Goal: Task Accomplishment & Management: Complete application form

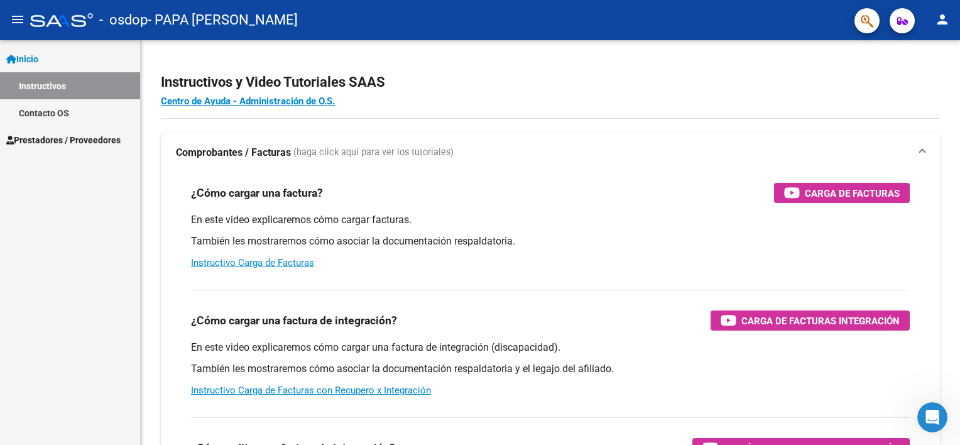
click at [80, 149] on link "Prestadores / Proveedores" at bounding box center [70, 139] width 140 height 27
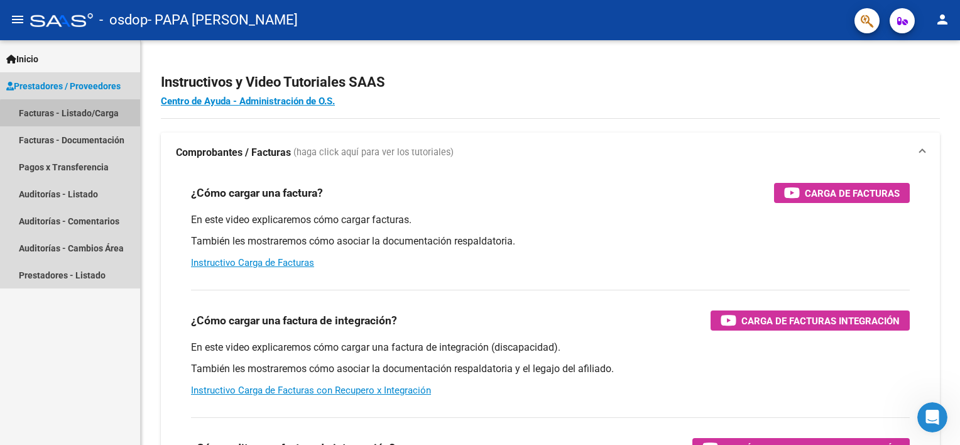
click at [77, 117] on link "Facturas - Listado/Carga" at bounding box center [70, 112] width 140 height 27
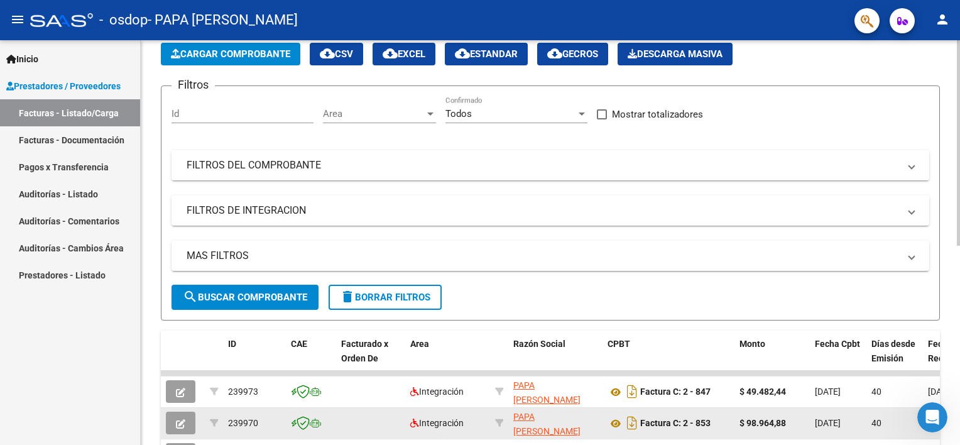
scroll to position [63, 0]
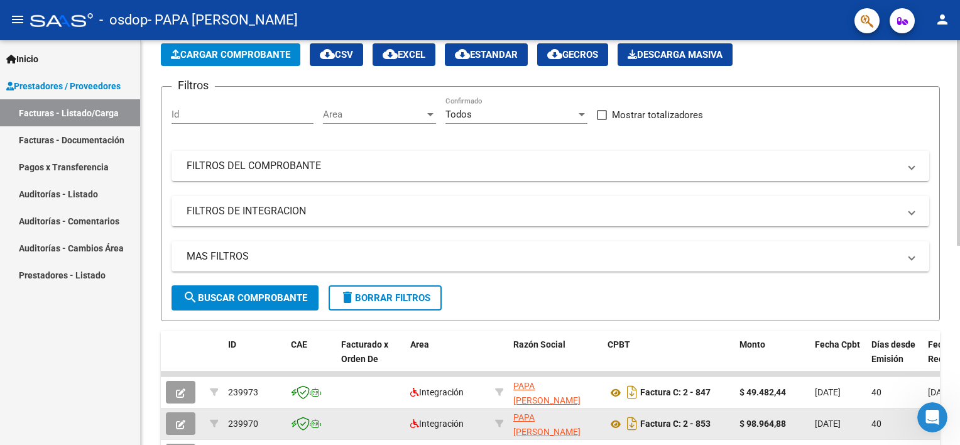
click at [261, 297] on span "search Buscar Comprobante" at bounding box center [245, 297] width 124 height 11
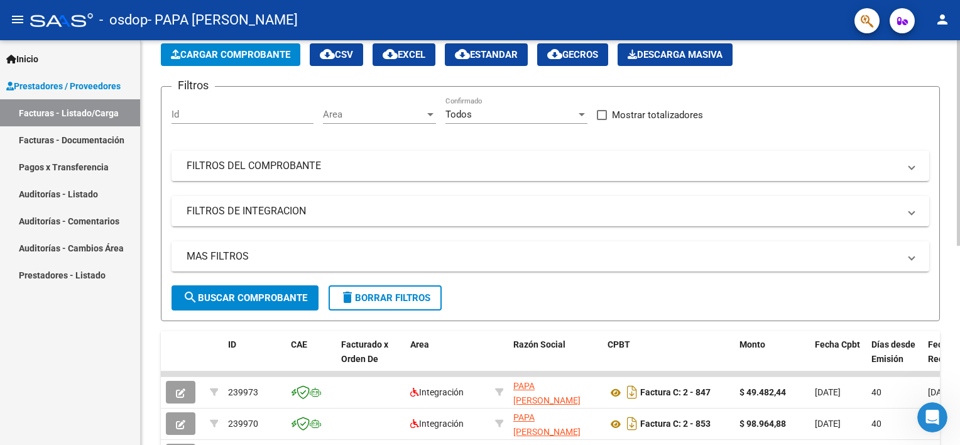
click at [250, 57] on span "Cargar Comprobante" at bounding box center [230, 54] width 119 height 11
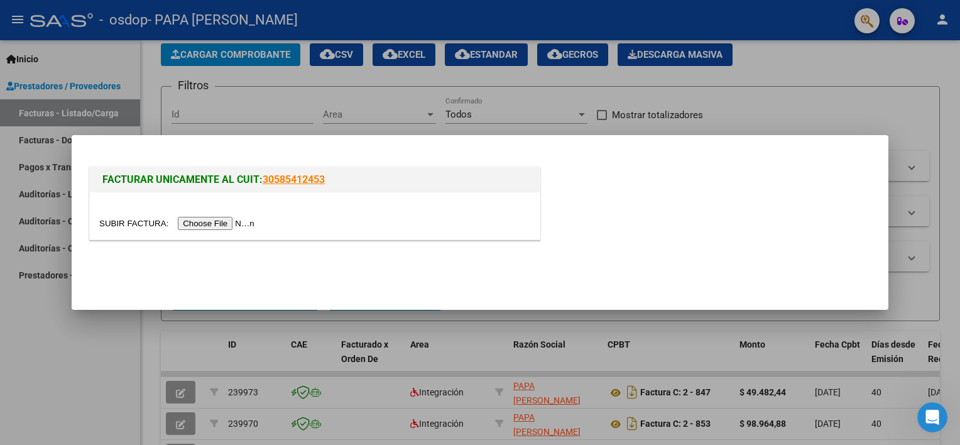
click at [192, 221] on input "file" at bounding box center [178, 223] width 159 height 13
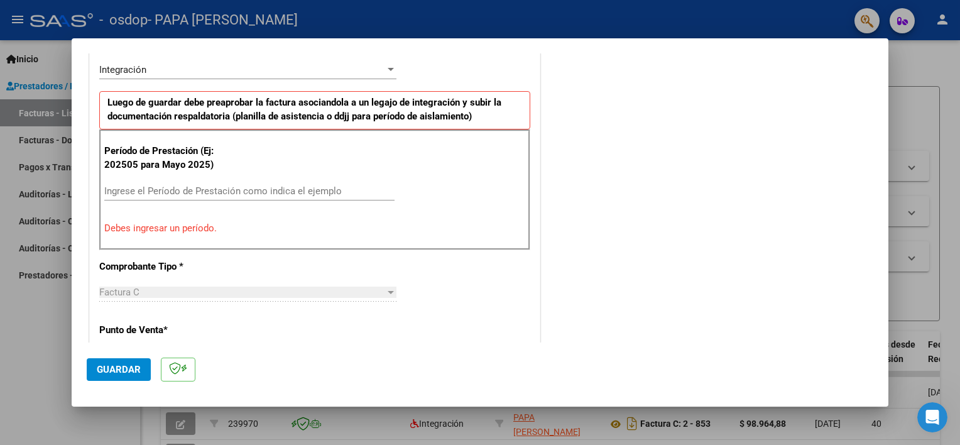
scroll to position [314, 0]
click at [143, 180] on div "Ingrese el Período de Prestación como indica el ejemplo" at bounding box center [249, 189] width 290 height 19
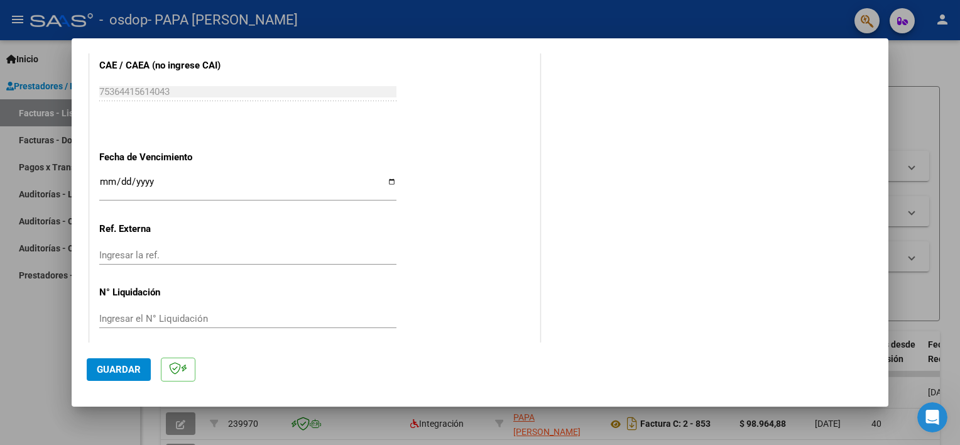
scroll to position [815, 0]
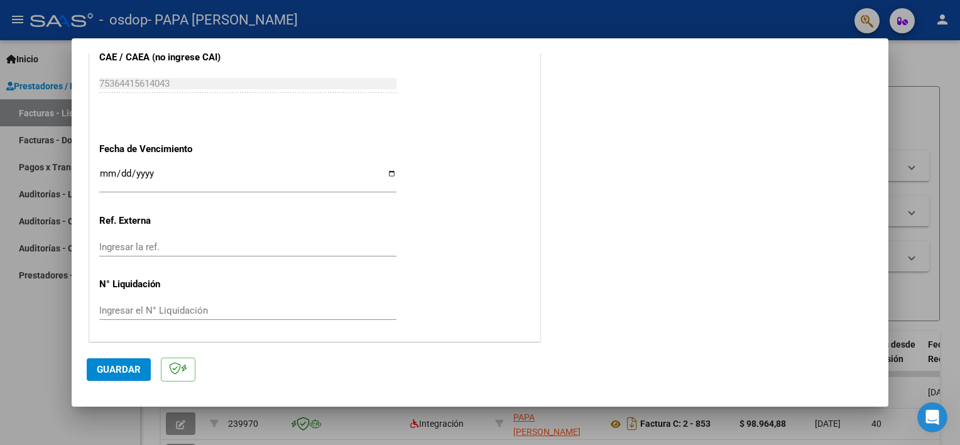
type input "202508"
click at [391, 171] on input "Ingresar la fecha" at bounding box center [247, 178] width 297 height 20
type input "[DATE]"
click at [118, 369] on span "Guardar" at bounding box center [119, 369] width 44 height 11
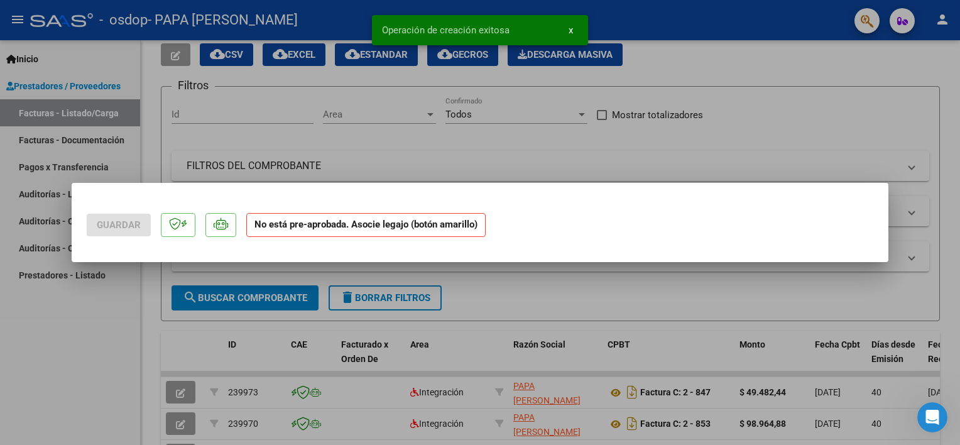
scroll to position [0, 0]
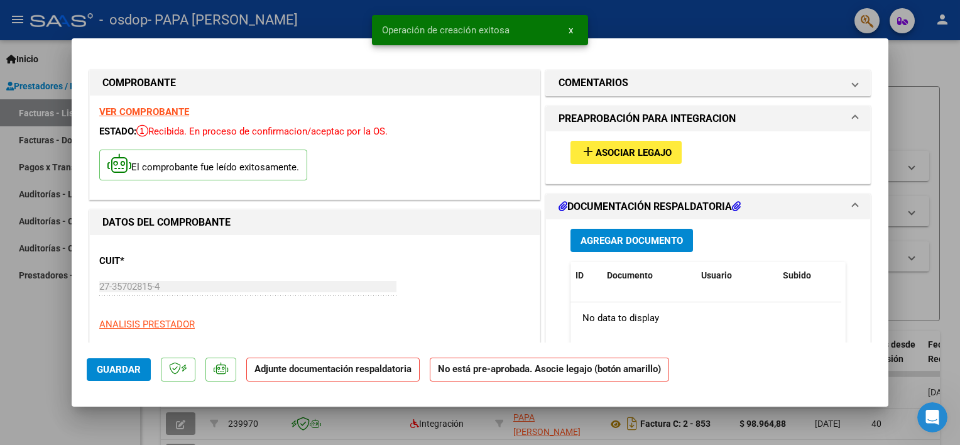
click at [661, 147] on span "Asociar Legajo" at bounding box center [634, 152] width 76 height 11
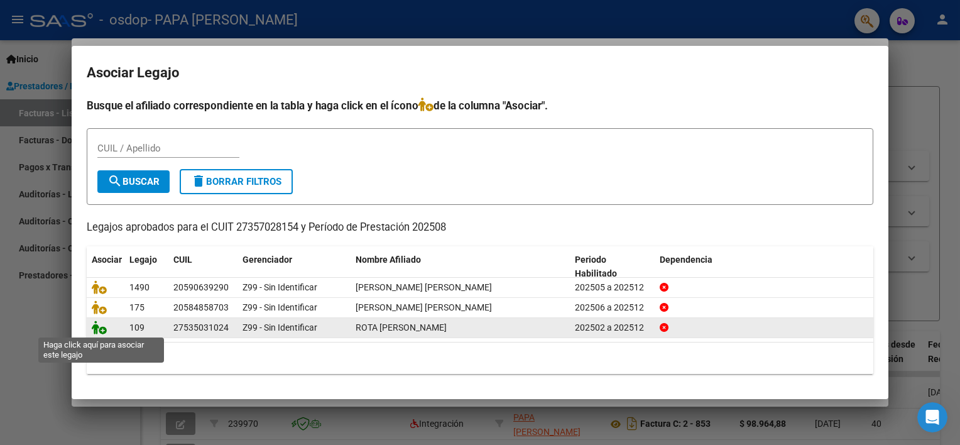
click at [97, 327] on icon at bounding box center [99, 327] width 15 height 14
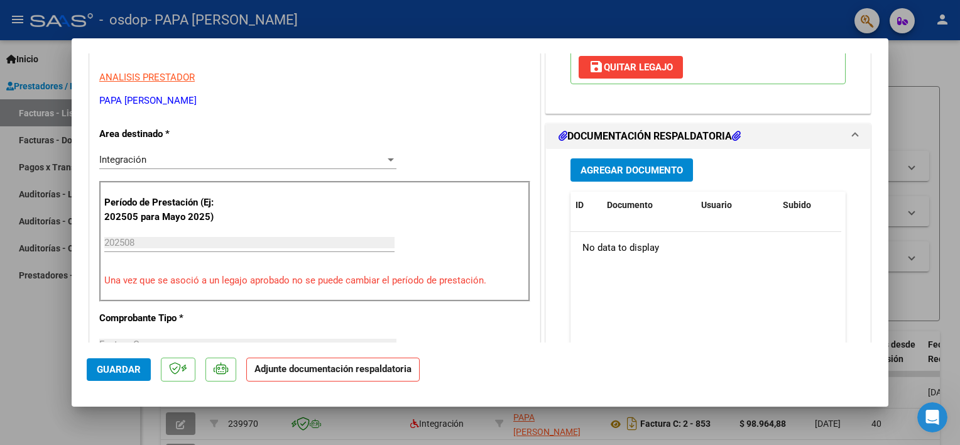
scroll to position [251, 0]
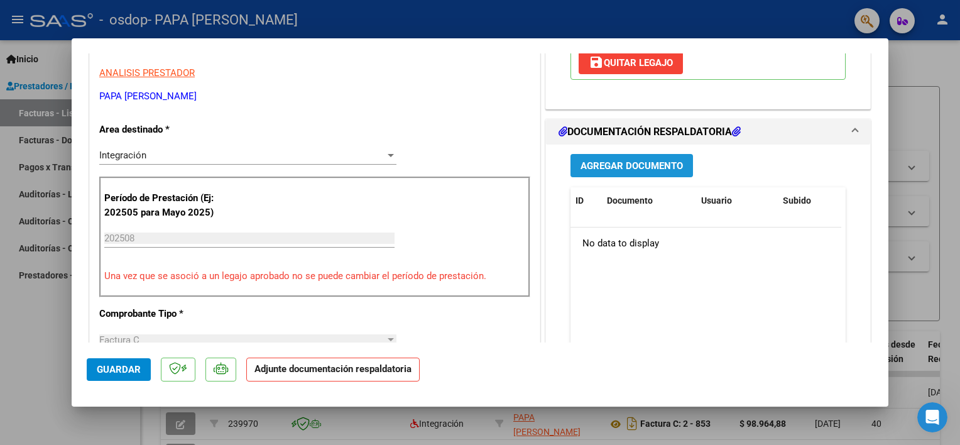
click at [621, 160] on span "Agregar Documento" at bounding box center [631, 165] width 102 height 11
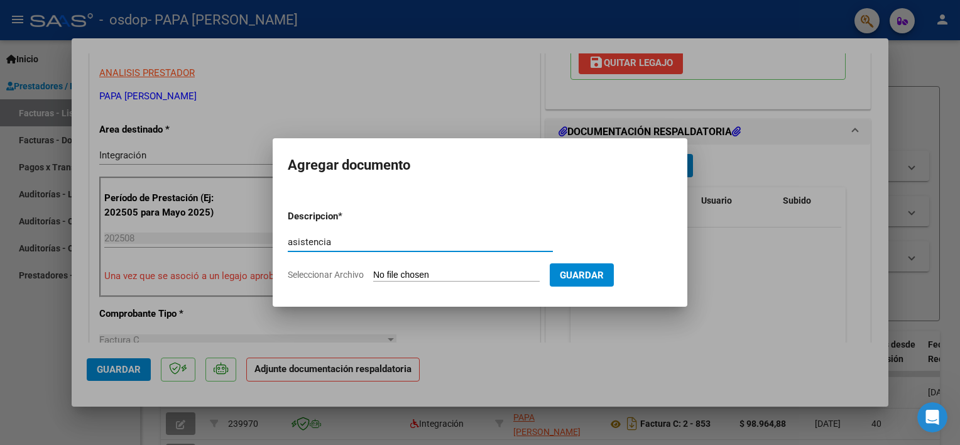
type input "asistencia"
click at [452, 289] on form "Descripcion * asistencia Escriba aquí una descripcion Seleccionar Archivo Guard…" at bounding box center [480, 246] width 384 height 92
click at [449, 276] on input "Seleccionar Archivo" at bounding box center [456, 275] width 166 height 12
type input "C:\fakepath\ROTA - AGO.pdf"
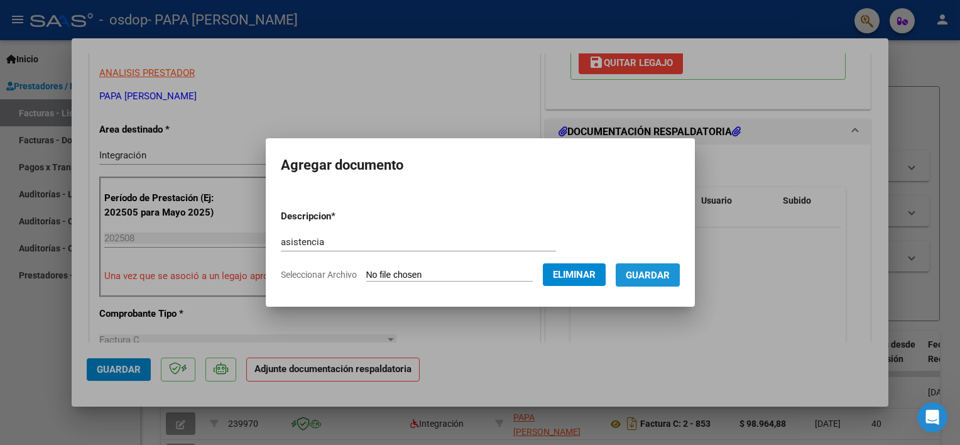
click at [631, 276] on span "Guardar" at bounding box center [648, 274] width 44 height 11
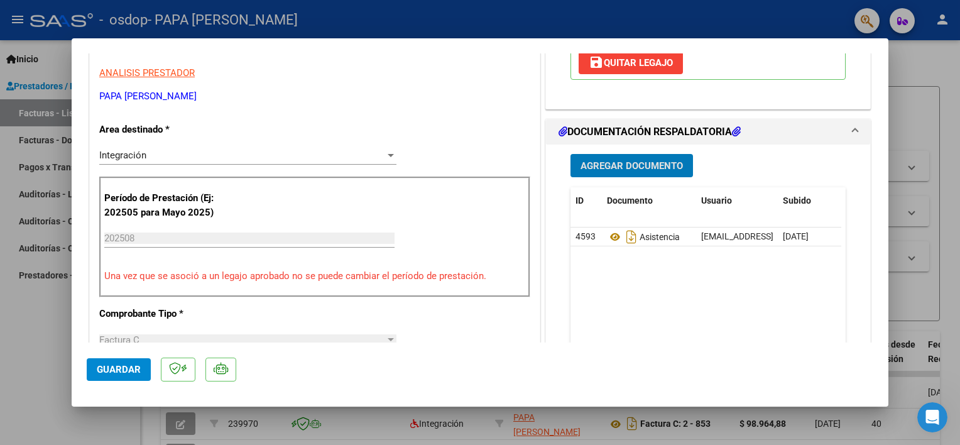
click at [131, 362] on button "Guardar" at bounding box center [119, 369] width 64 height 23
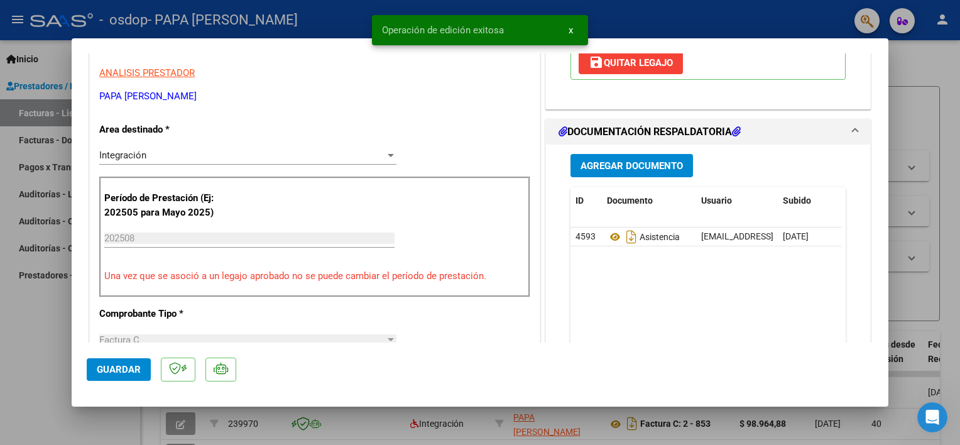
click at [317, 430] on div at bounding box center [480, 222] width 960 height 445
type input "$ 0,00"
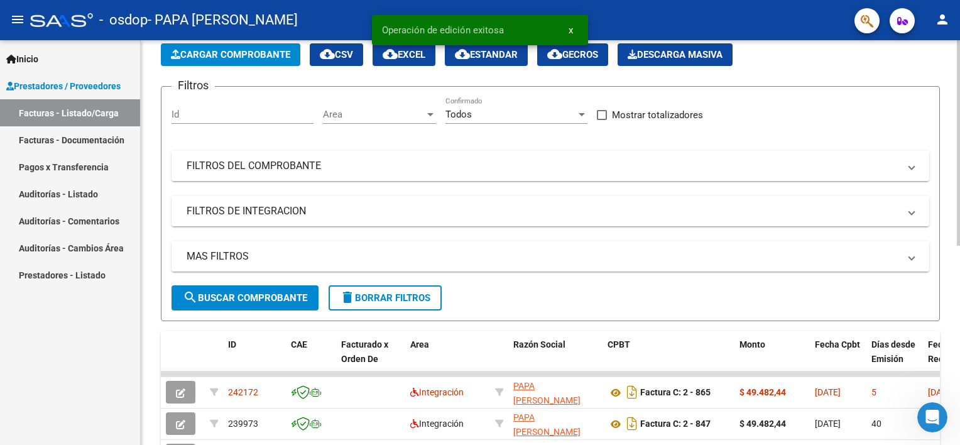
click at [247, 53] on span "Cargar Comprobante" at bounding box center [230, 54] width 119 height 11
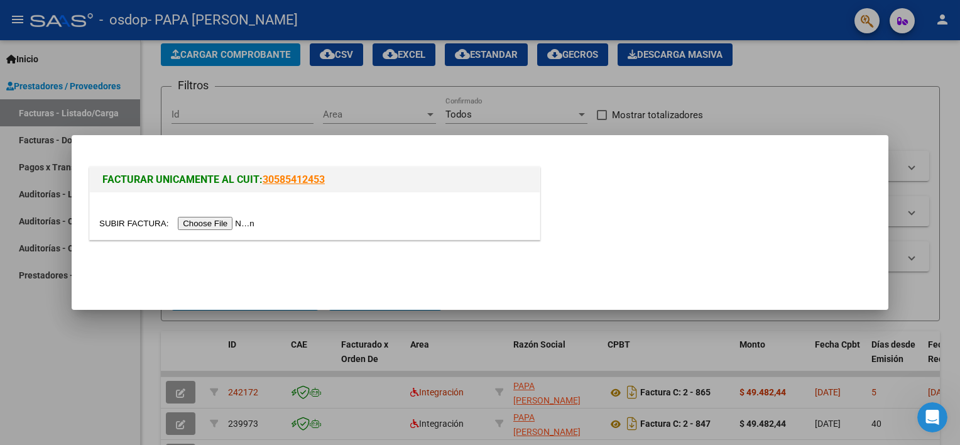
click at [202, 221] on input "file" at bounding box center [178, 223] width 159 height 13
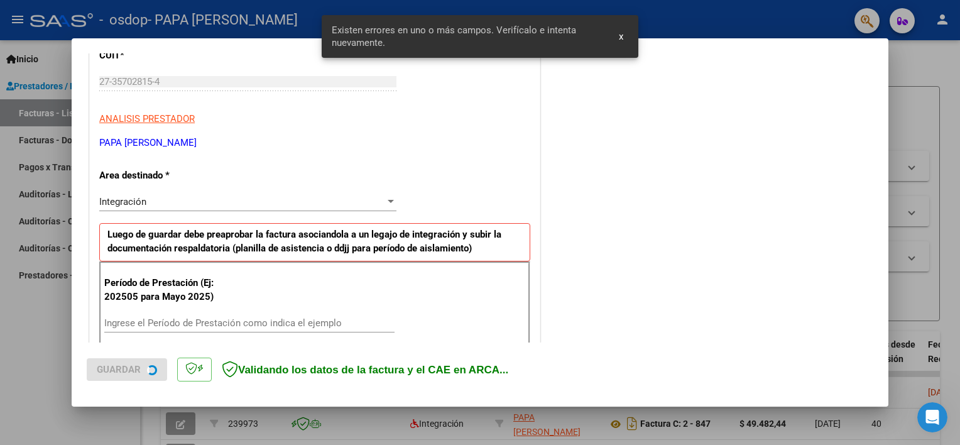
scroll to position [268, 0]
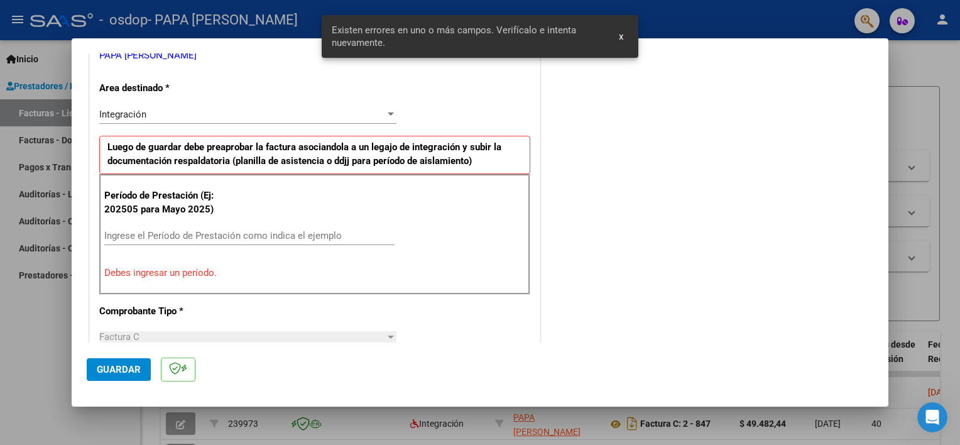
click at [139, 230] on input "Ingrese el Período de Prestación como indica el ejemplo" at bounding box center [249, 235] width 290 height 11
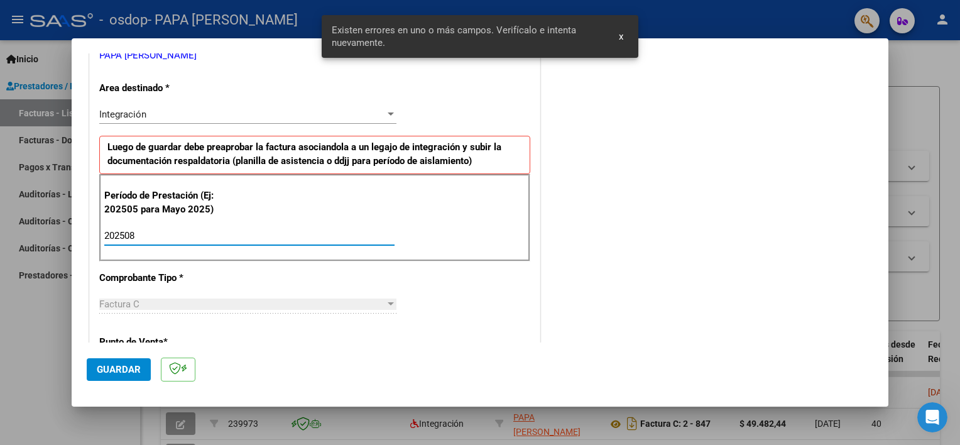
type input "202508"
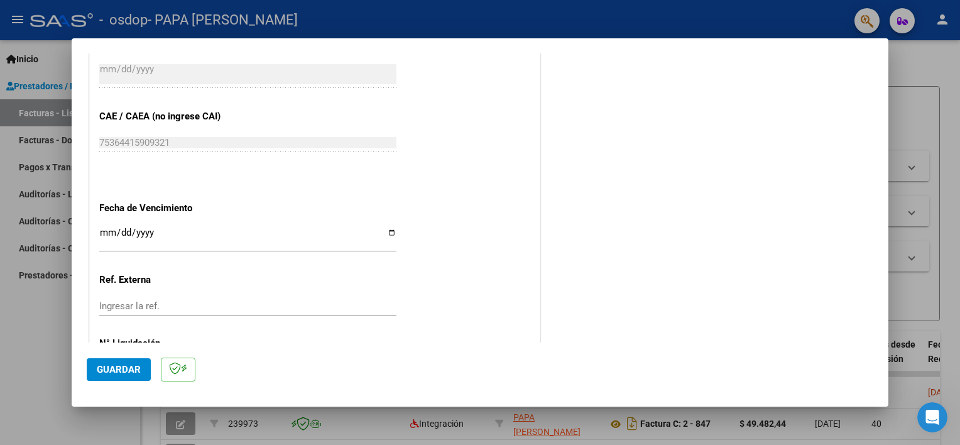
scroll to position [771, 0]
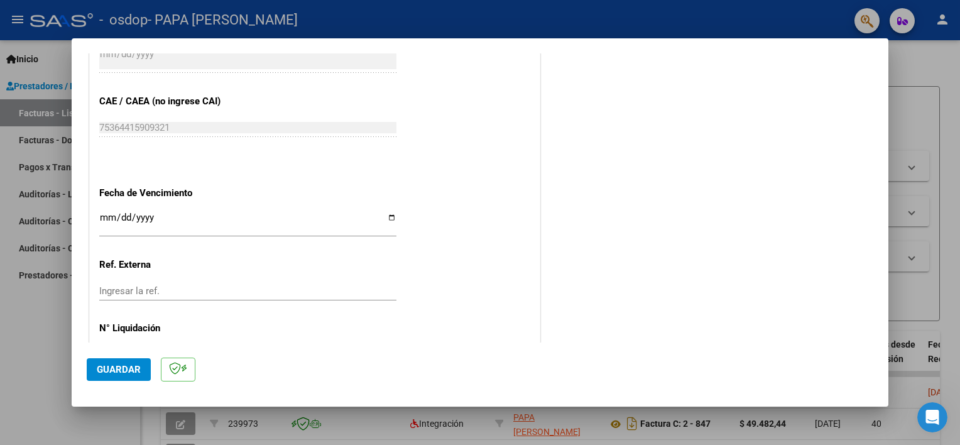
click at [390, 215] on input "Ingresar la fecha" at bounding box center [247, 222] width 297 height 20
type input "[DATE]"
click at [118, 369] on span "Guardar" at bounding box center [119, 369] width 44 height 11
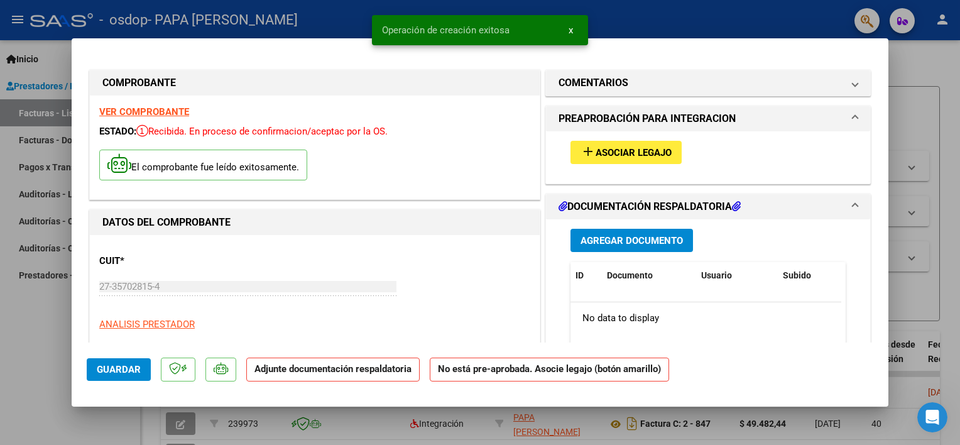
click at [585, 143] on button "add Asociar Legajo" at bounding box center [625, 152] width 111 height 23
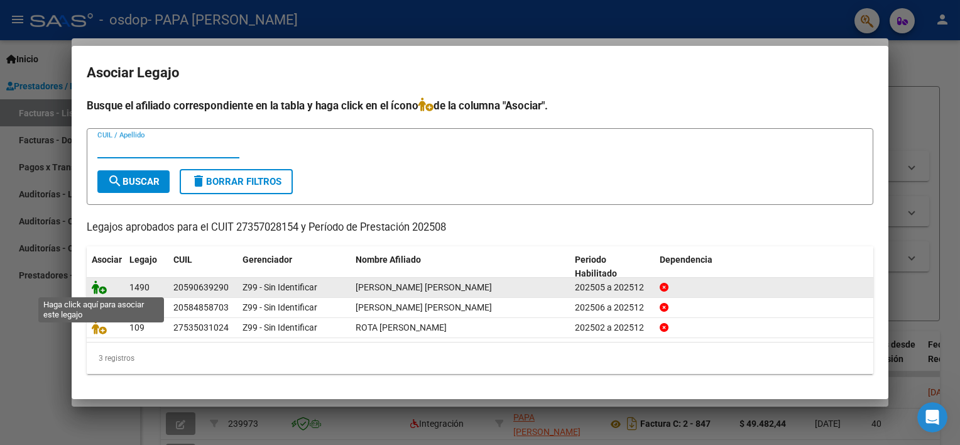
click at [95, 281] on icon at bounding box center [99, 287] width 15 height 14
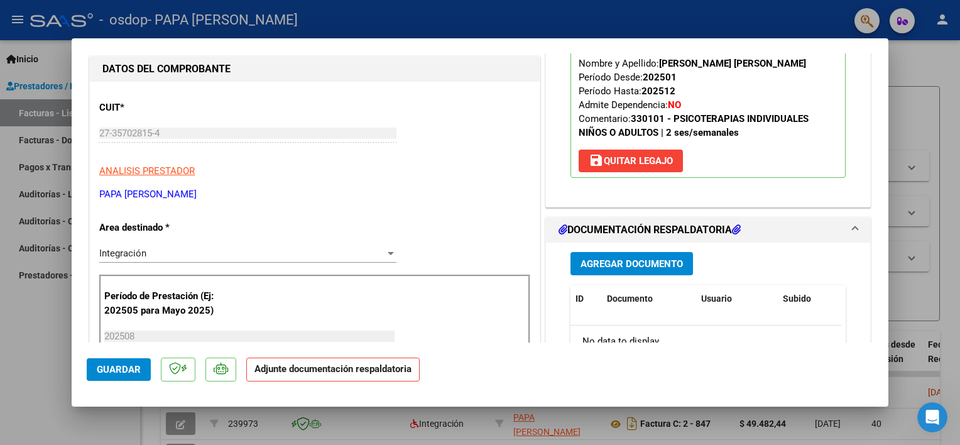
scroll to position [188, 0]
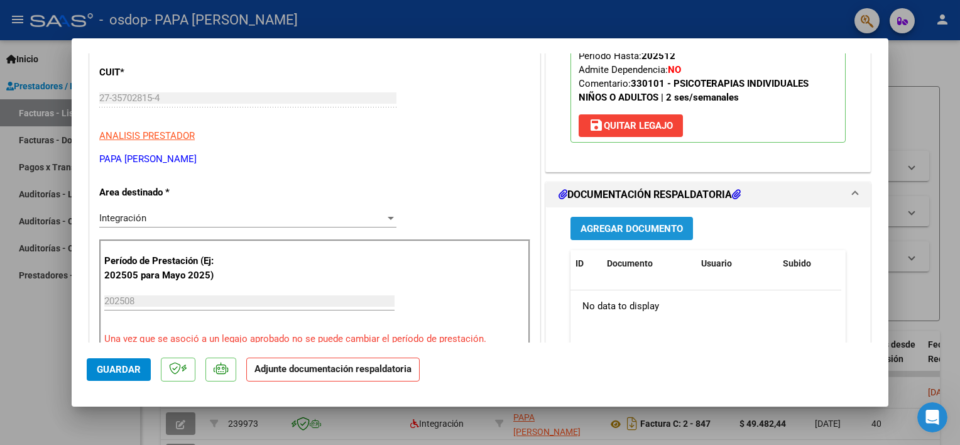
click at [666, 223] on span "Agregar Documento" at bounding box center [631, 228] width 102 height 11
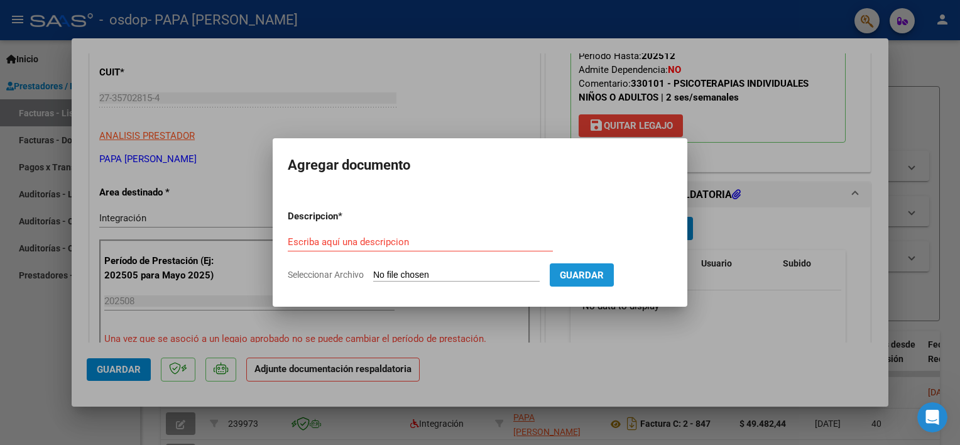
click at [558, 274] on button "Guardar" at bounding box center [582, 274] width 64 height 23
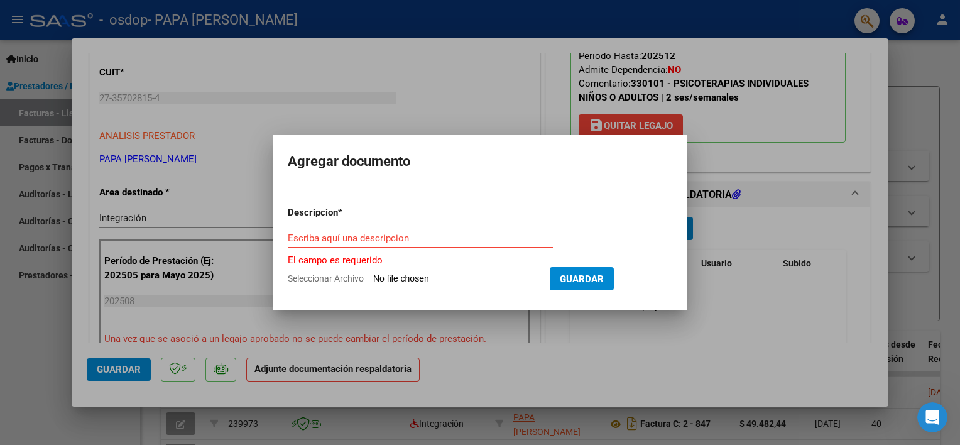
click at [347, 229] on div "Escriba aquí una descripcion" at bounding box center [420, 238] width 265 height 19
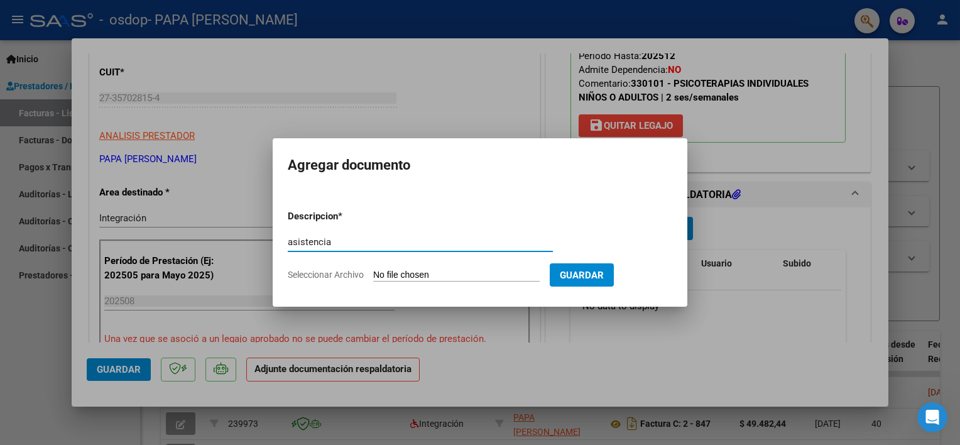
type input "asistencia"
click at [427, 276] on input "Seleccionar Archivo" at bounding box center [456, 275] width 166 height 12
type input "C:\fakepath\FLORES - AGO.pdf"
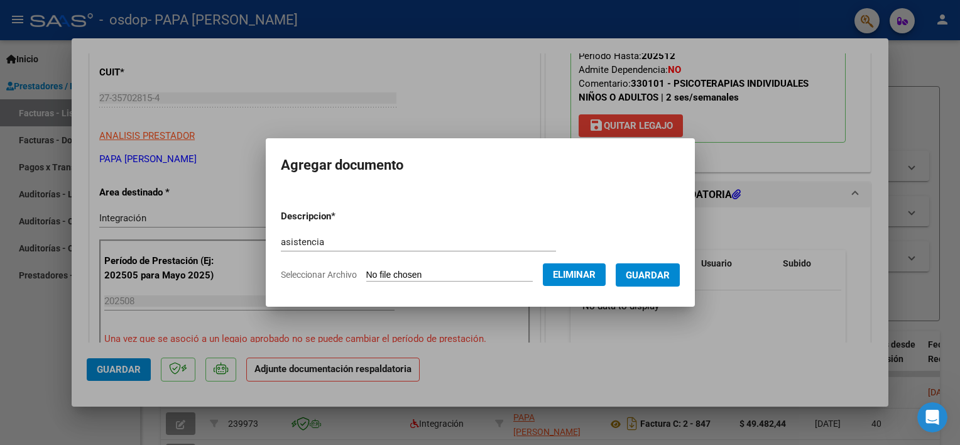
click at [651, 281] on button "Guardar" at bounding box center [648, 274] width 64 height 23
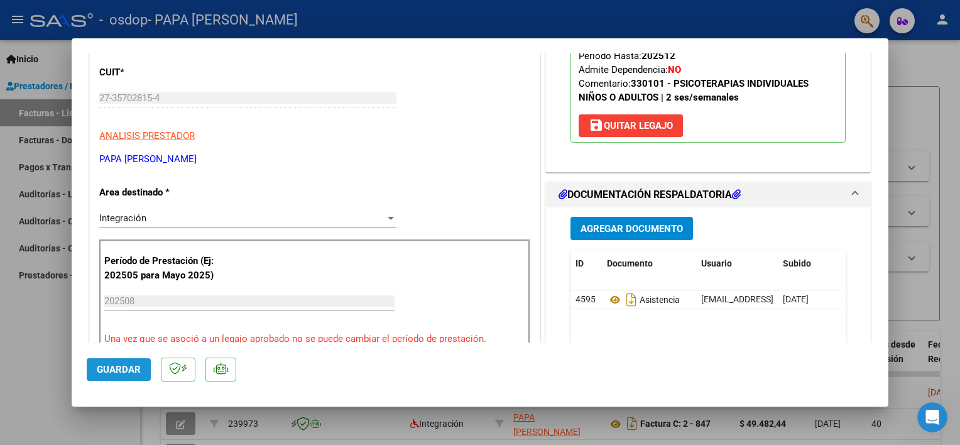
click at [124, 366] on span "Guardar" at bounding box center [119, 369] width 44 height 11
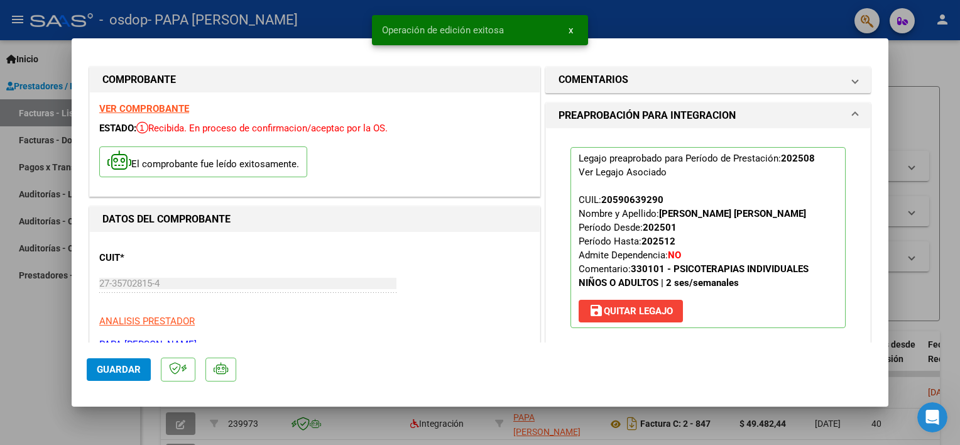
scroll to position [0, 0]
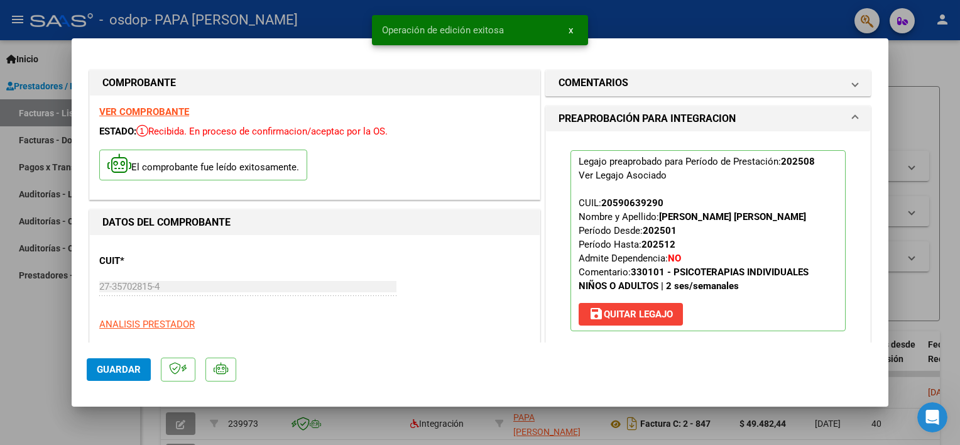
click at [920, 94] on div at bounding box center [480, 222] width 960 height 445
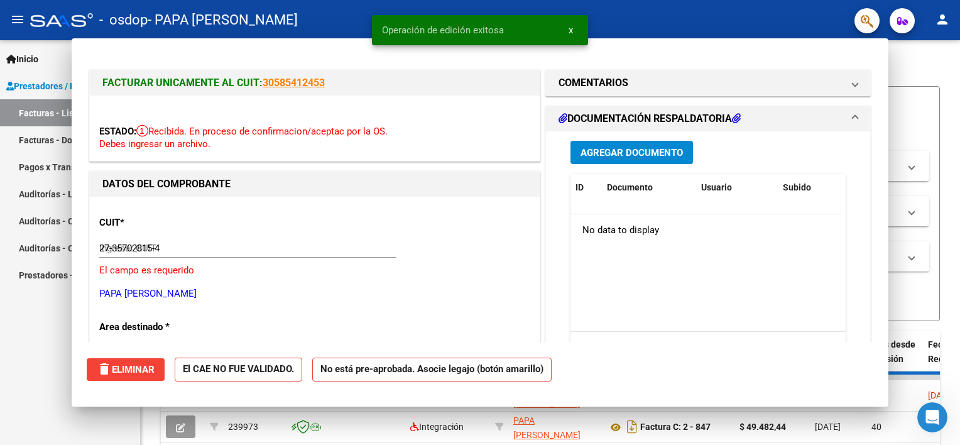
type input "$ 0,00"
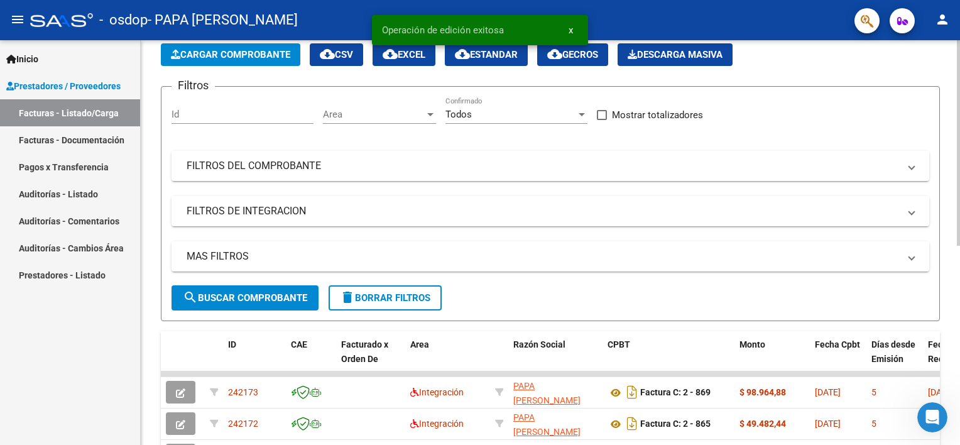
click at [239, 57] on span "Cargar Comprobante" at bounding box center [230, 54] width 119 height 11
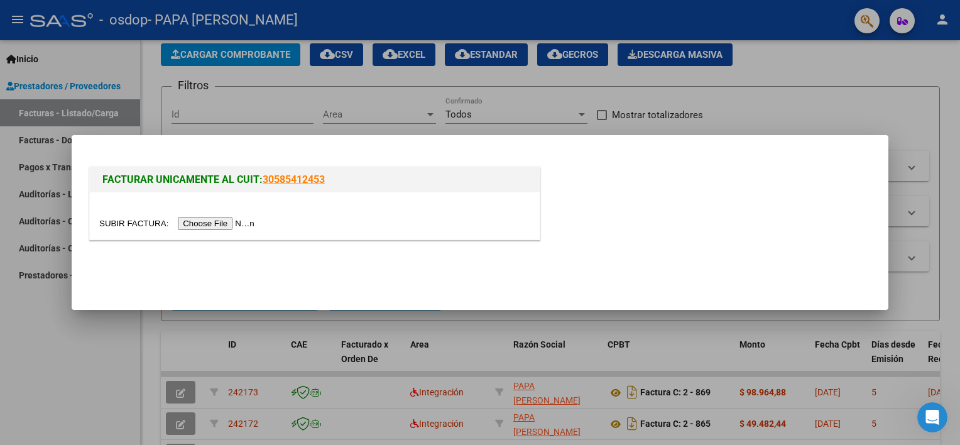
click at [197, 225] on input "file" at bounding box center [178, 223] width 159 height 13
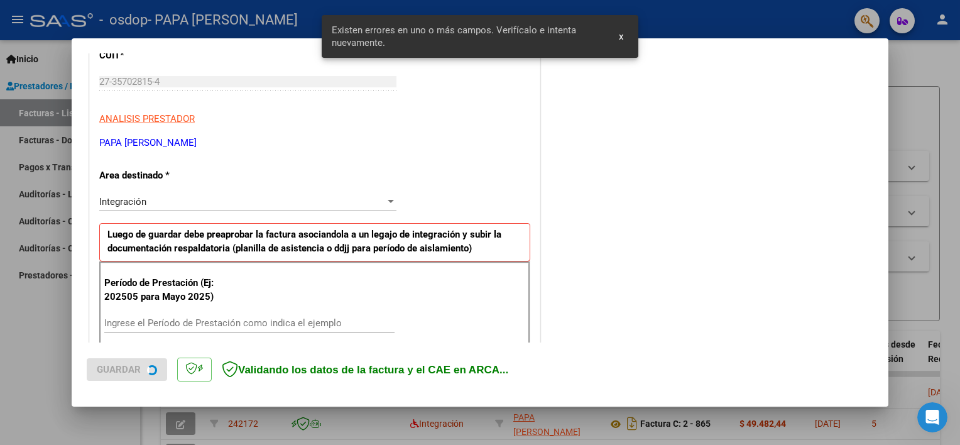
scroll to position [268, 0]
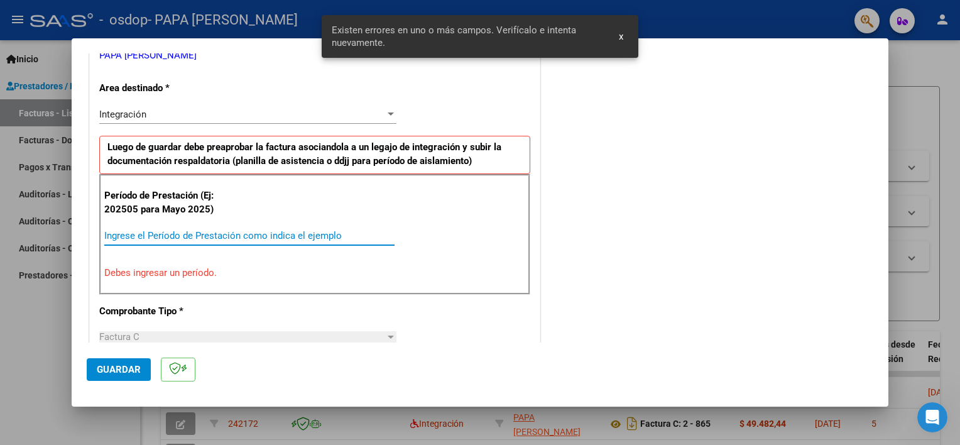
click at [240, 239] on input "Ingrese el Período de Prestación como indica el ejemplo" at bounding box center [249, 235] width 290 height 11
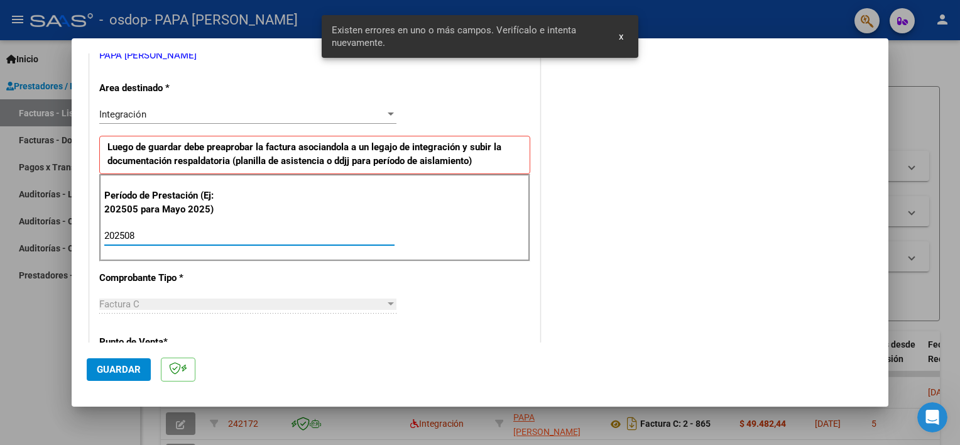
type input "202508"
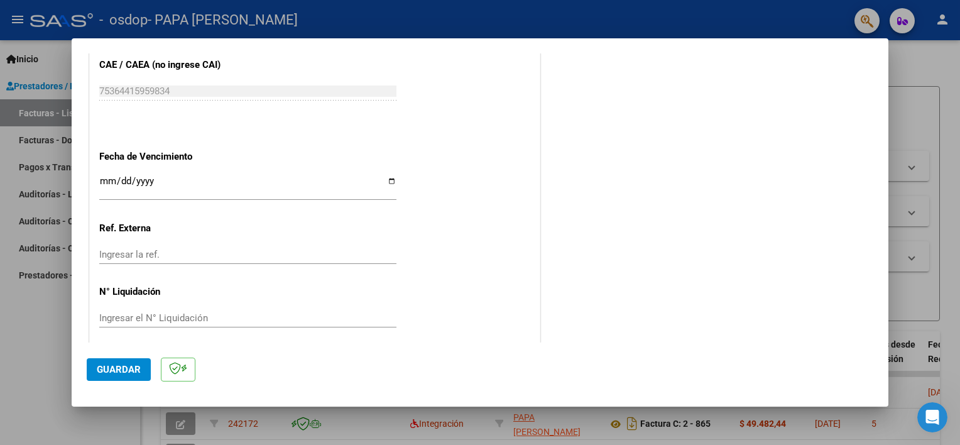
scroll to position [815, 0]
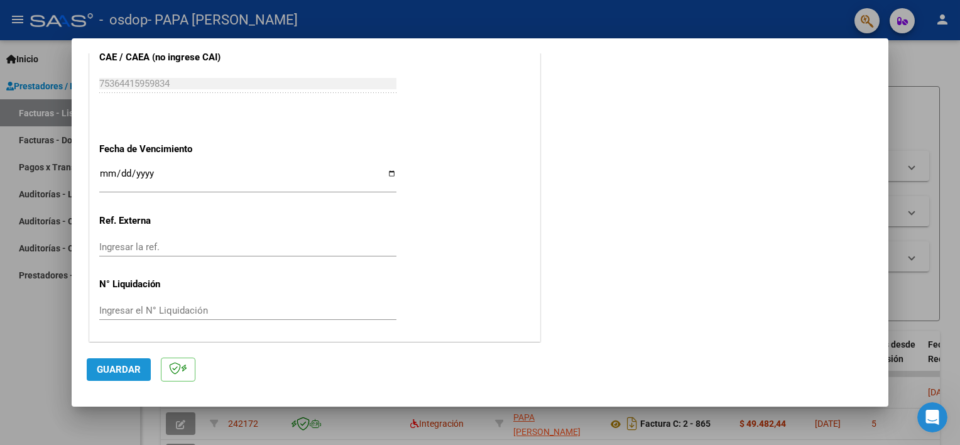
click at [111, 368] on span "Guardar" at bounding box center [119, 369] width 44 height 11
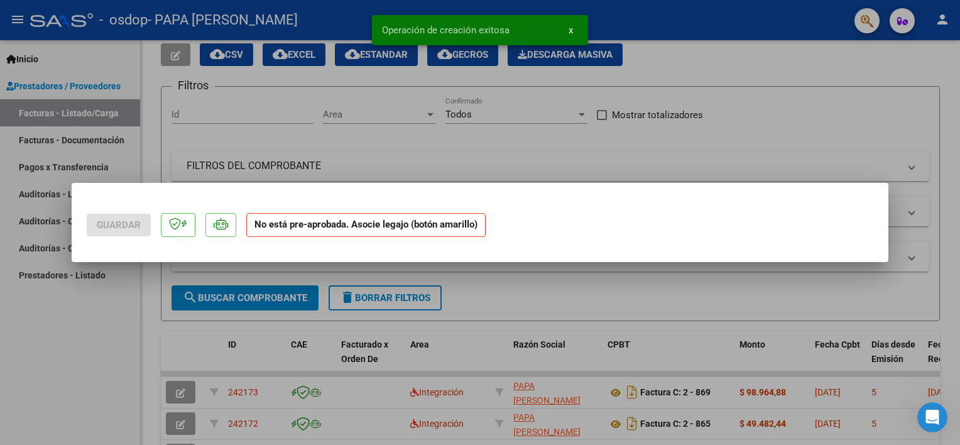
scroll to position [0, 0]
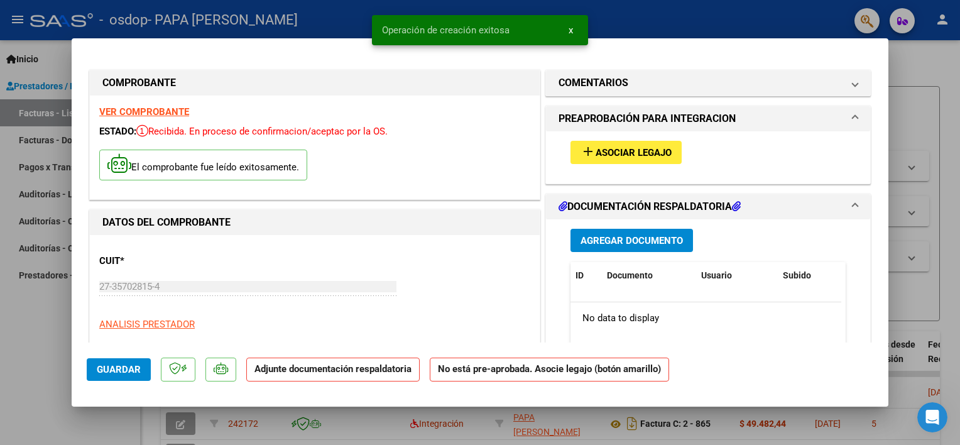
click at [583, 148] on mat-icon "add" at bounding box center [587, 151] width 15 height 15
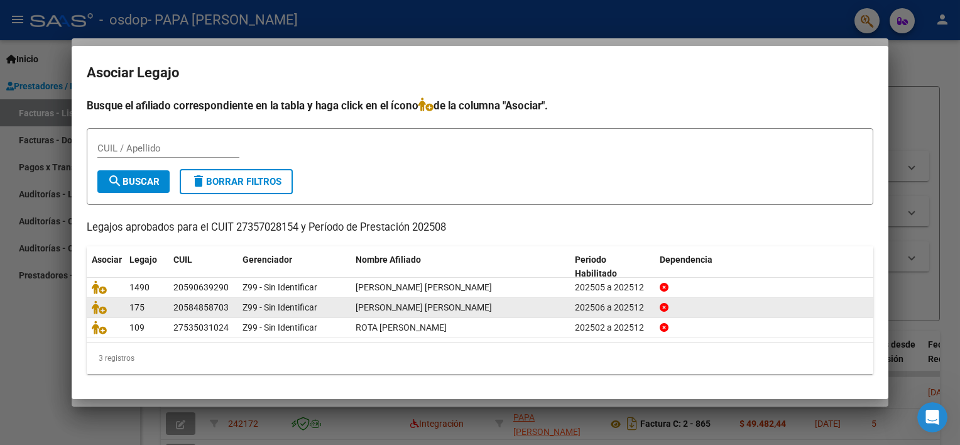
click at [90, 308] on datatable-body-cell at bounding box center [106, 307] width 38 height 19
click at [98, 305] on icon at bounding box center [99, 307] width 15 height 14
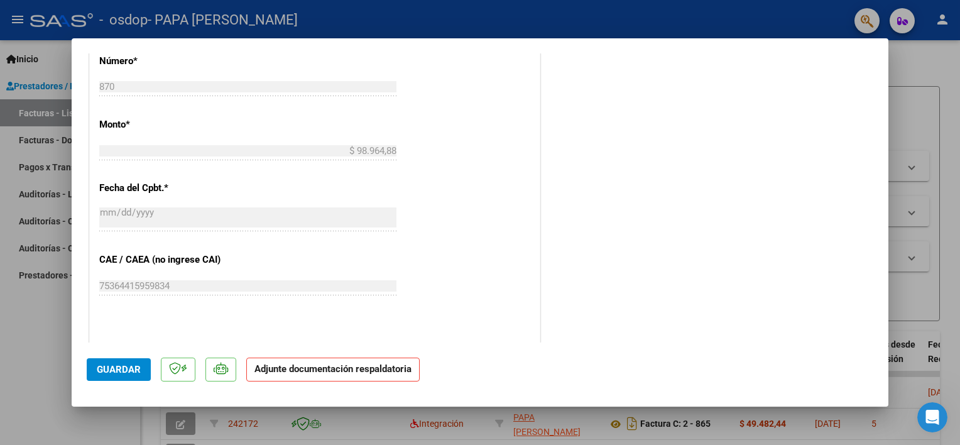
scroll to position [691, 0]
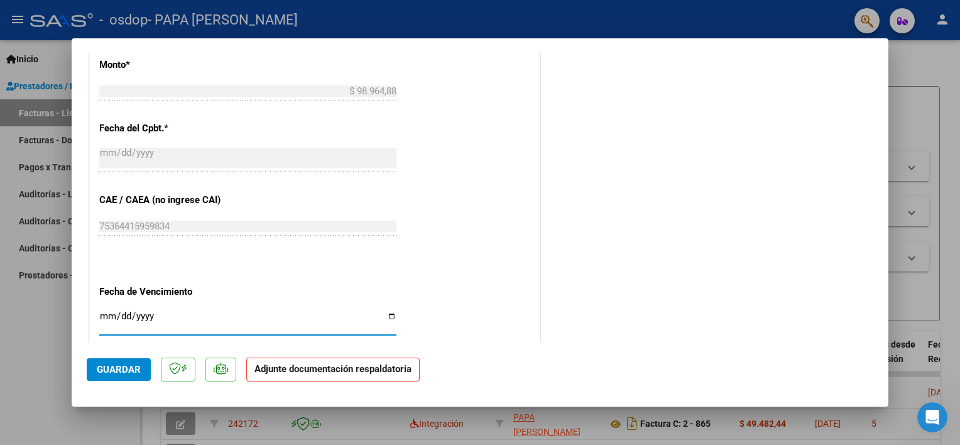
click at [384, 316] on input "Ingresar la fecha" at bounding box center [247, 321] width 297 height 20
type input "[DATE]"
click at [467, 258] on div "CUIT * 27-35702815-4 Ingresar CUIT ANALISIS PRESTADOR PAPA BADRA ROCIO MARIA AR…" at bounding box center [315, 14] width 450 height 940
click at [115, 376] on button "Guardar" at bounding box center [119, 369] width 64 height 23
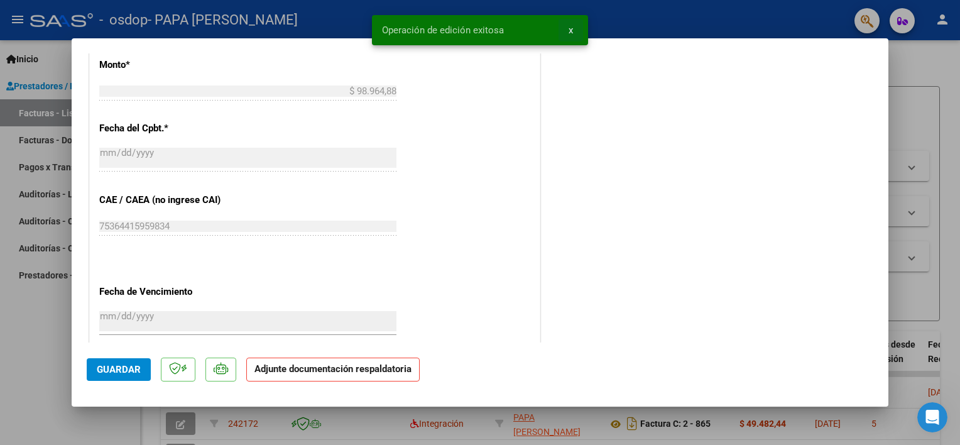
click at [566, 34] on button "x" at bounding box center [570, 30] width 24 height 23
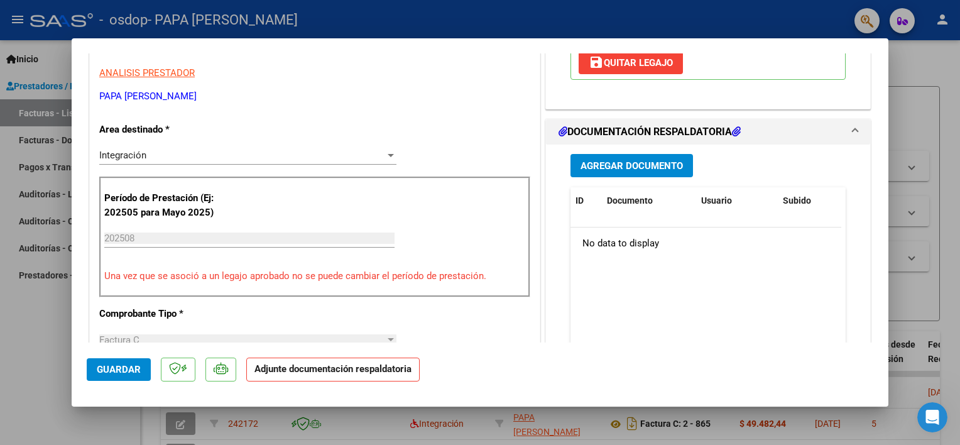
scroll to position [0, 0]
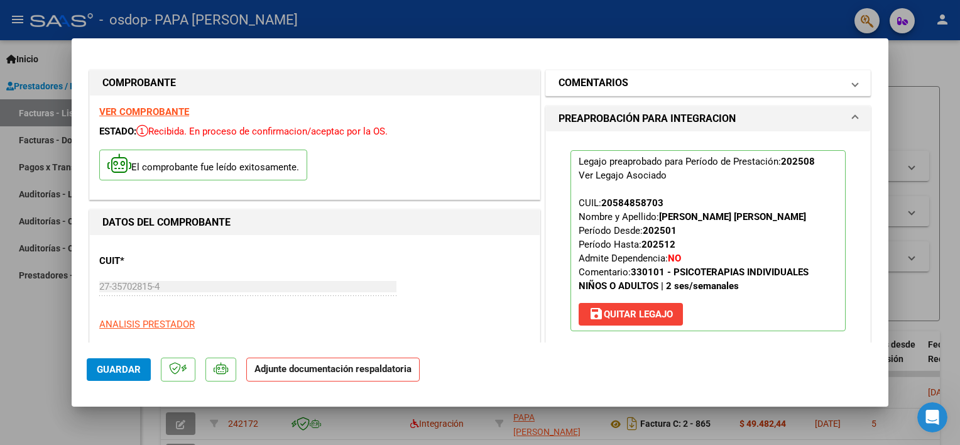
click at [601, 90] on h1 "COMENTARIOS" at bounding box center [593, 82] width 70 height 15
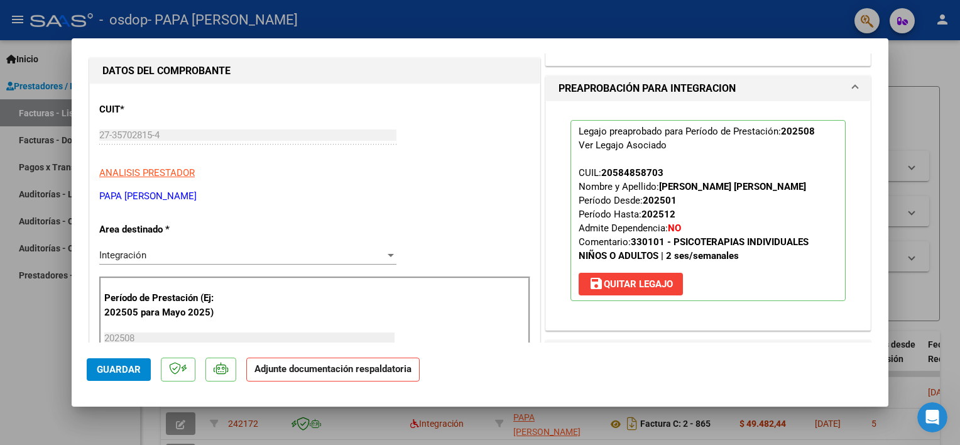
scroll to position [126, 0]
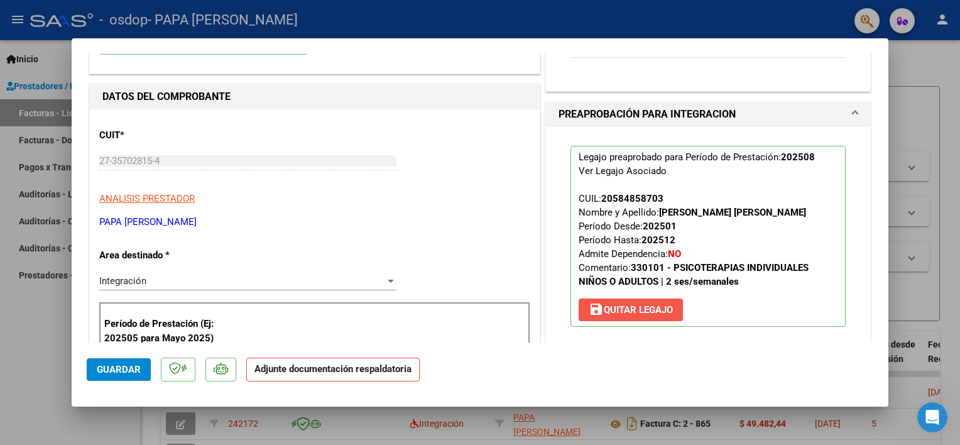
click at [600, 305] on span "save Quitar Legajo" at bounding box center [631, 309] width 84 height 11
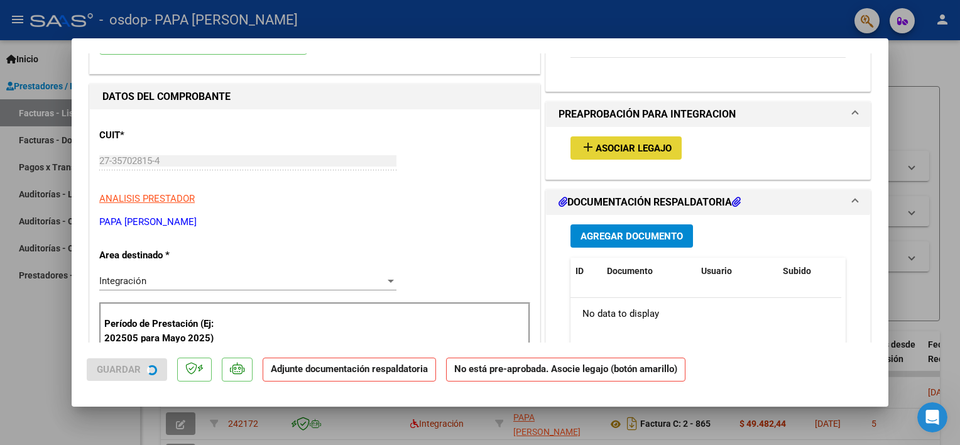
click at [596, 150] on span "Asociar Legajo" at bounding box center [634, 148] width 76 height 11
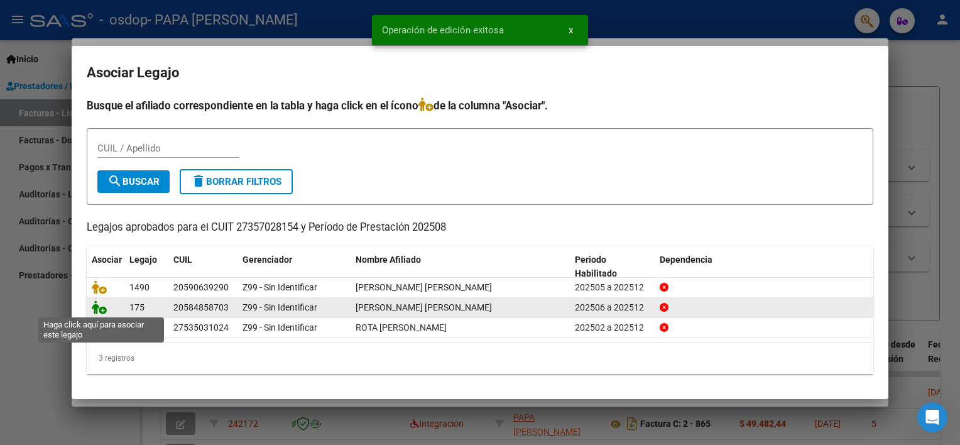
click at [98, 309] on icon at bounding box center [99, 307] width 15 height 14
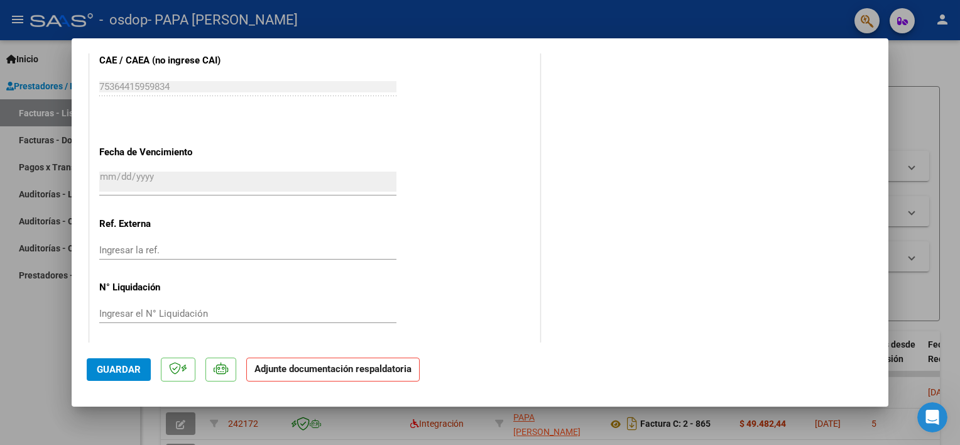
scroll to position [834, 0]
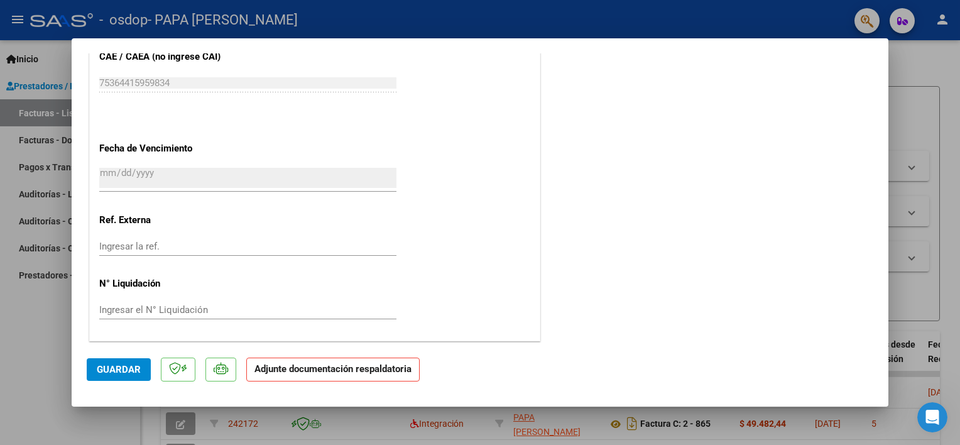
click at [110, 367] on span "Guardar" at bounding box center [119, 369] width 44 height 11
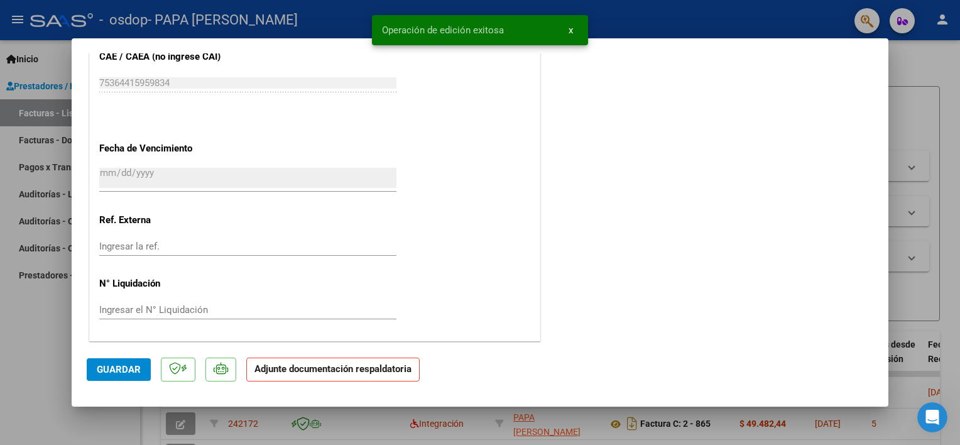
click at [110, 367] on span "Guardar" at bounding box center [119, 369] width 44 height 11
click at [446, 427] on div at bounding box center [480, 222] width 960 height 445
type input "$ 0,00"
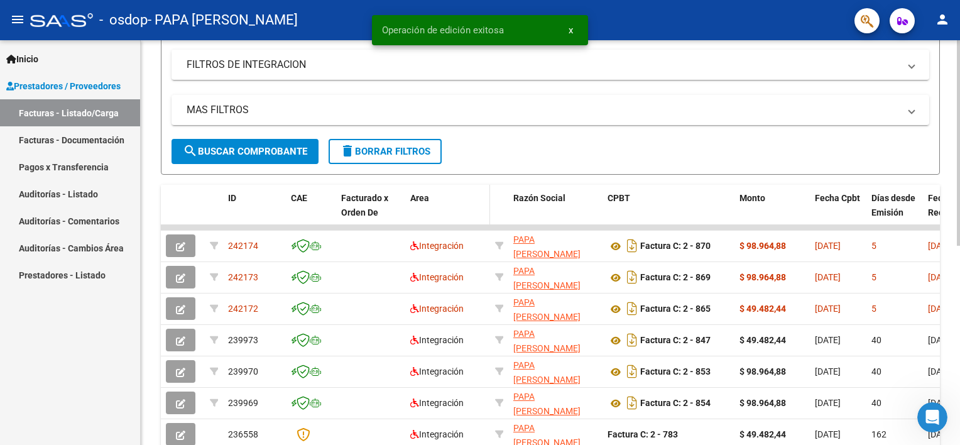
scroll to position [251, 0]
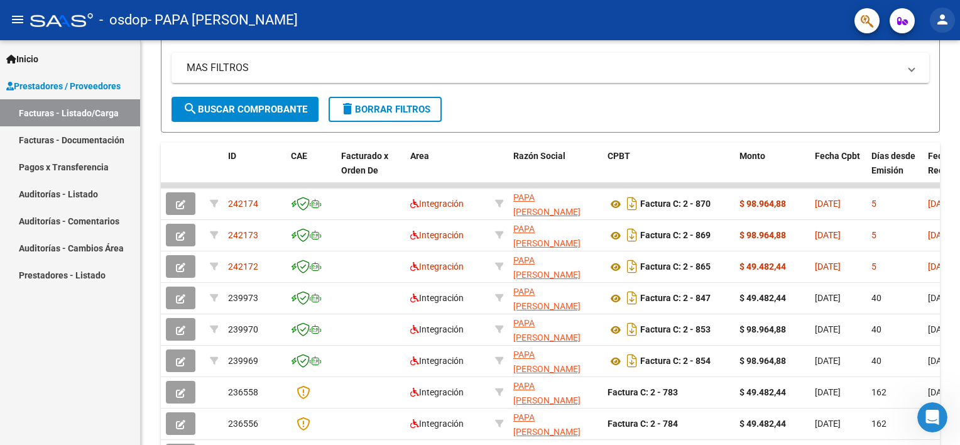
click at [944, 8] on button "person" at bounding box center [942, 20] width 25 height 25
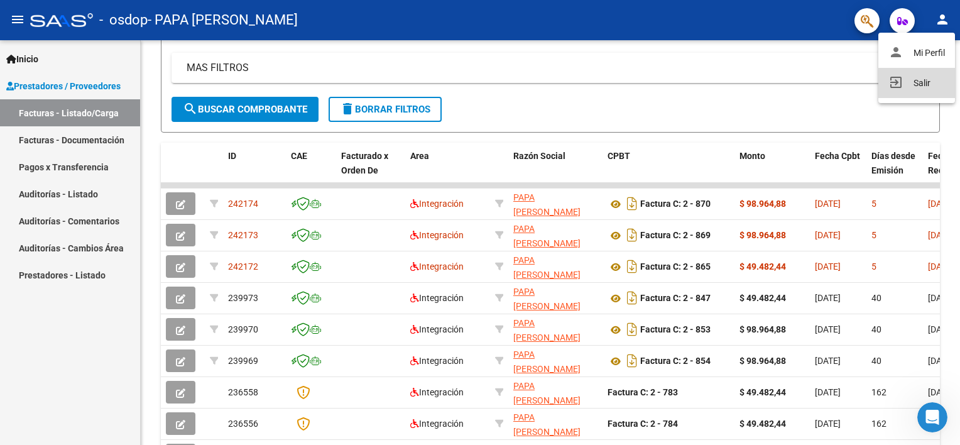
click at [919, 90] on button "exit_to_app Salir" at bounding box center [916, 83] width 77 height 30
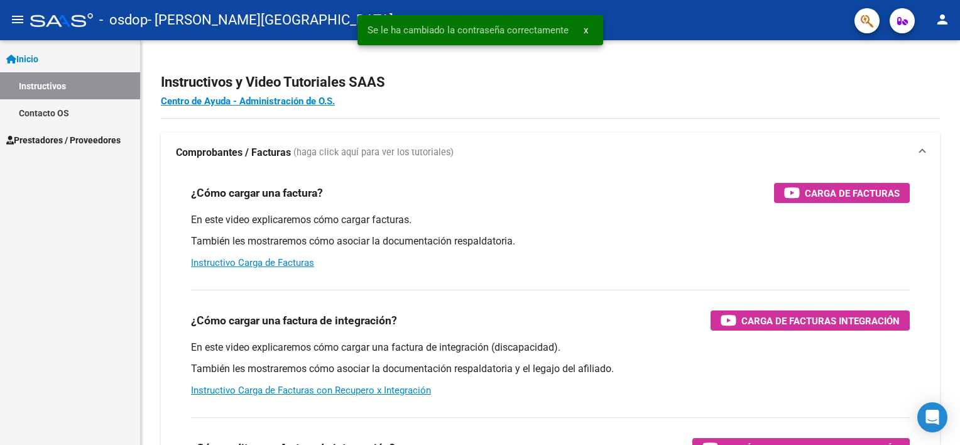
click at [79, 140] on span "Prestadores / Proveedores" at bounding box center [63, 140] width 114 height 14
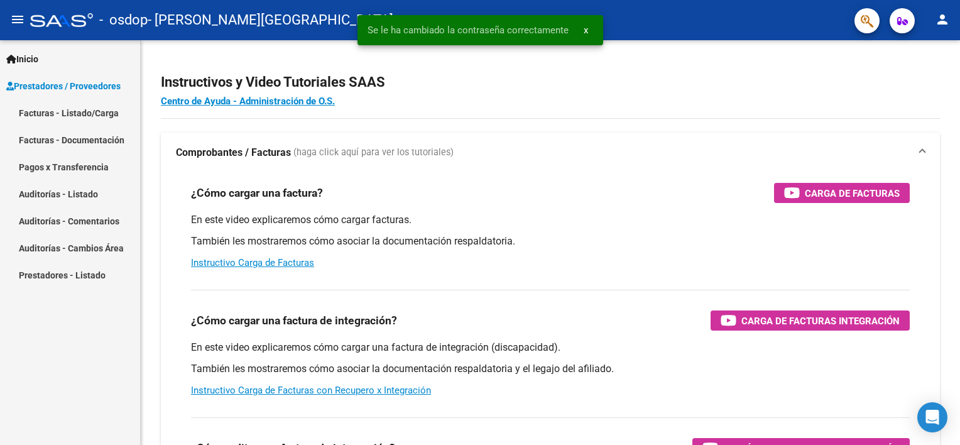
click at [73, 148] on link "Facturas - Documentación" at bounding box center [70, 139] width 140 height 27
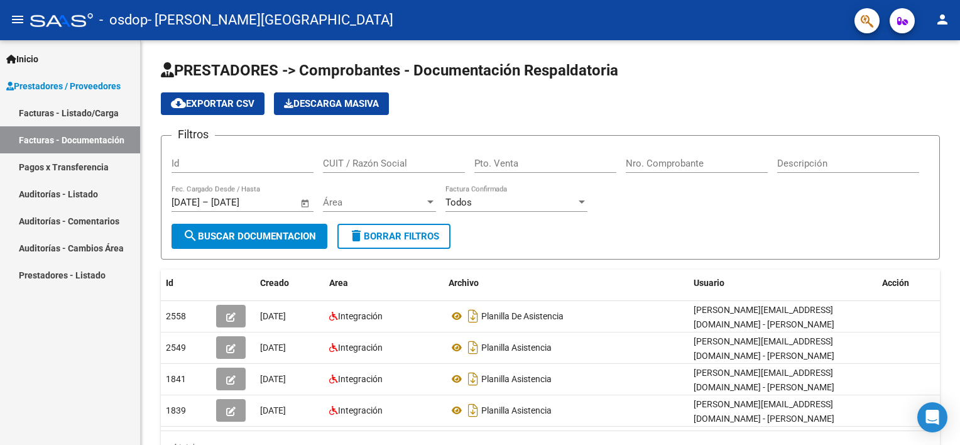
click at [104, 116] on link "Facturas - Listado/Carga" at bounding box center [70, 112] width 140 height 27
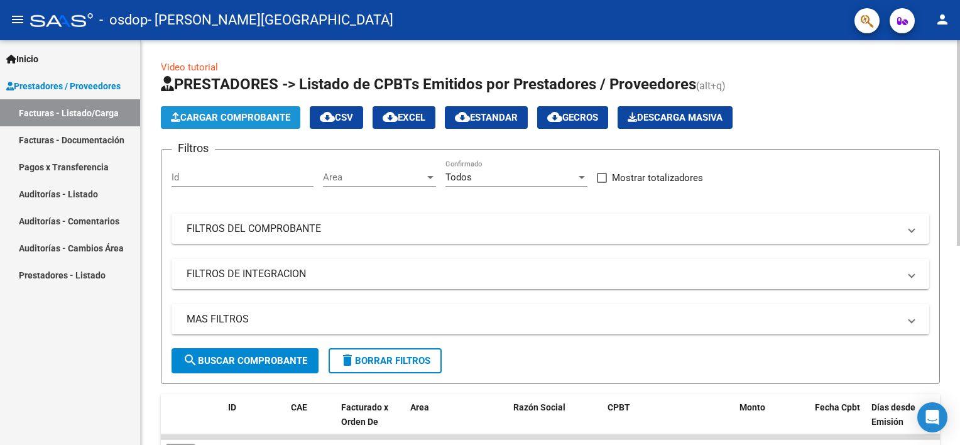
click at [275, 116] on span "Cargar Comprobante" at bounding box center [230, 117] width 119 height 11
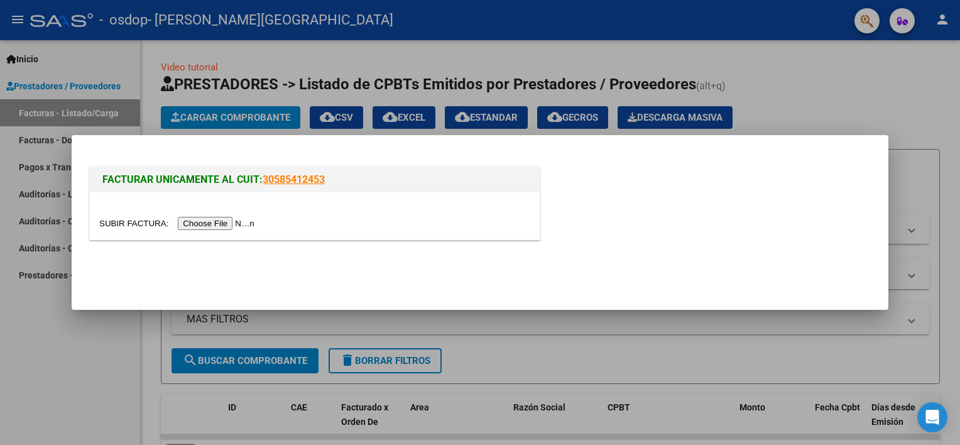
click at [205, 228] on input "file" at bounding box center [178, 223] width 159 height 13
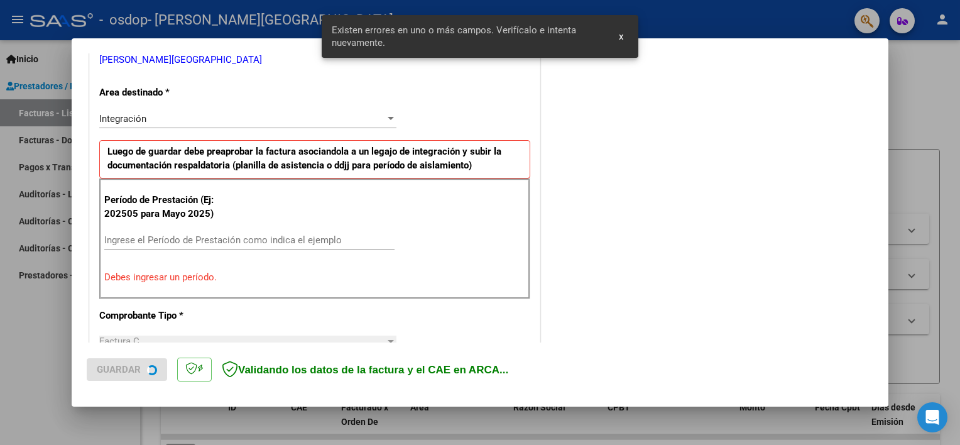
scroll to position [268, 0]
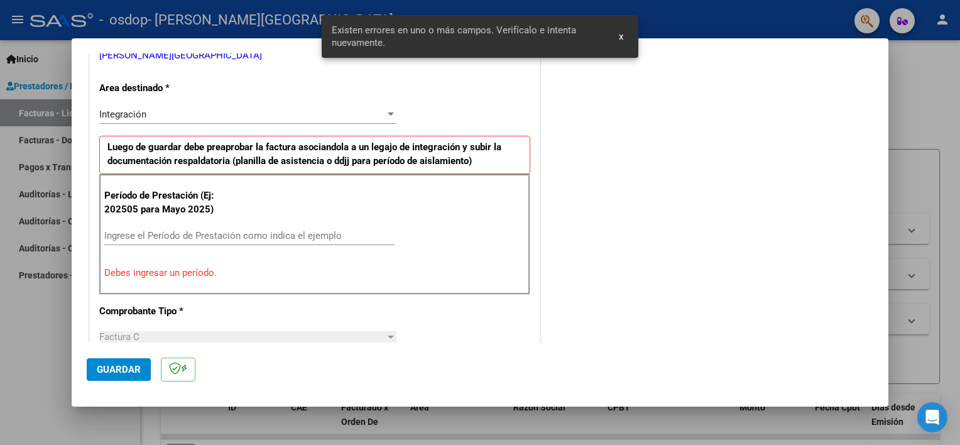
click at [286, 233] on input "Ingrese el Período de Prestación como indica el ejemplo" at bounding box center [249, 235] width 290 height 11
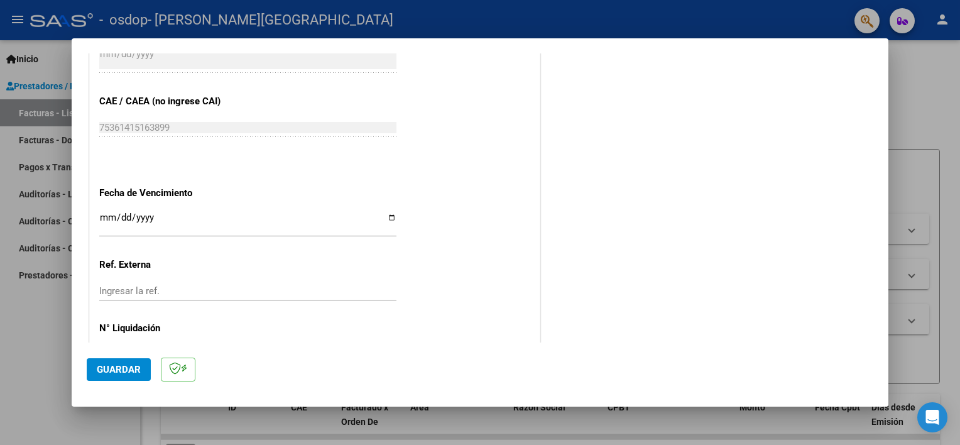
scroll to position [815, 0]
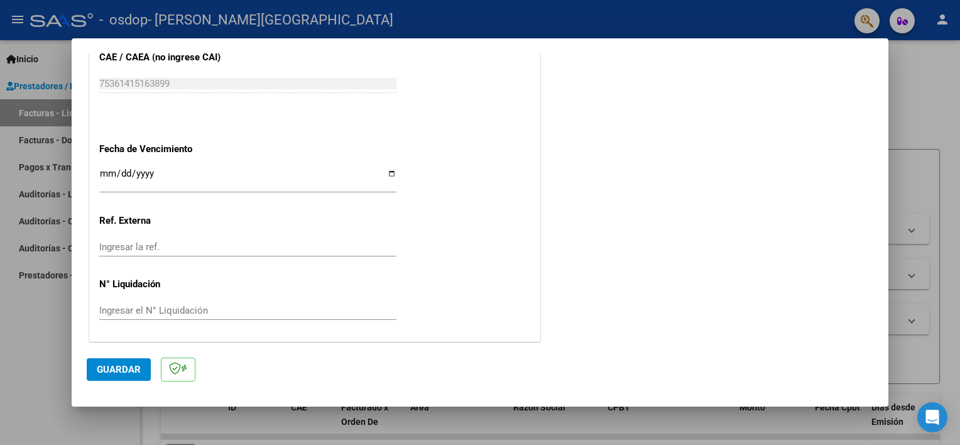
type input "202508"
click at [122, 371] on span "Guardar" at bounding box center [119, 369] width 44 height 11
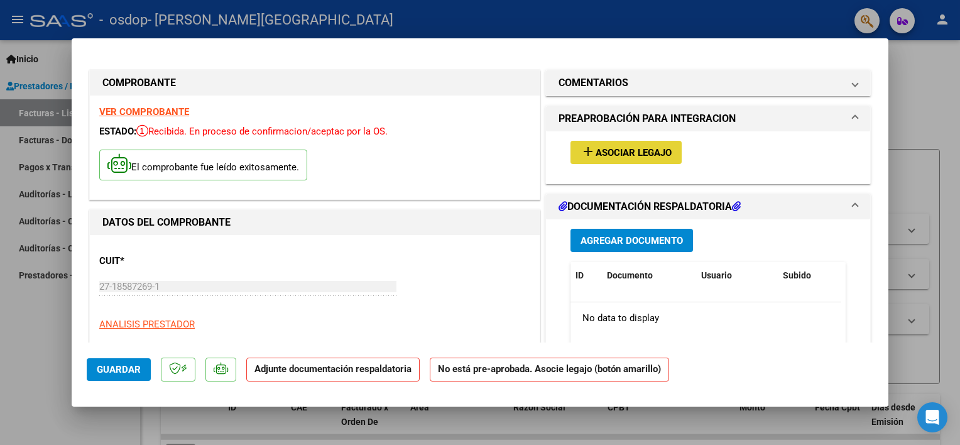
click at [621, 153] on span "Asociar Legajo" at bounding box center [634, 152] width 76 height 11
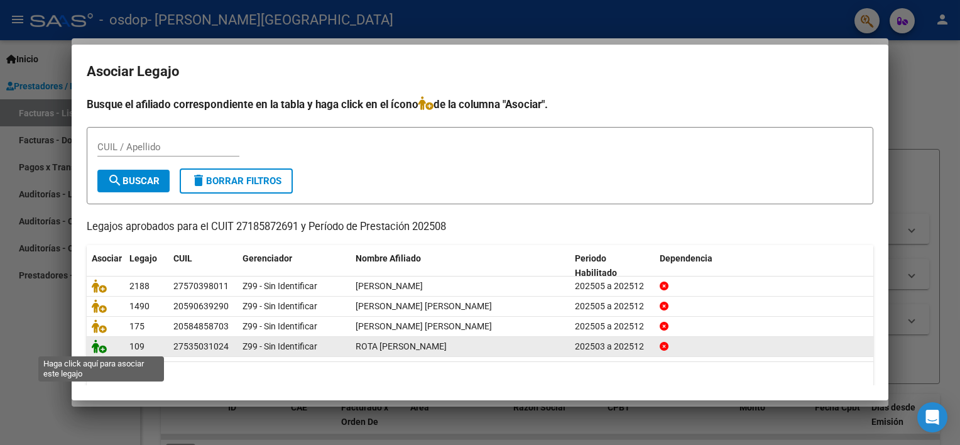
click at [94, 350] on icon at bounding box center [99, 346] width 15 height 14
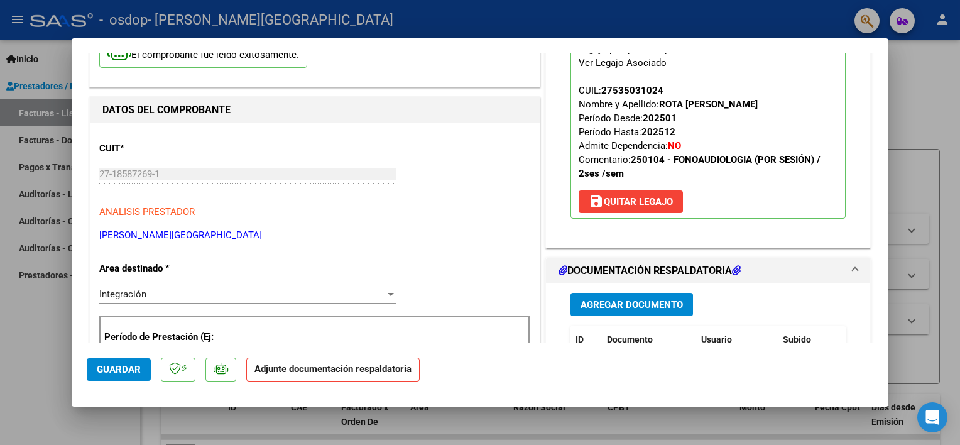
scroll to position [251, 0]
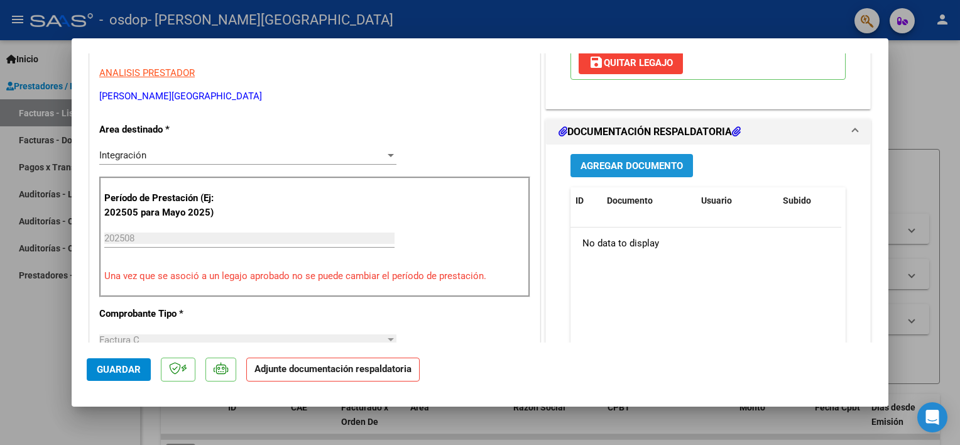
click at [646, 171] on button "Agregar Documento" at bounding box center [631, 165] width 122 height 23
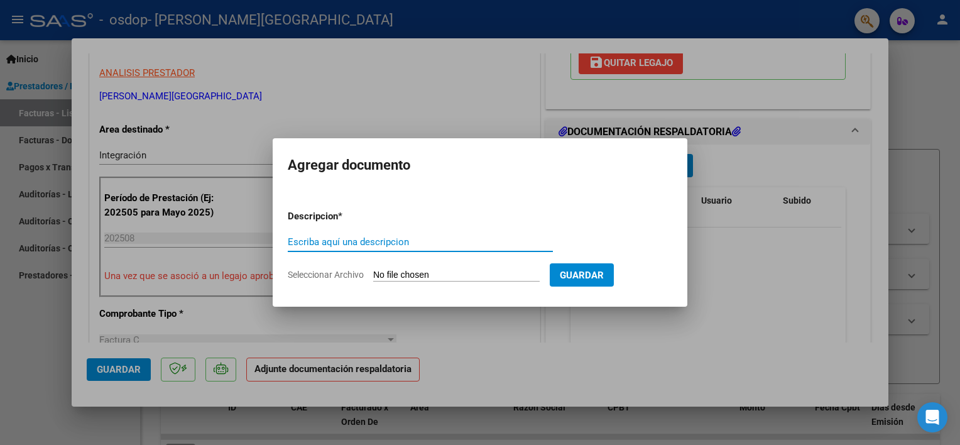
click at [346, 244] on input "Escriba aquí una descripcion" at bounding box center [420, 241] width 265 height 11
drag, startPoint x: 346, startPoint y: 244, endPoint x: 285, endPoint y: 246, distance: 61.6
click at [285, 246] on mat-dialog-content "Descripcion * asistencia Escriba aquí una descripcion Seleccionar Archivo Guard…" at bounding box center [480, 241] width 415 height 102
type input "asistencia"
click at [393, 269] on app-file-uploader "Seleccionar Archivo" at bounding box center [419, 274] width 262 height 11
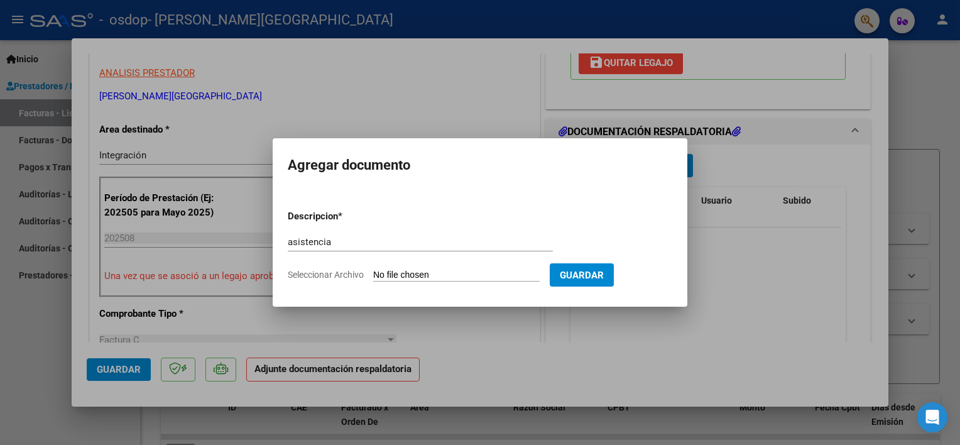
click at [393, 273] on input "Seleccionar Archivo" at bounding box center [456, 275] width 166 height 12
type input "C:\fakepath\ROTA - AGO.pdf"
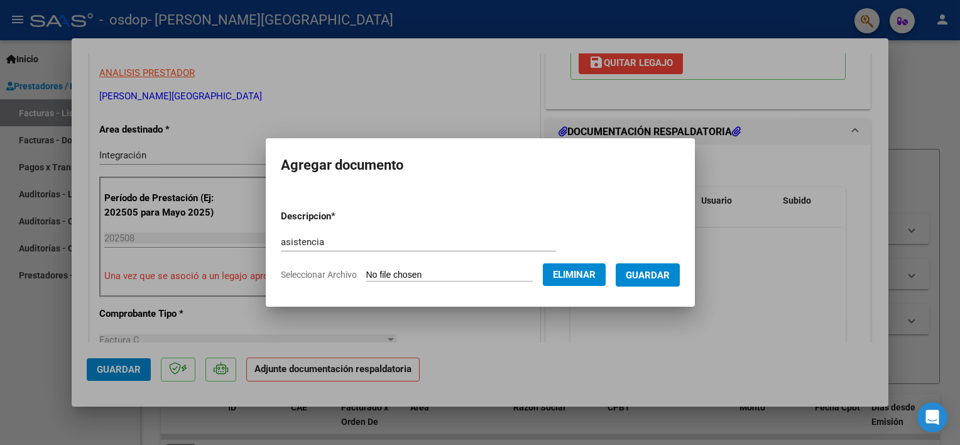
click at [647, 278] on span "Guardar" at bounding box center [648, 274] width 44 height 11
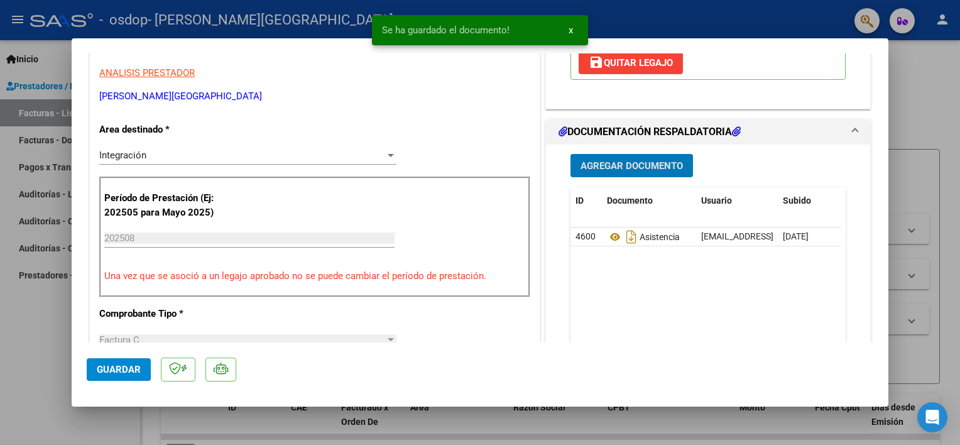
click at [128, 367] on span "Guardar" at bounding box center [119, 369] width 44 height 11
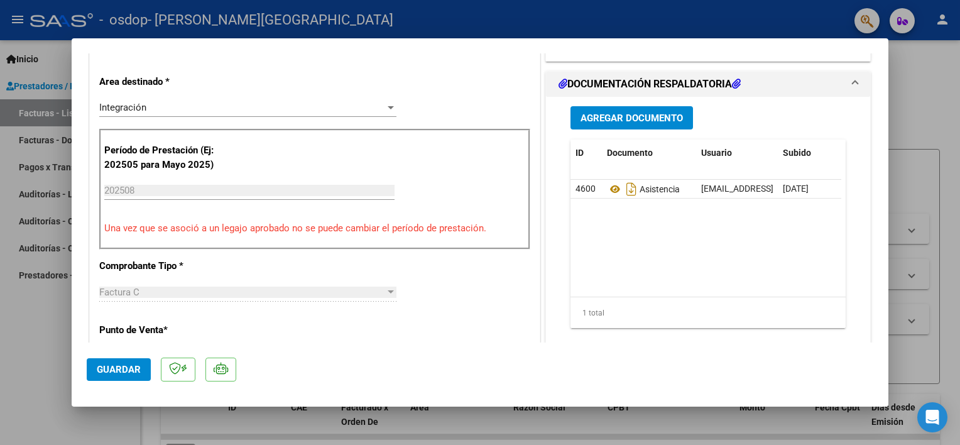
scroll to position [314, 0]
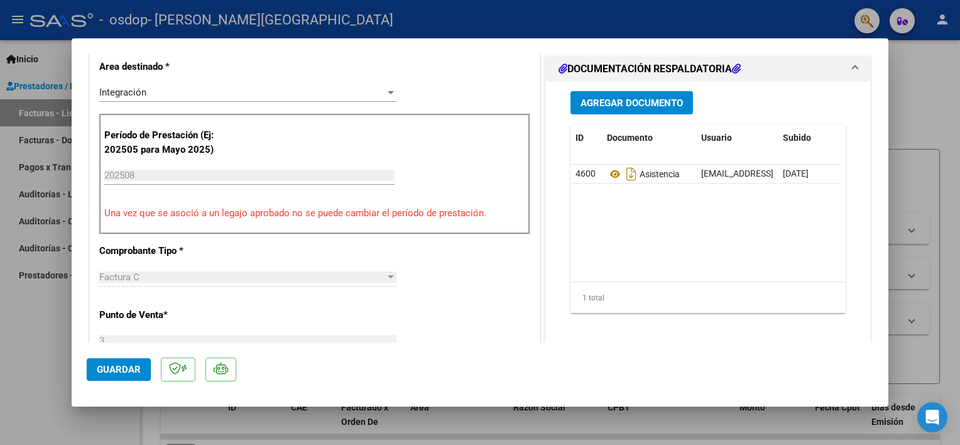
click at [302, 414] on div at bounding box center [480, 222] width 960 height 445
type input "$ 0,00"
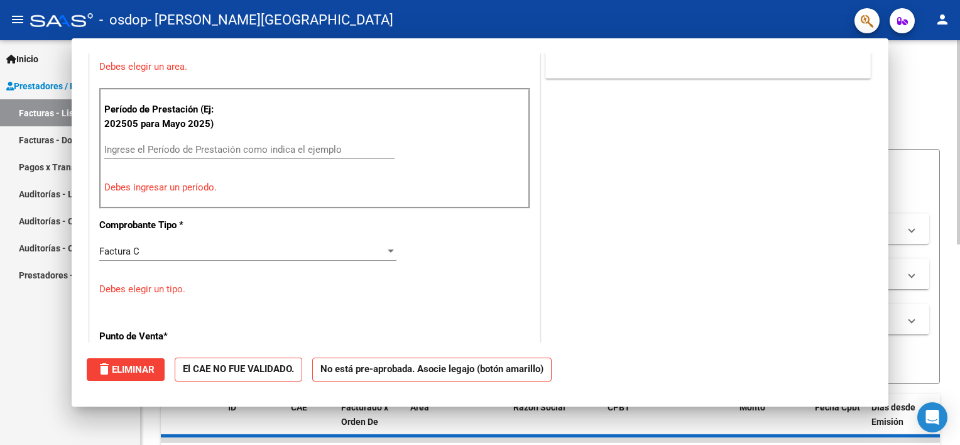
scroll to position [288, 0]
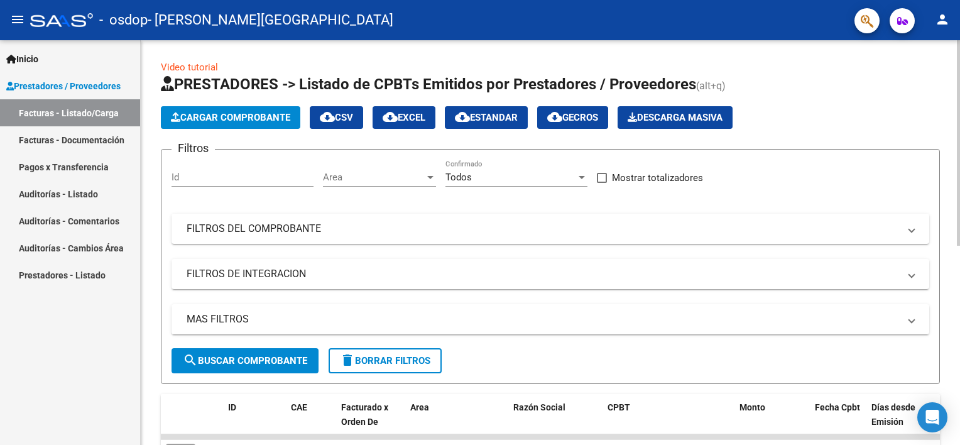
click at [273, 127] on button "Cargar Comprobante" at bounding box center [230, 117] width 139 height 23
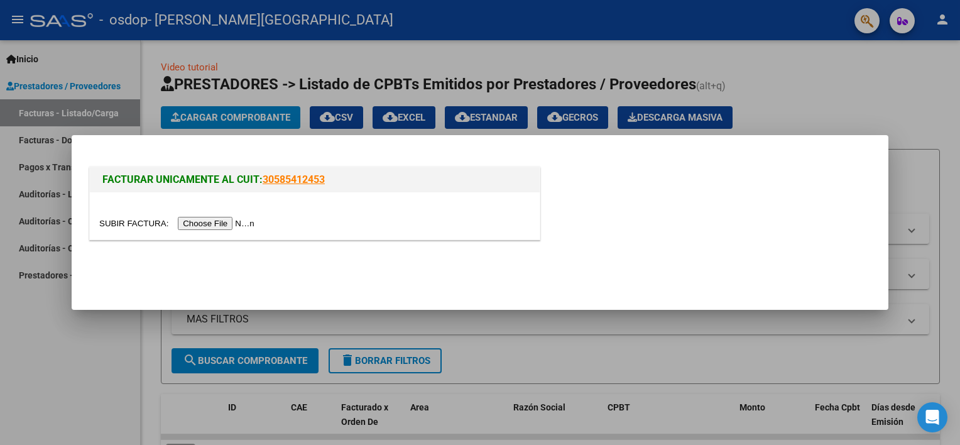
click at [224, 224] on input "file" at bounding box center [178, 223] width 159 height 13
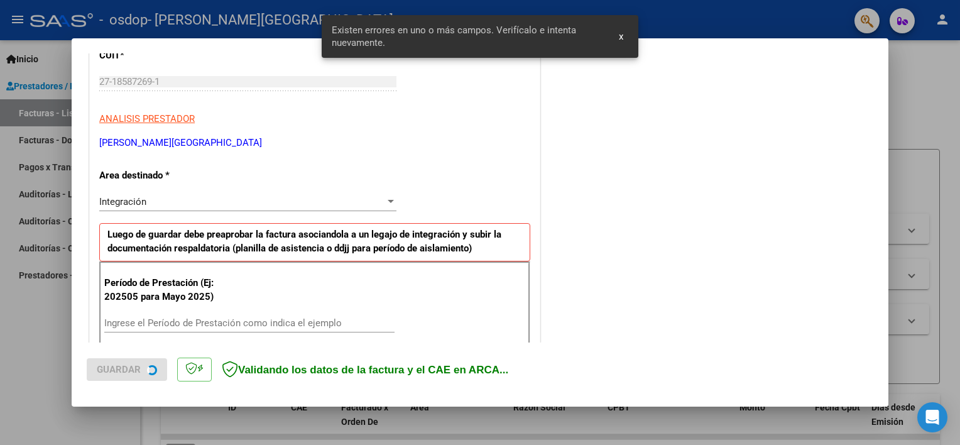
scroll to position [268, 0]
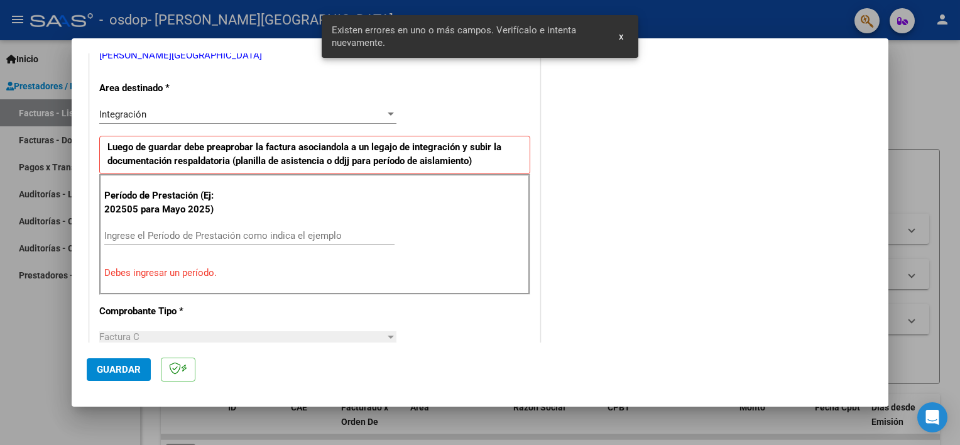
click at [211, 226] on div "Ingrese el Período de Prestación como indica el ejemplo" at bounding box center [249, 235] width 290 height 19
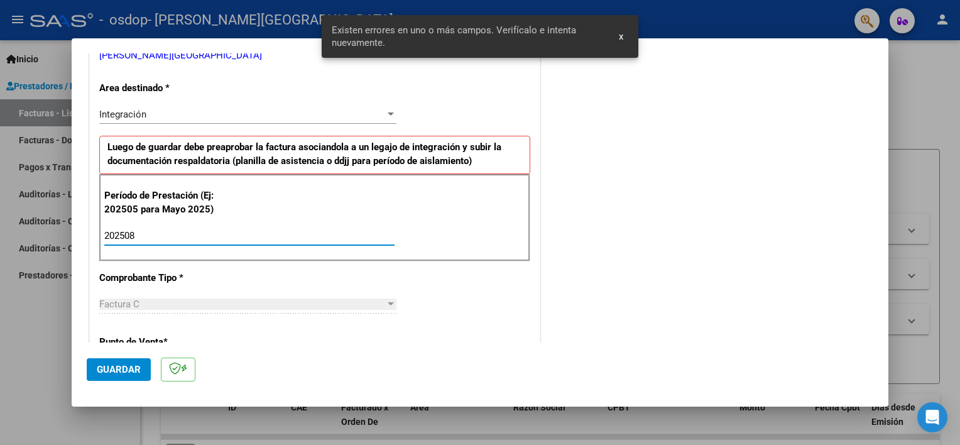
type input "202508"
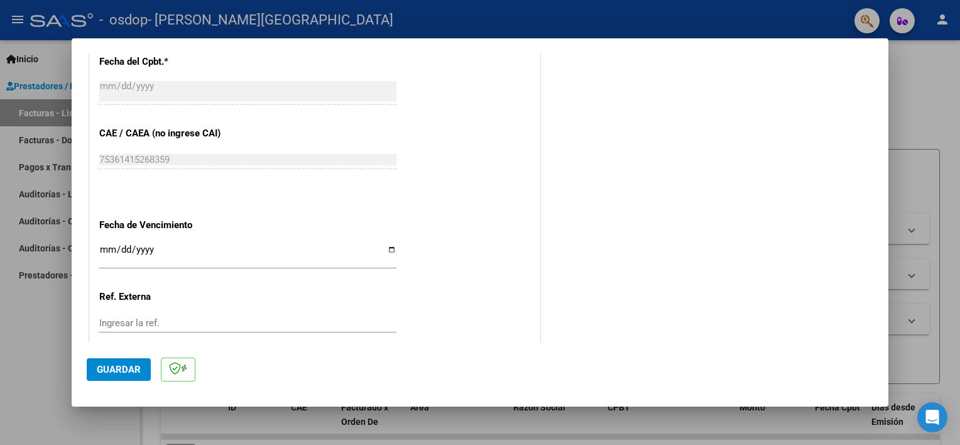
scroll to position [752, 0]
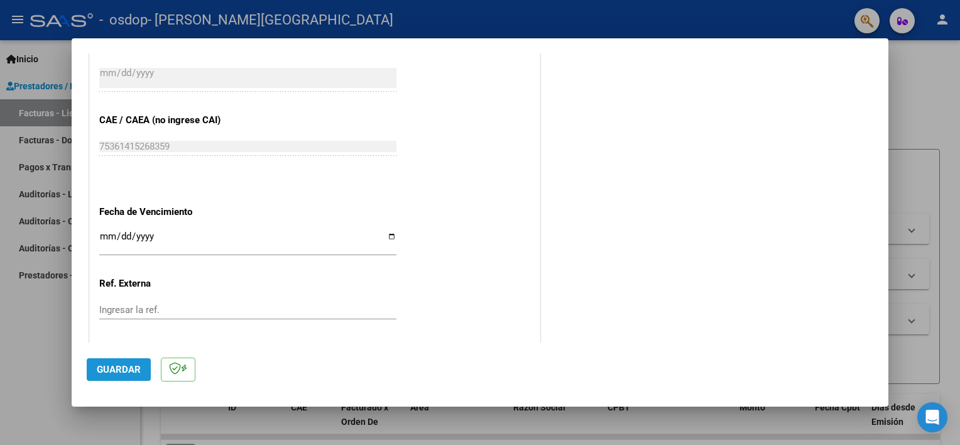
click at [144, 367] on button "Guardar" at bounding box center [119, 369] width 64 height 23
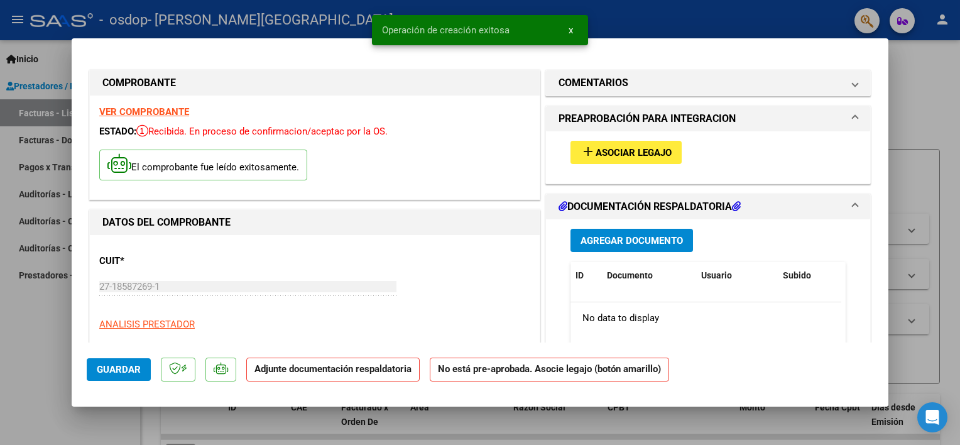
click at [601, 152] on span "Asociar Legajo" at bounding box center [634, 152] width 76 height 11
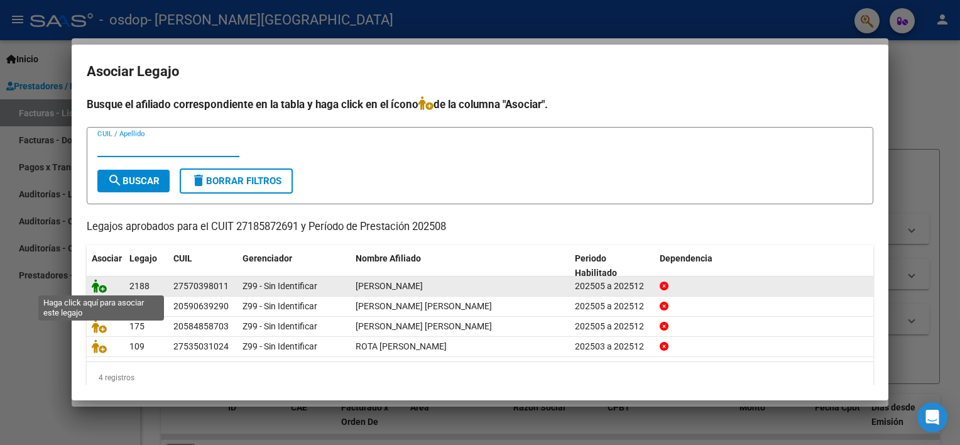
click at [98, 286] on icon at bounding box center [99, 286] width 15 height 14
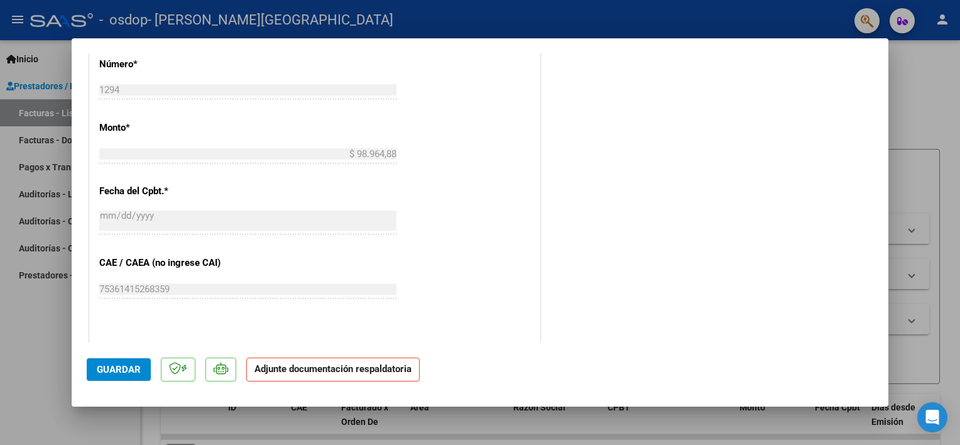
scroll to position [754, 0]
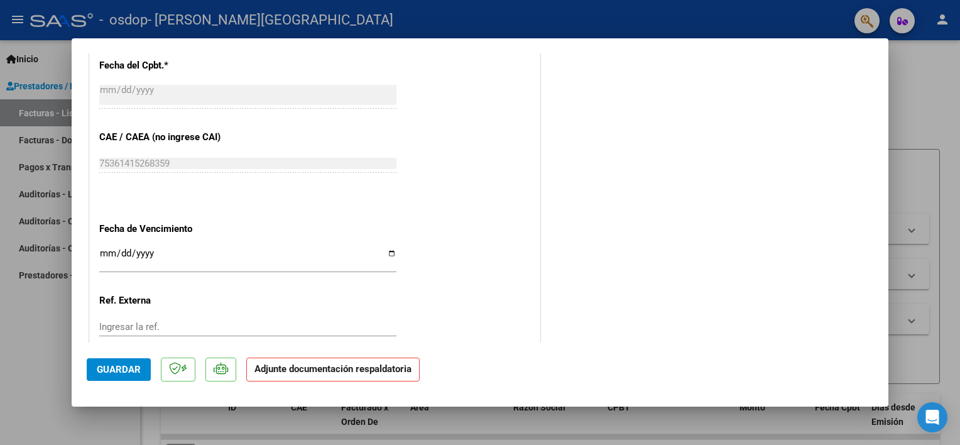
click at [385, 250] on input "Ingresar la fecha" at bounding box center [247, 258] width 297 height 20
type input "[DATE]"
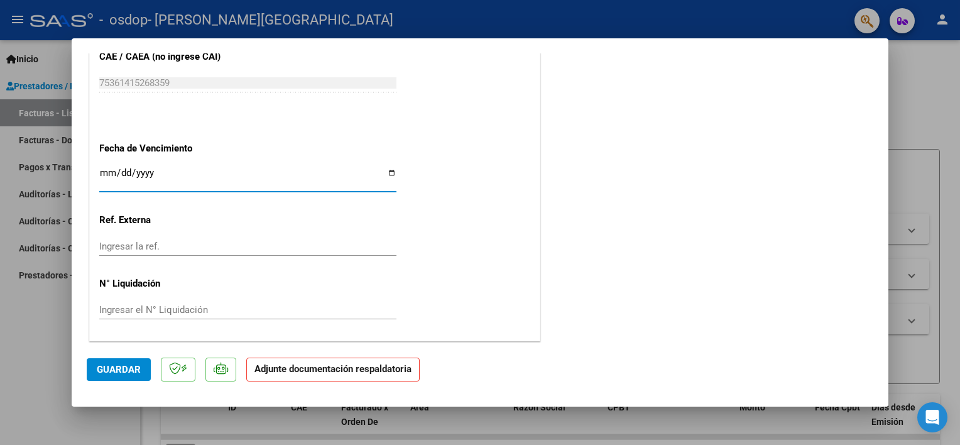
click at [138, 371] on span "Guardar" at bounding box center [119, 369] width 44 height 11
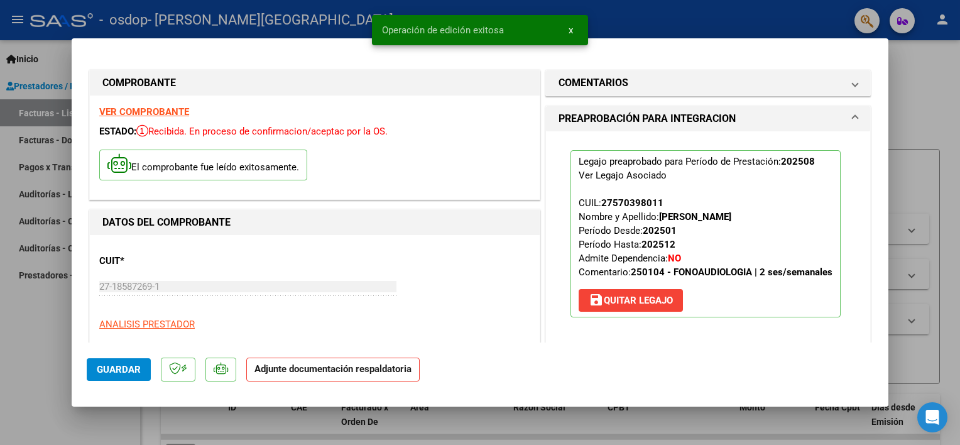
scroll to position [0, 0]
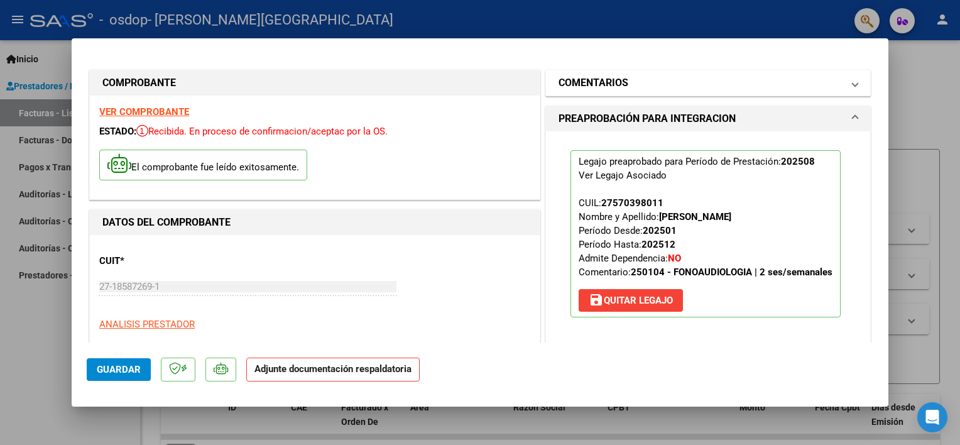
click at [609, 93] on mat-expansion-panel-header "COMENTARIOS" at bounding box center [708, 82] width 324 height 25
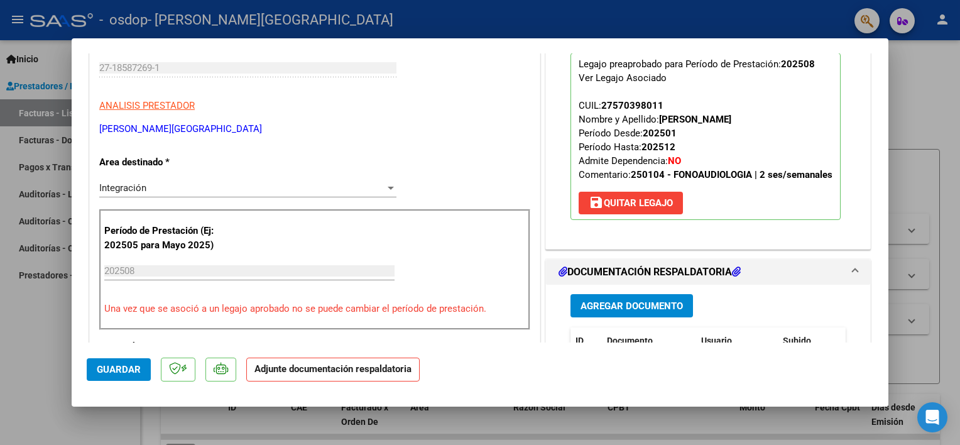
scroll to position [251, 0]
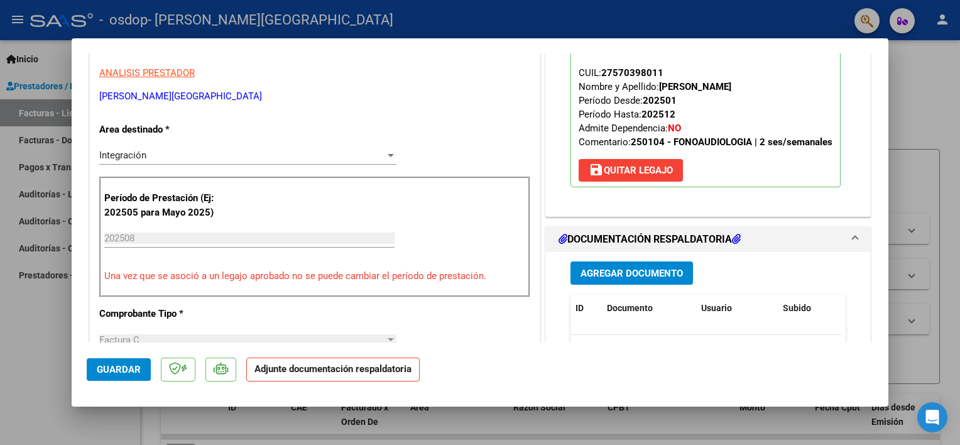
click at [728, 108] on p "Legajo preaprobado para Período de Prestación: 202508 Ver Legajo Asociado CUIL:…" at bounding box center [705, 103] width 270 height 167
click at [590, 268] on span "Agregar Documento" at bounding box center [631, 273] width 102 height 11
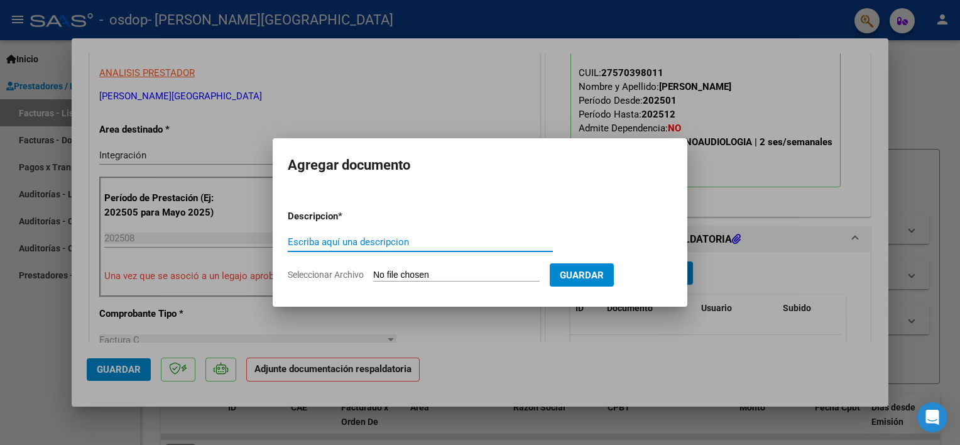
paste input "asistencia"
type input "asistencia"
click at [445, 273] on input "Seleccionar Archivo" at bounding box center [456, 275] width 166 height 12
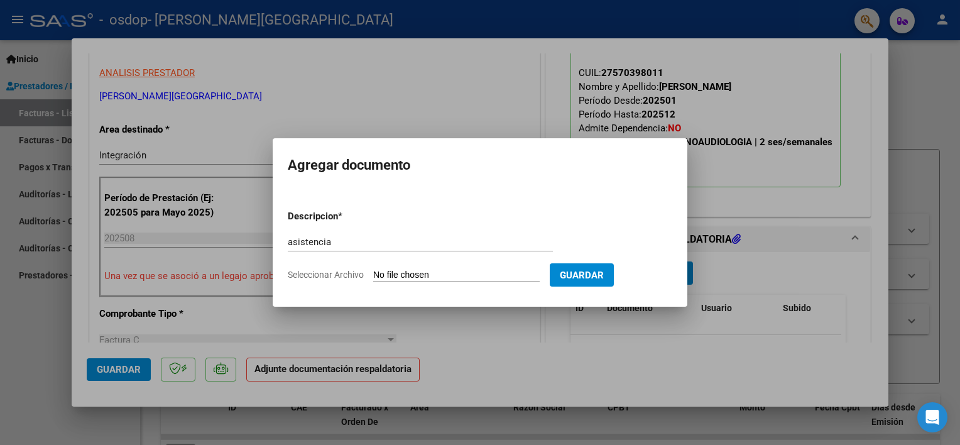
type input "C:\fakepath\[PERSON_NAME] - AGO.pdf"
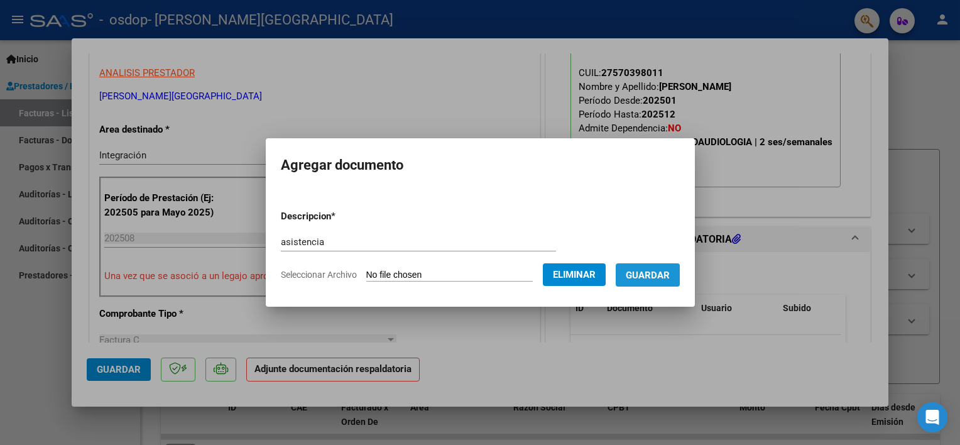
click at [661, 281] on button "Guardar" at bounding box center [648, 274] width 64 height 23
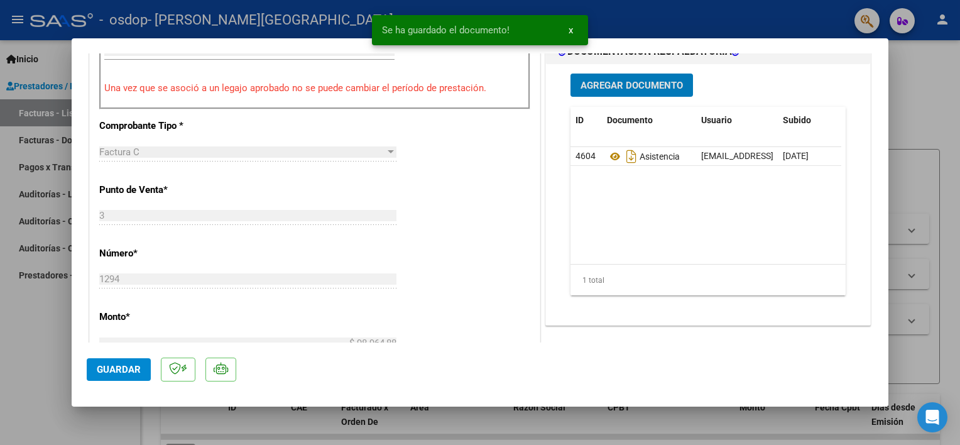
scroll to position [440, 0]
click at [109, 369] on span "Guardar" at bounding box center [119, 369] width 44 height 11
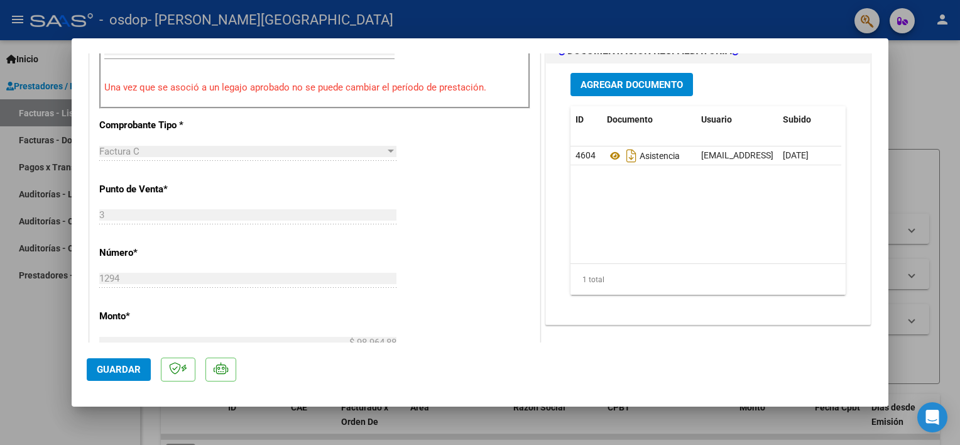
click at [427, 420] on div at bounding box center [480, 222] width 960 height 445
type input "$ 0,00"
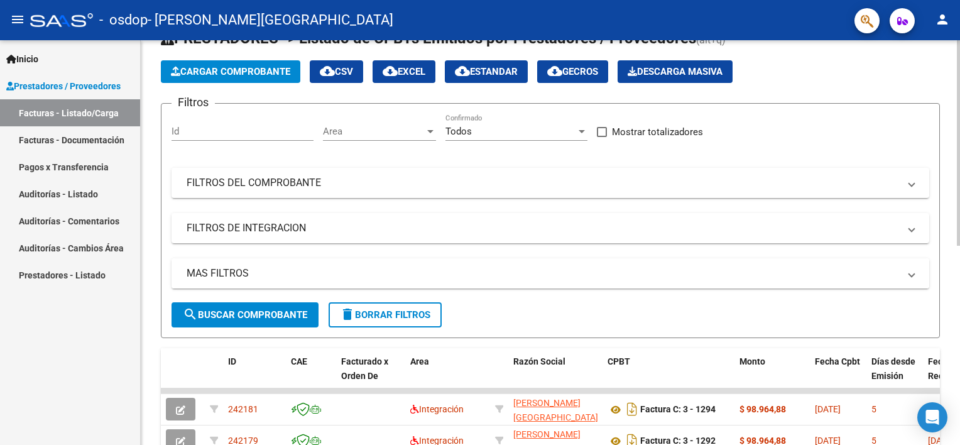
scroll to position [0, 0]
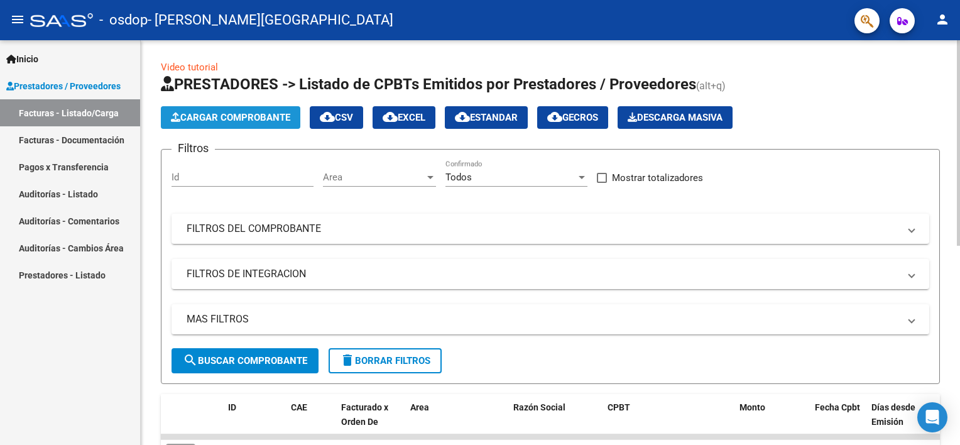
click at [274, 112] on span "Cargar Comprobante" at bounding box center [230, 117] width 119 height 11
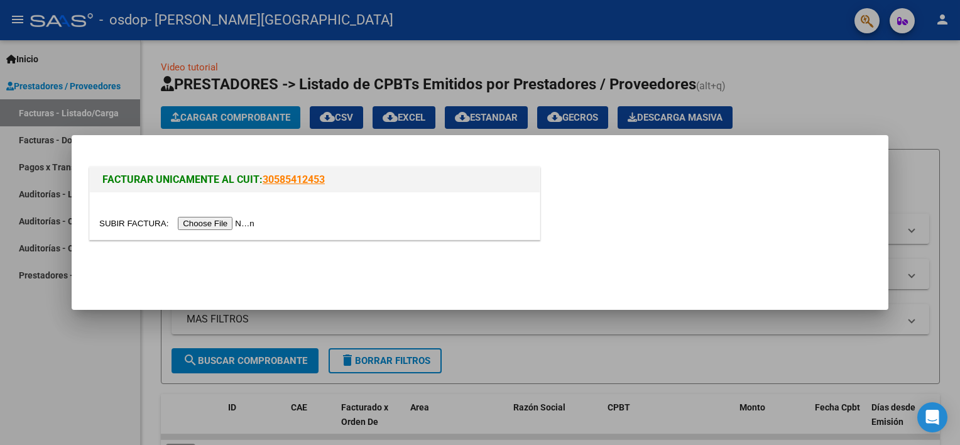
click at [195, 223] on input "file" at bounding box center [178, 223] width 159 height 13
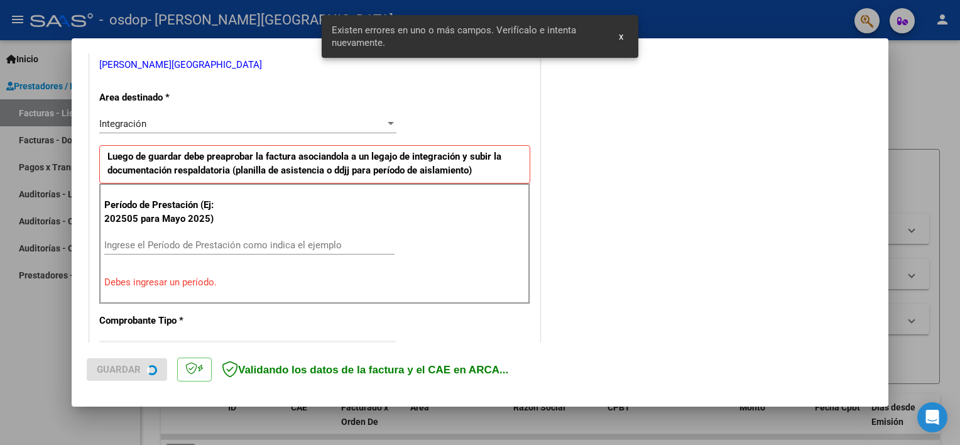
scroll to position [268, 0]
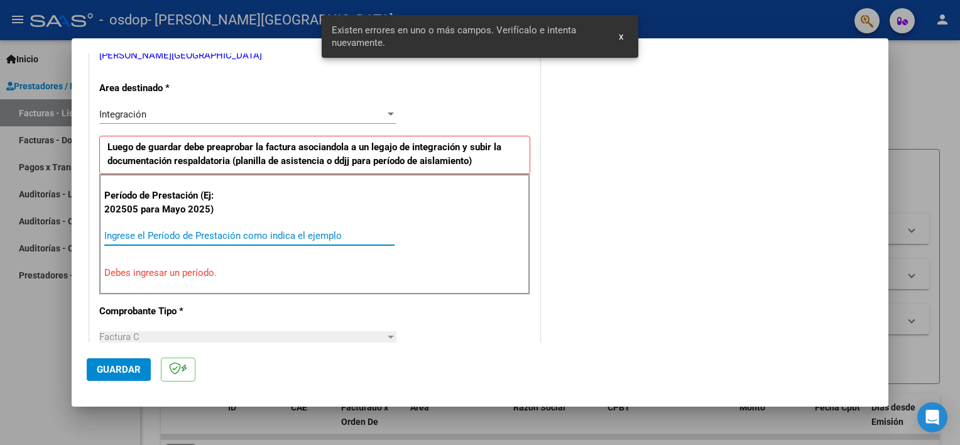
click at [253, 230] on input "Ingrese el Período de Prestación como indica el ejemplo" at bounding box center [249, 235] width 290 height 11
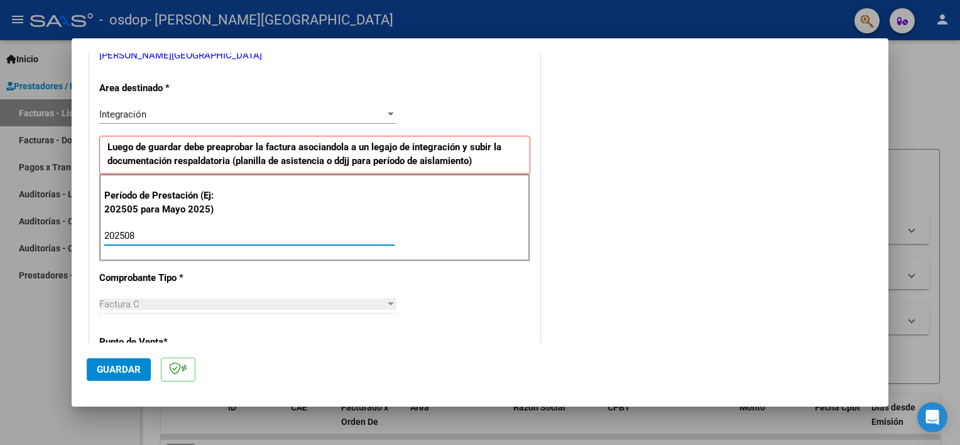
type input "202508"
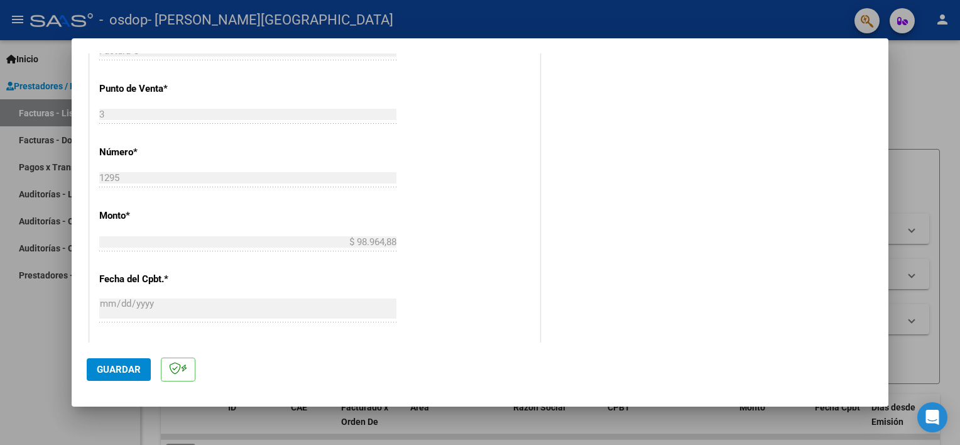
scroll to position [582, 0]
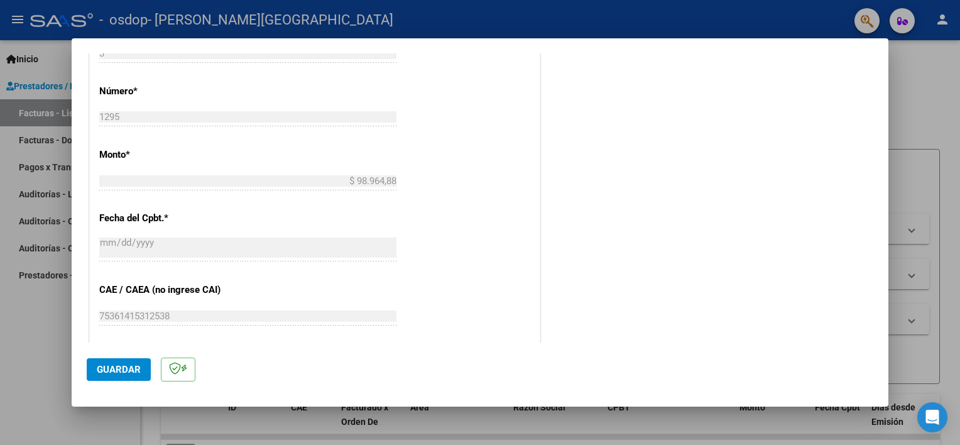
click at [112, 374] on span "Guardar" at bounding box center [119, 369] width 44 height 11
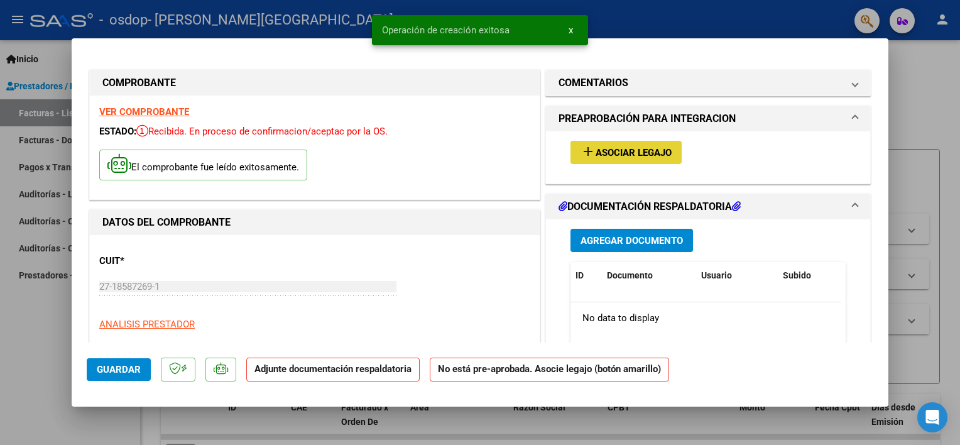
click at [647, 147] on span "Asociar Legajo" at bounding box center [634, 152] width 76 height 11
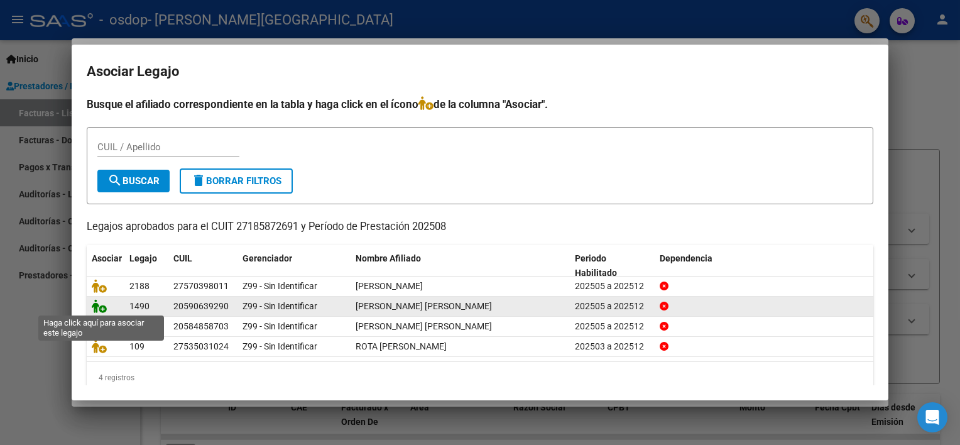
click at [95, 308] on icon at bounding box center [99, 306] width 15 height 14
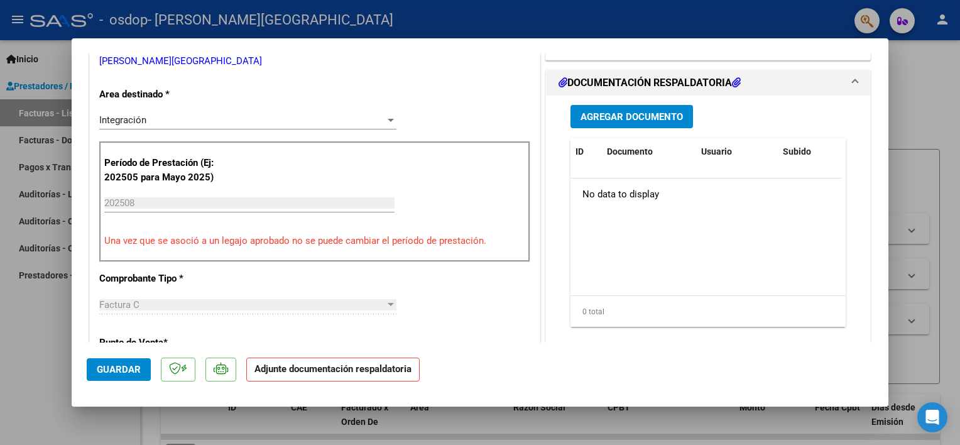
scroll to position [314, 0]
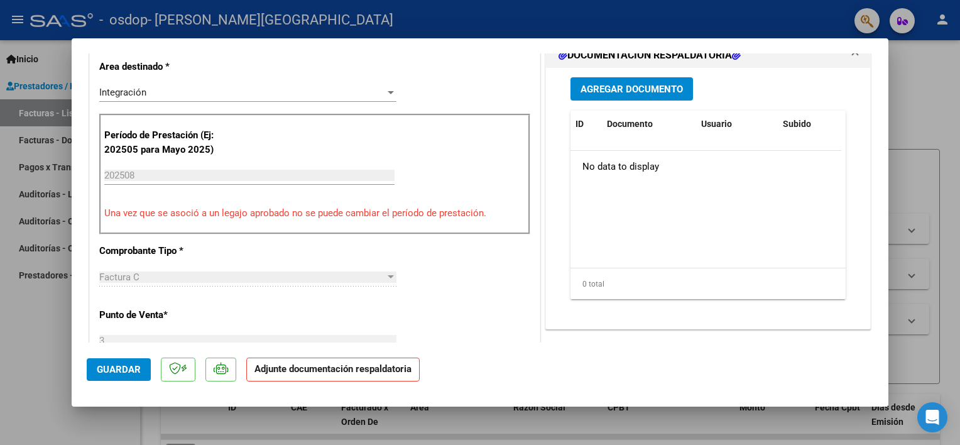
click at [655, 81] on button "Agregar Documento" at bounding box center [631, 88] width 122 height 23
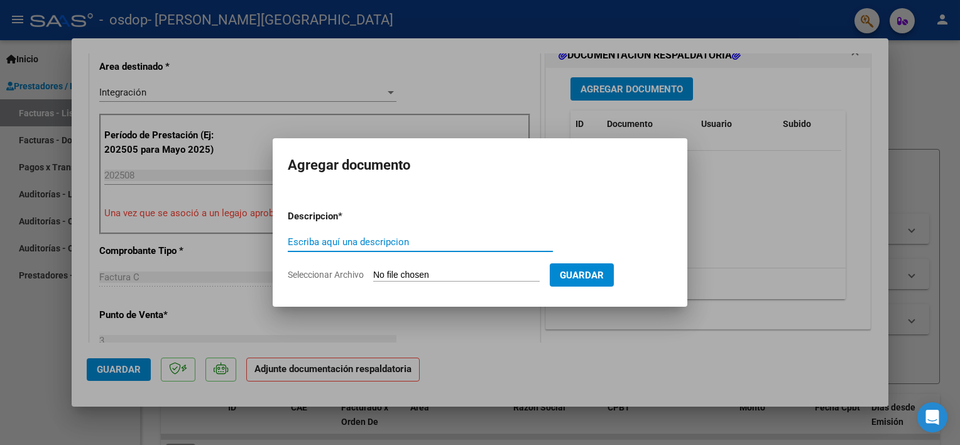
paste input "asistencia"
type input "asistencia"
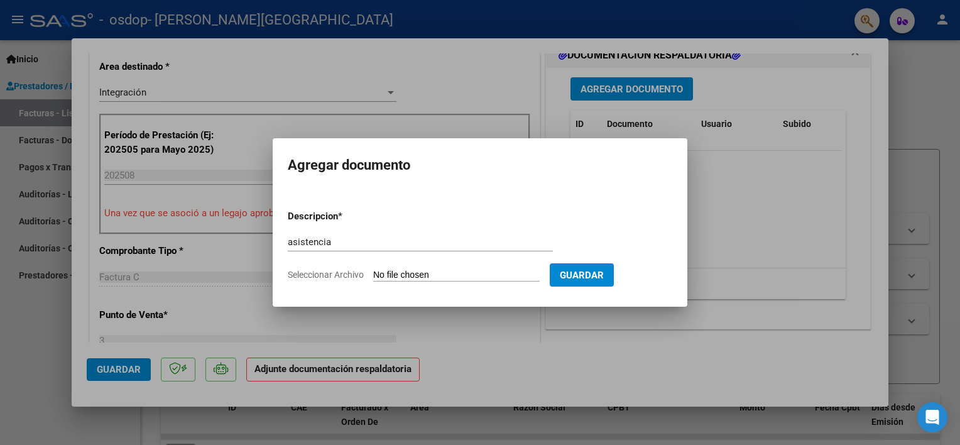
click at [417, 276] on input "Seleccionar Archivo" at bounding box center [456, 275] width 166 height 12
type input "C:\fakepath\FLORES - AGO.pdf"
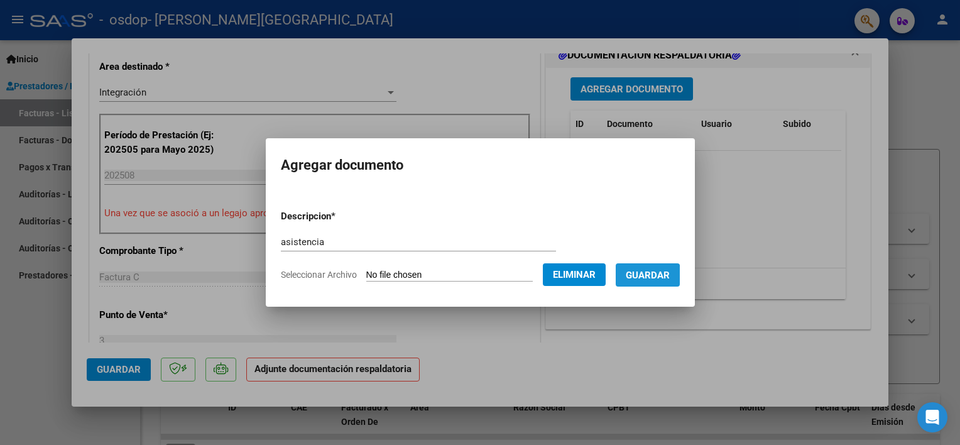
click at [638, 280] on span "Guardar" at bounding box center [648, 274] width 44 height 11
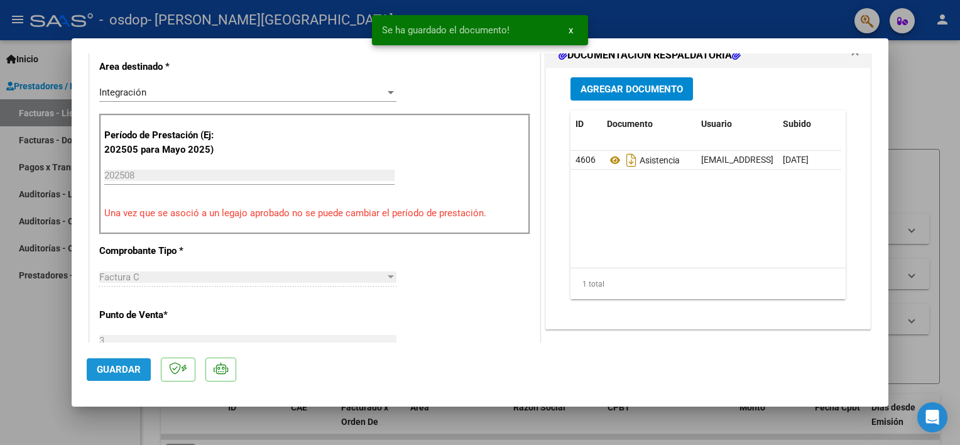
click at [100, 364] on span "Guardar" at bounding box center [119, 369] width 44 height 11
click at [51, 373] on div at bounding box center [480, 222] width 960 height 445
type input "$ 0,00"
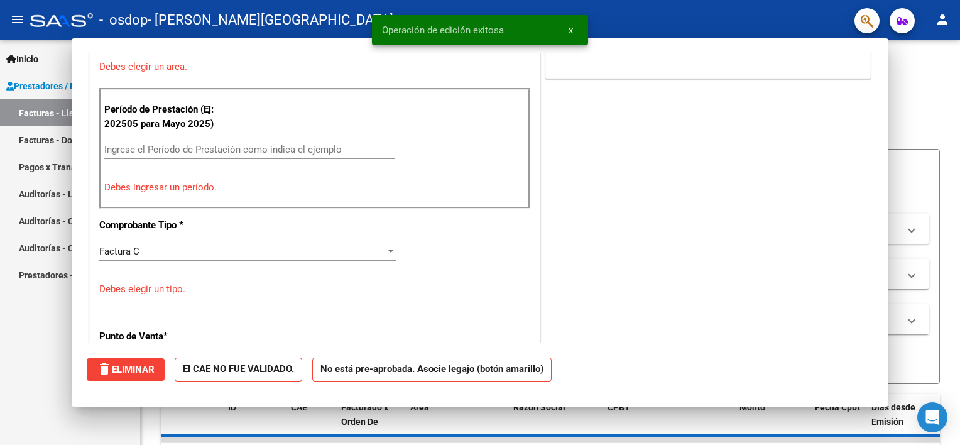
scroll to position [260, 0]
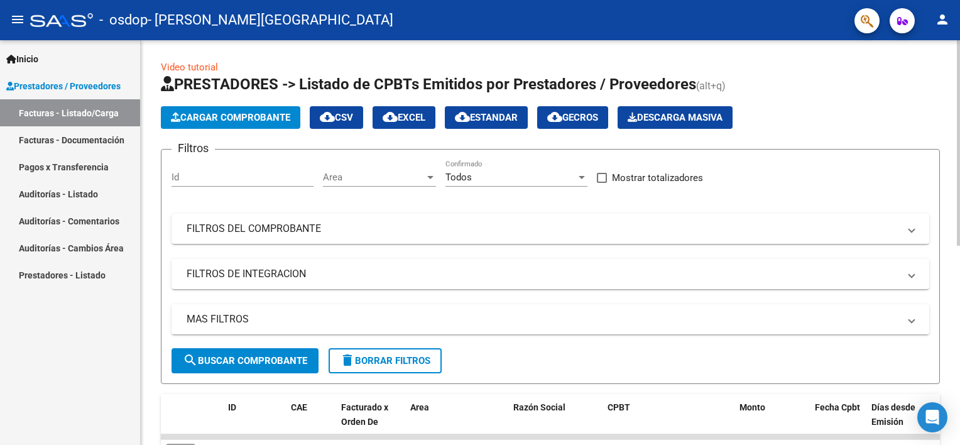
click at [209, 118] on span "Cargar Comprobante" at bounding box center [230, 117] width 119 height 11
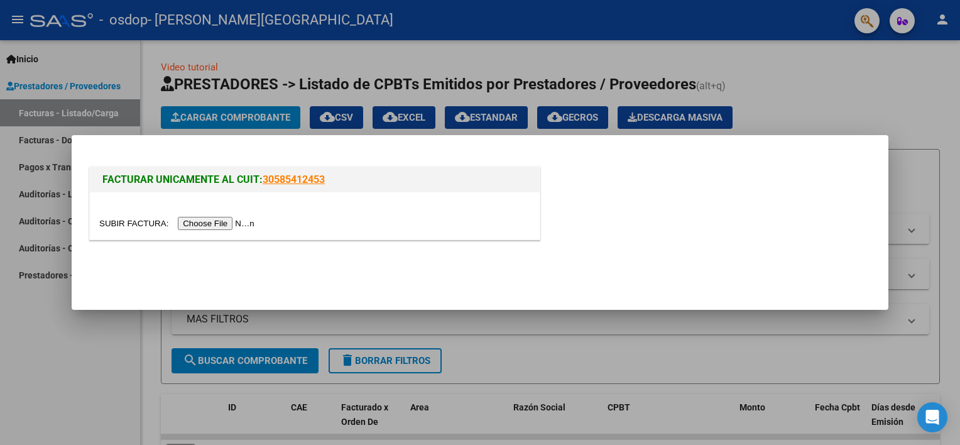
click at [189, 228] on input "file" at bounding box center [178, 223] width 159 height 13
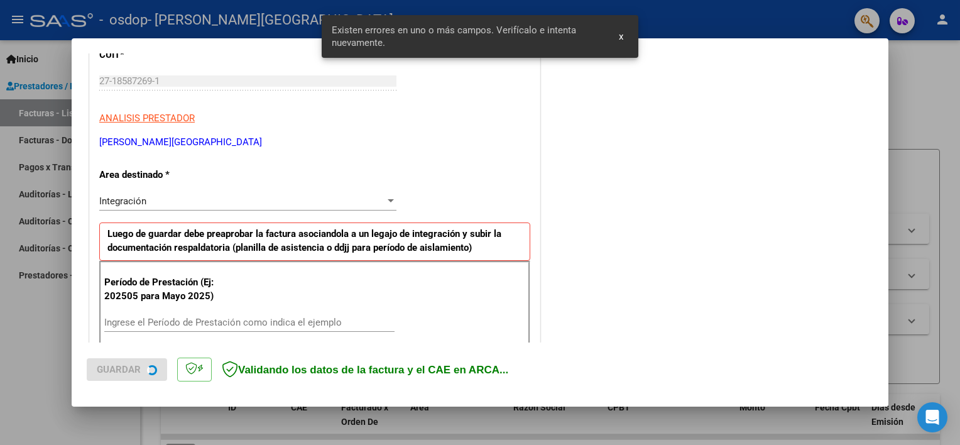
scroll to position [268, 0]
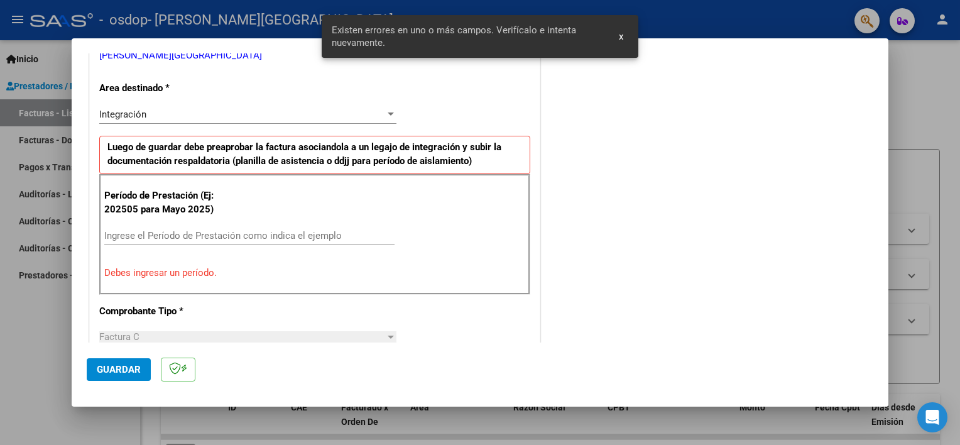
click at [126, 235] on input "Ingrese el Período de Prestación como indica el ejemplo" at bounding box center [249, 235] width 290 height 11
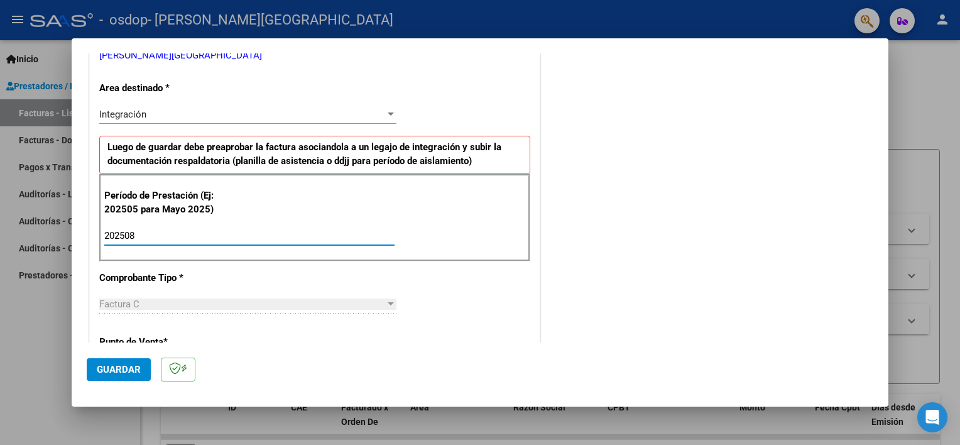
type input "202508"
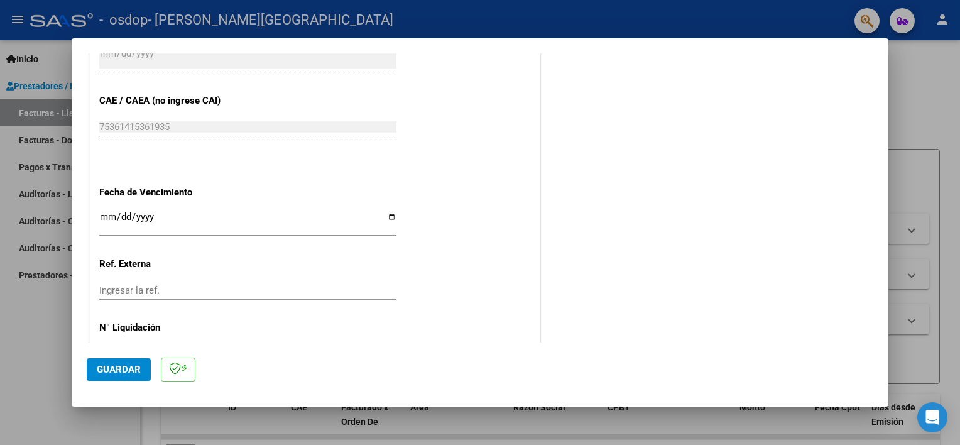
scroll to position [815, 0]
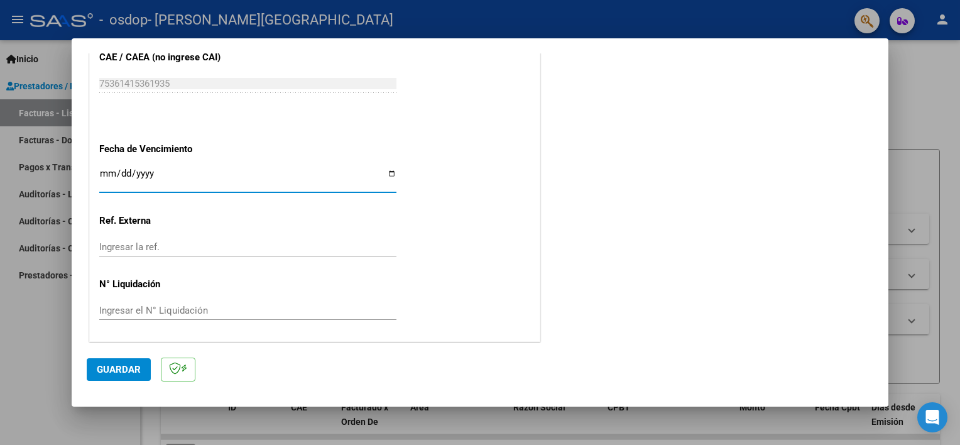
click at [390, 173] on input "Ingresar la fecha" at bounding box center [247, 178] width 297 height 20
type input "[DATE]"
click at [130, 367] on span "Guardar" at bounding box center [119, 369] width 44 height 11
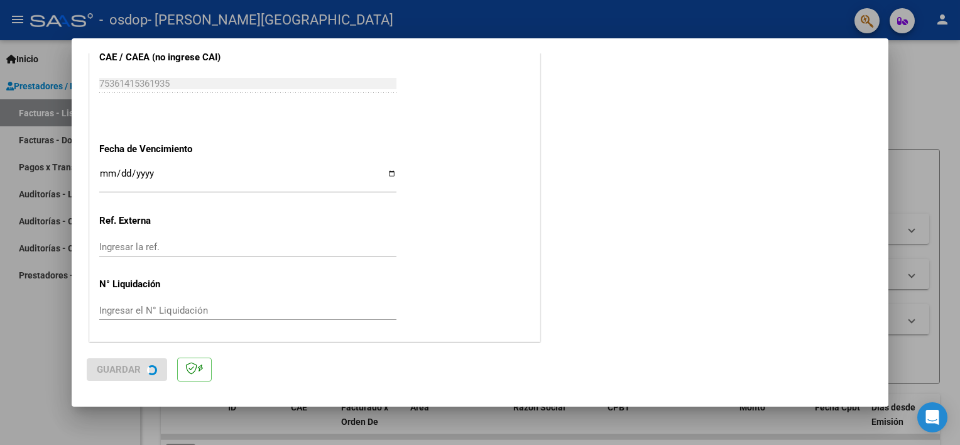
scroll to position [0, 0]
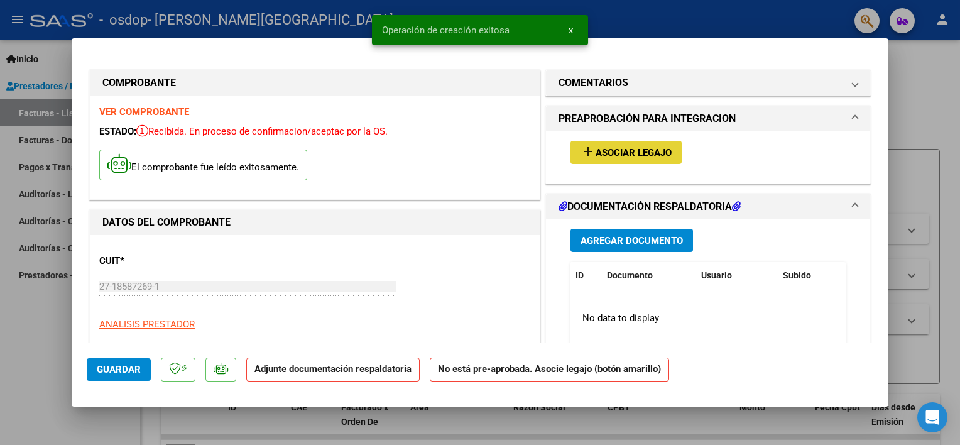
click at [596, 158] on span "Asociar Legajo" at bounding box center [634, 152] width 76 height 11
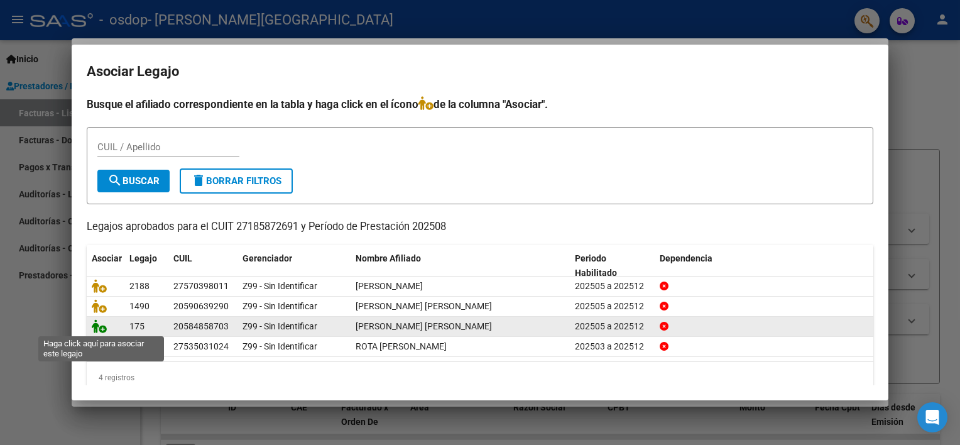
click at [98, 322] on icon at bounding box center [99, 326] width 15 height 14
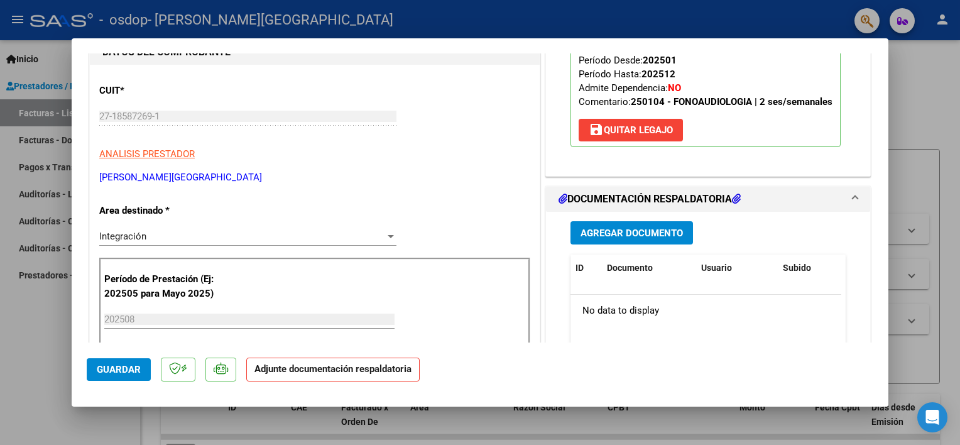
scroll to position [251, 0]
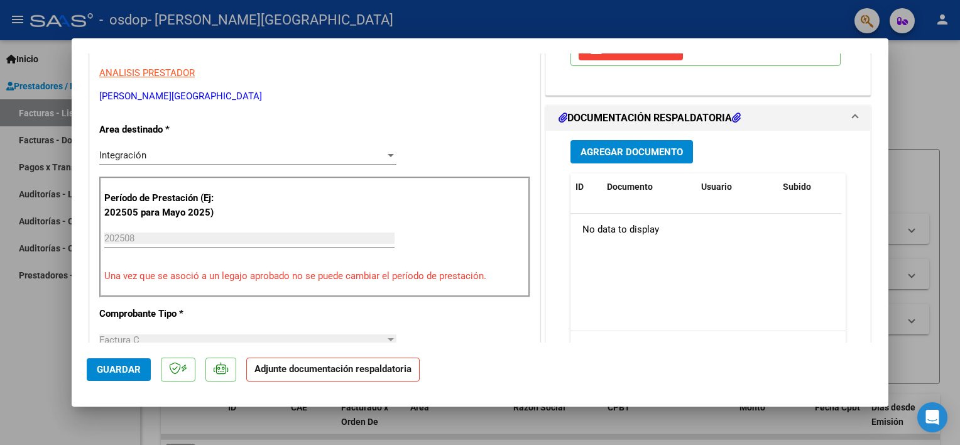
click at [631, 151] on span "Agregar Documento" at bounding box center [631, 151] width 102 height 11
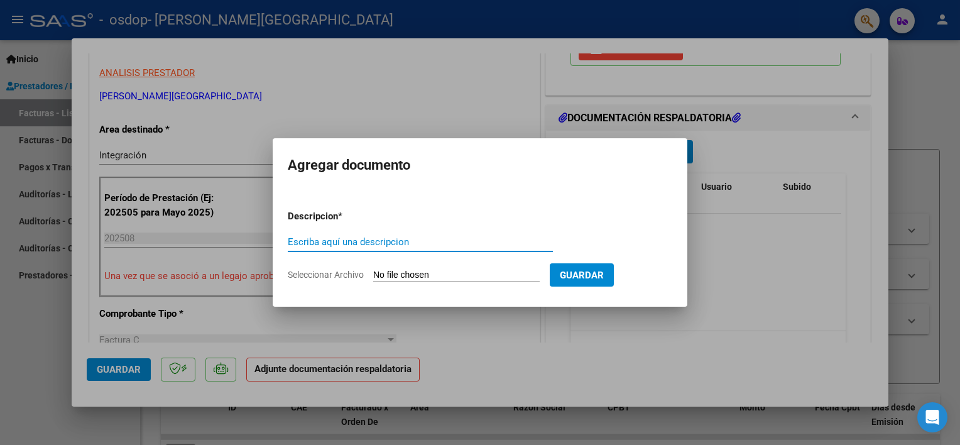
click at [425, 244] on input "Escriba aquí una descripcion" at bounding box center [420, 241] width 265 height 11
paste input "asistencia"
type input "asistencia"
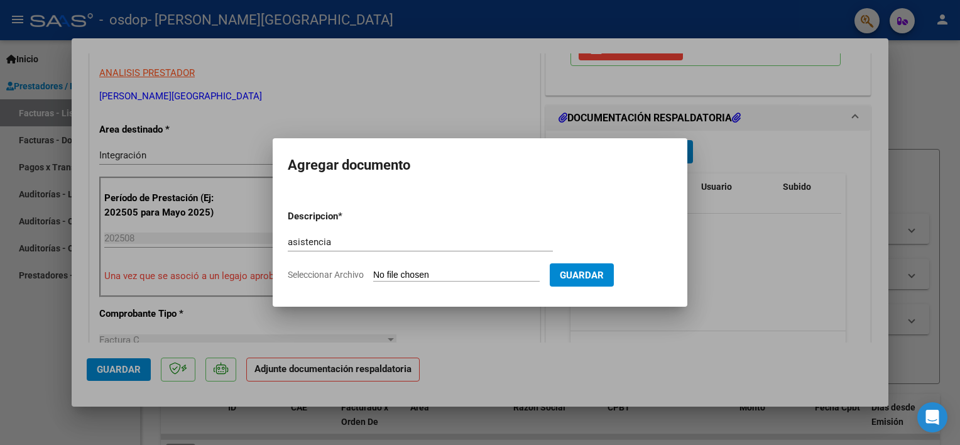
click at [447, 276] on input "Seleccionar Archivo" at bounding box center [456, 275] width 166 height 12
type input "C:\fakepath\[PERSON_NAME] - AGO.pdf"
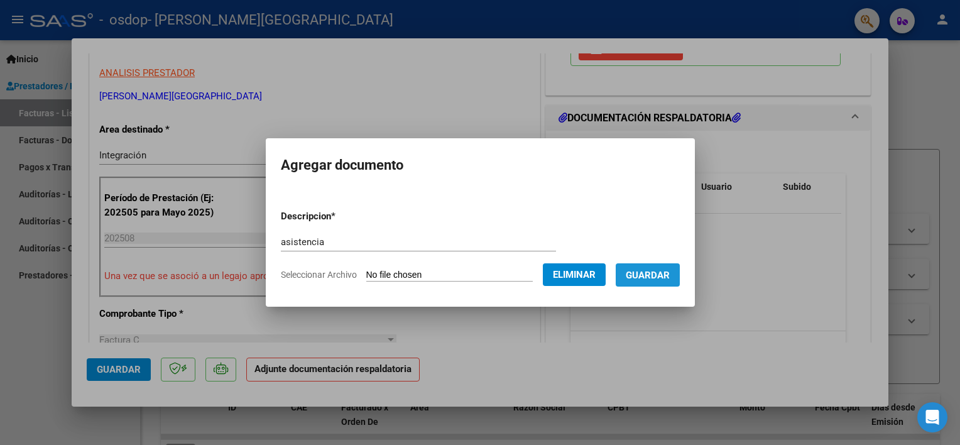
click at [665, 269] on span "Guardar" at bounding box center [648, 274] width 44 height 11
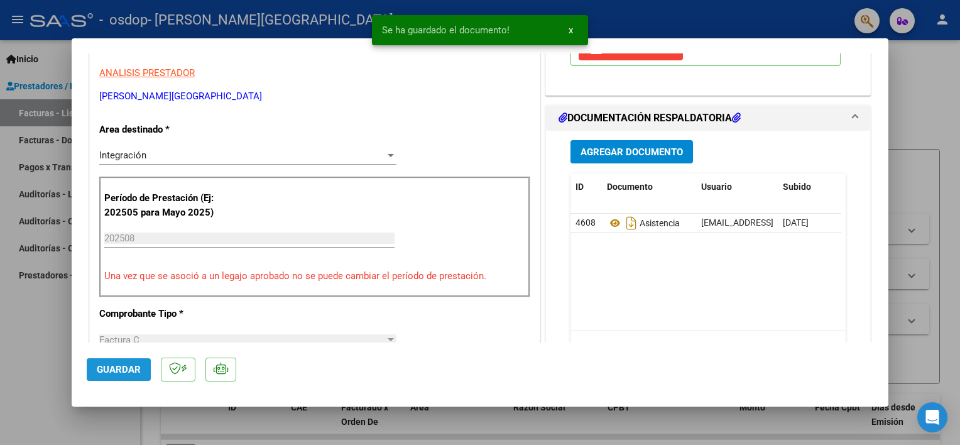
click at [112, 364] on span "Guardar" at bounding box center [119, 369] width 44 height 11
click at [48, 338] on div at bounding box center [480, 222] width 960 height 445
type input "$ 0,00"
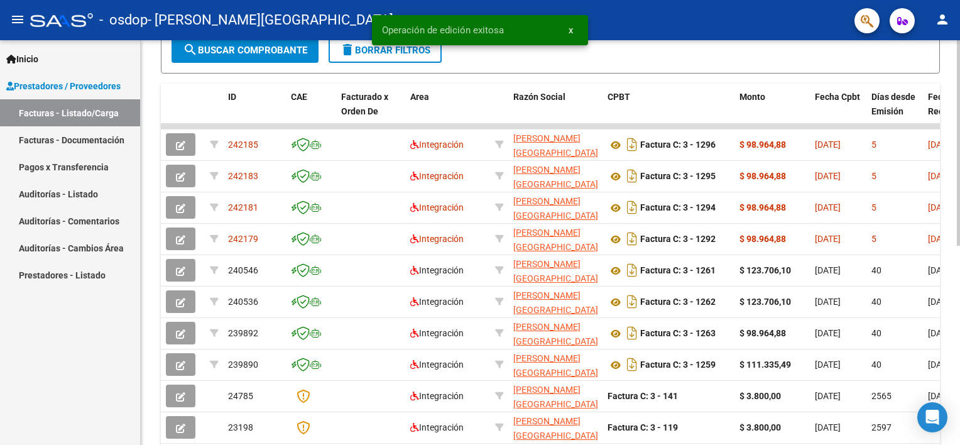
scroll to position [314, 0]
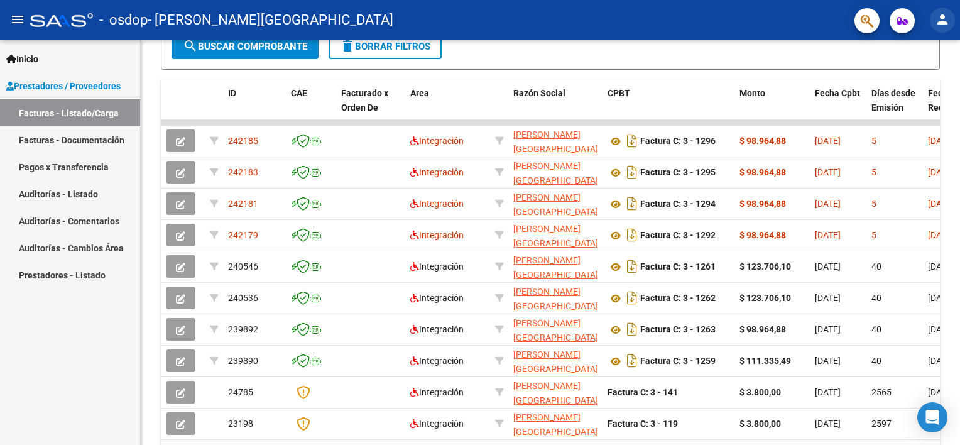
click at [941, 12] on mat-icon "person" at bounding box center [942, 19] width 15 height 15
click at [923, 77] on button "exit_to_app Salir" at bounding box center [916, 83] width 77 height 30
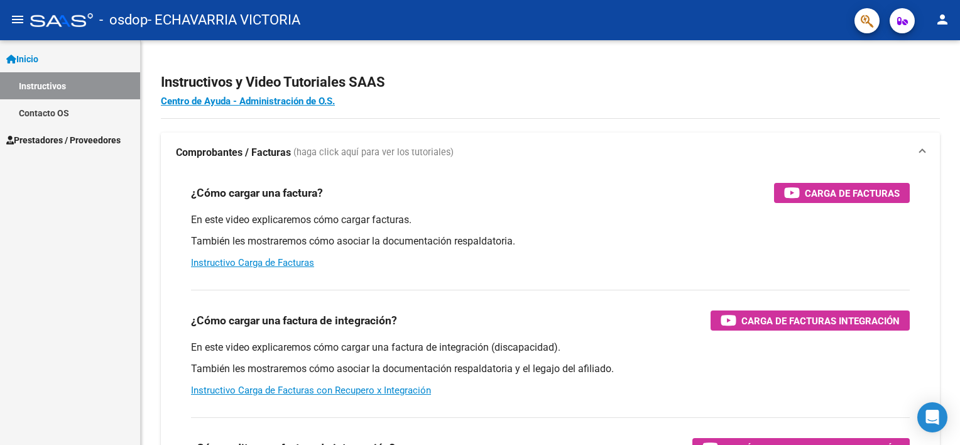
click at [15, 20] on mat-icon "menu" at bounding box center [17, 19] width 15 height 15
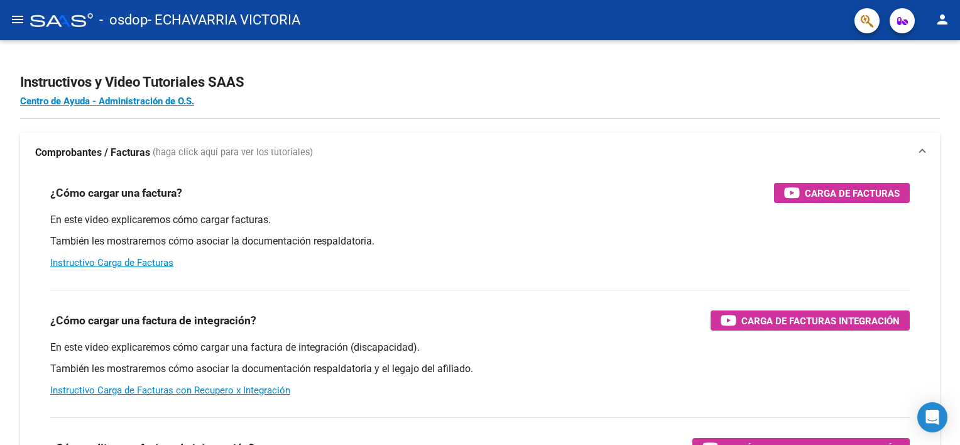
click at [5, 4] on mat-toolbar "menu - osdop - ECHAVARRIA VICTORIA person" at bounding box center [480, 20] width 960 height 40
click at [8, 21] on button "menu" at bounding box center [17, 20] width 25 height 25
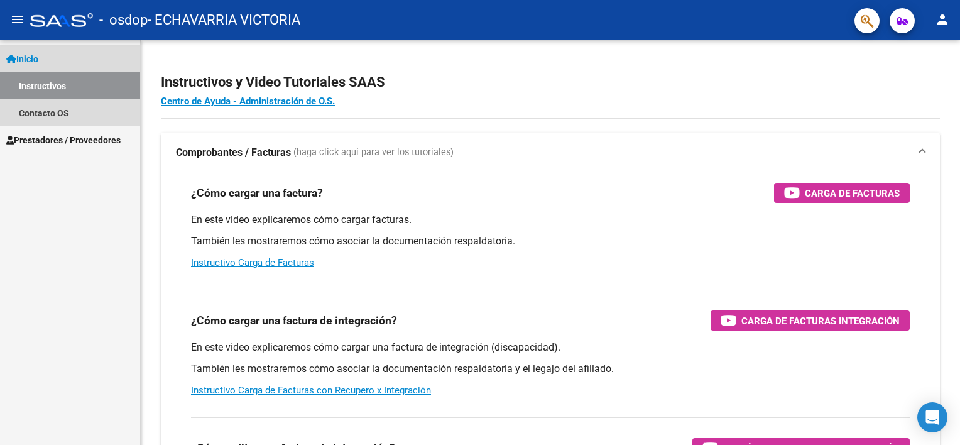
click at [65, 82] on link "Instructivos" at bounding box center [70, 85] width 140 height 27
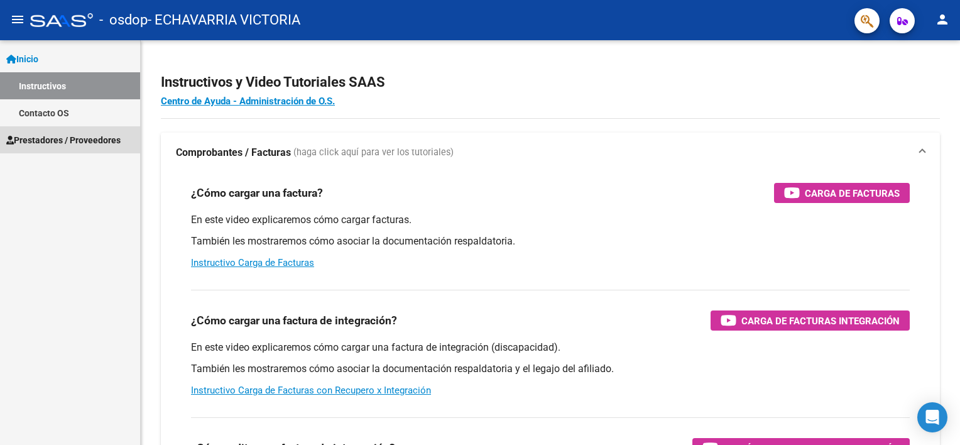
click at [63, 138] on span "Prestadores / Proveedores" at bounding box center [63, 140] width 114 height 14
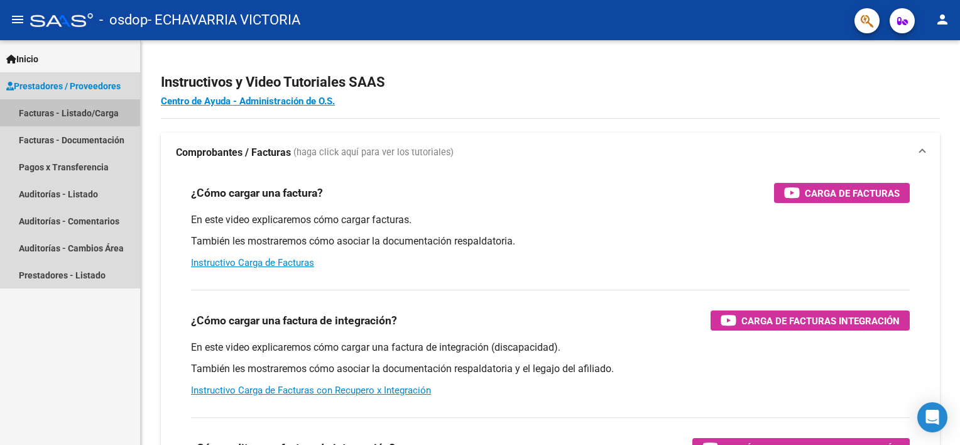
click at [79, 106] on link "Facturas - Listado/Carga" at bounding box center [70, 112] width 140 height 27
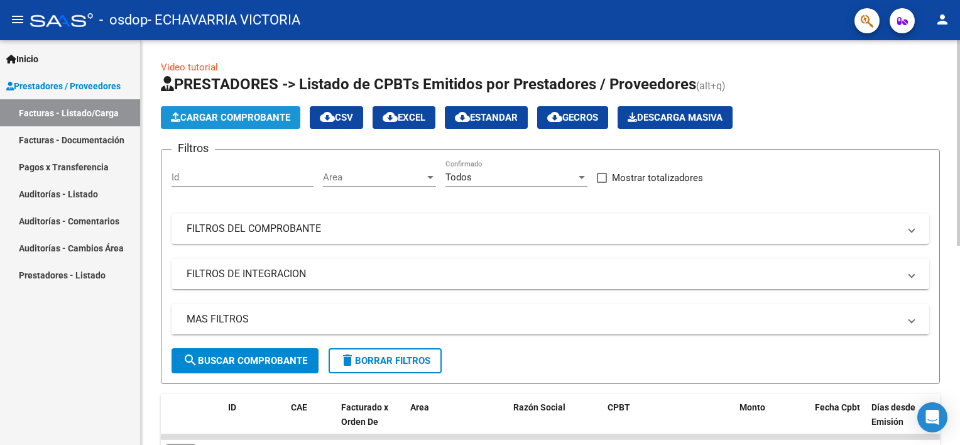
click at [246, 121] on span "Cargar Comprobante" at bounding box center [230, 117] width 119 height 11
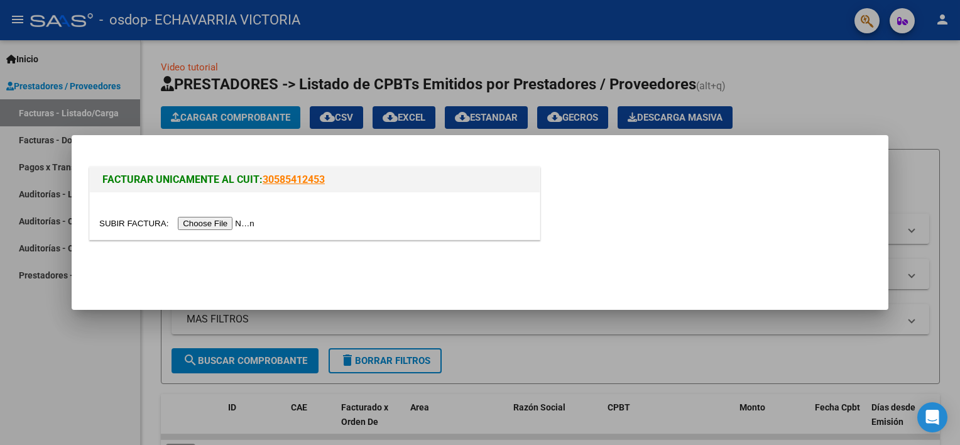
click at [210, 224] on input "file" at bounding box center [178, 223] width 159 height 13
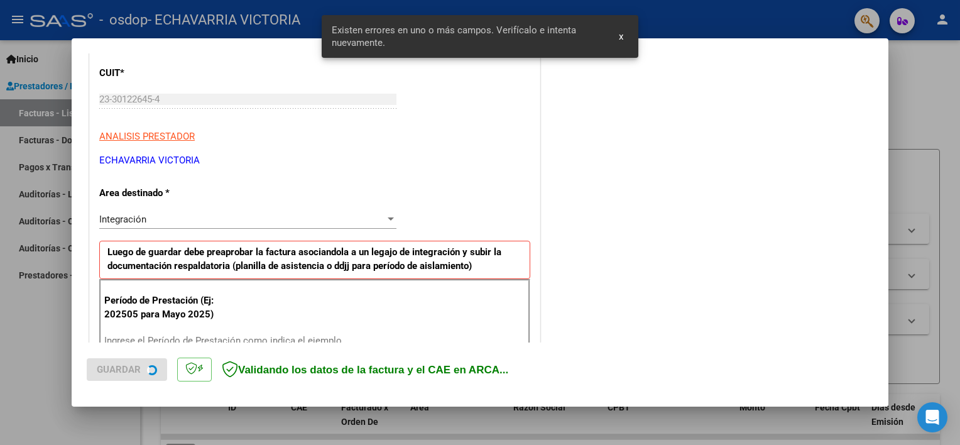
scroll to position [268, 0]
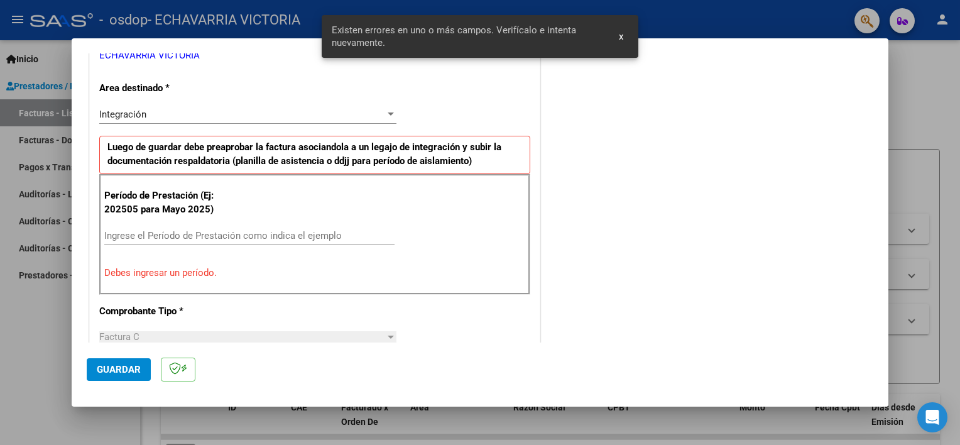
click at [312, 239] on input "Ingrese el Período de Prestación como indica el ejemplo" at bounding box center [249, 235] width 290 height 11
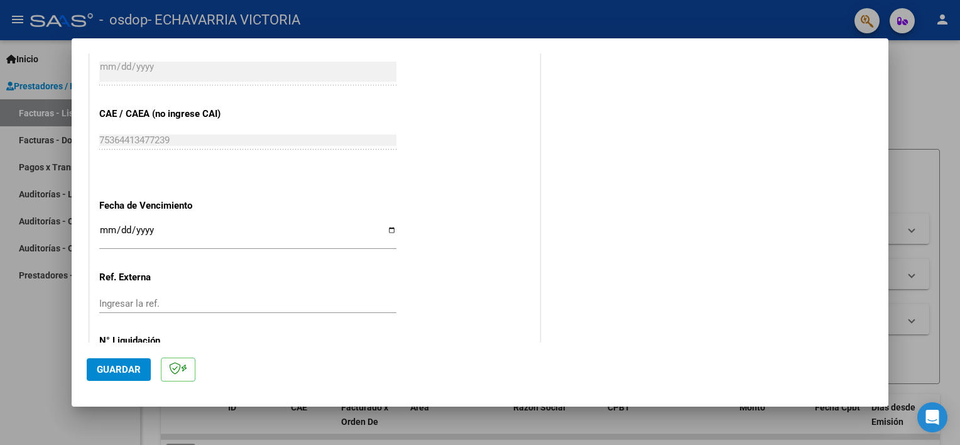
scroll to position [815, 0]
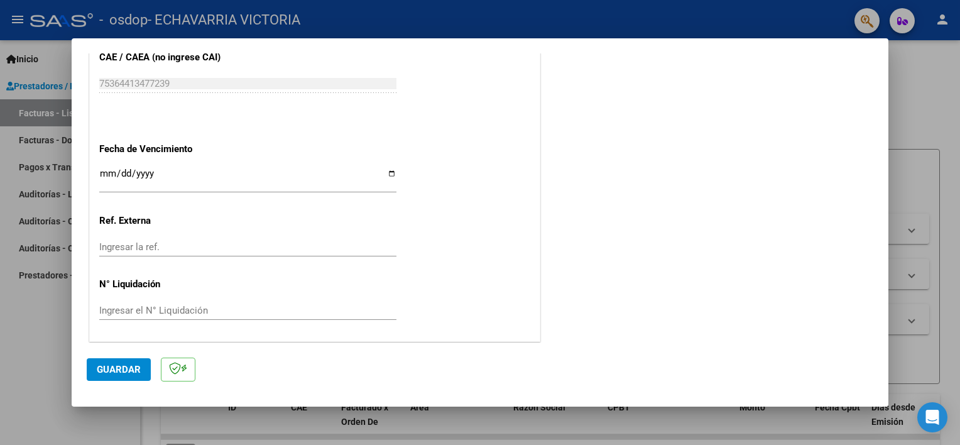
type input "202508"
click at [389, 166] on div "Ingresar la fecha" at bounding box center [247, 179] width 297 height 27
click at [386, 170] on input "Ingresar la fecha" at bounding box center [247, 178] width 297 height 20
type input "[DATE]"
click at [141, 373] on button "Guardar" at bounding box center [119, 369] width 64 height 23
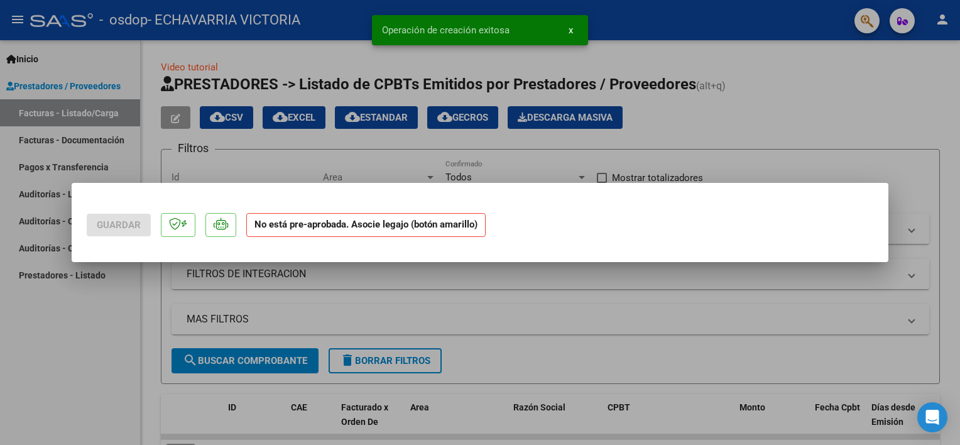
scroll to position [0, 0]
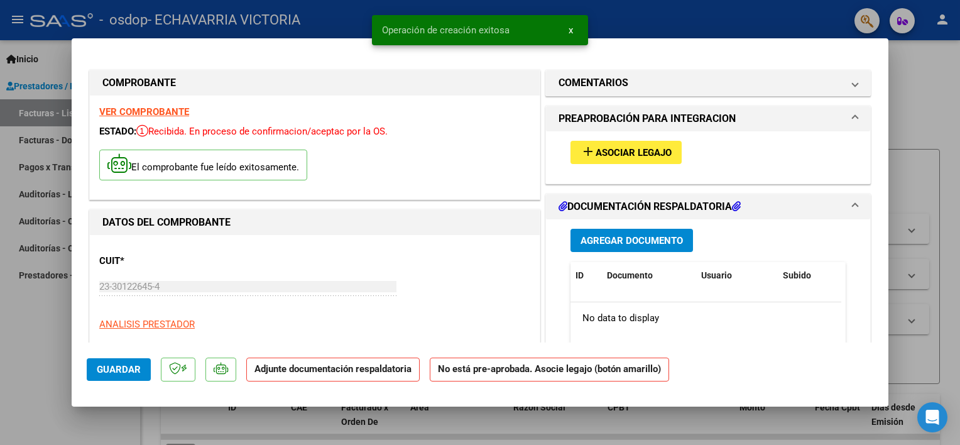
click at [604, 151] on span "Asociar Legajo" at bounding box center [634, 152] width 76 height 11
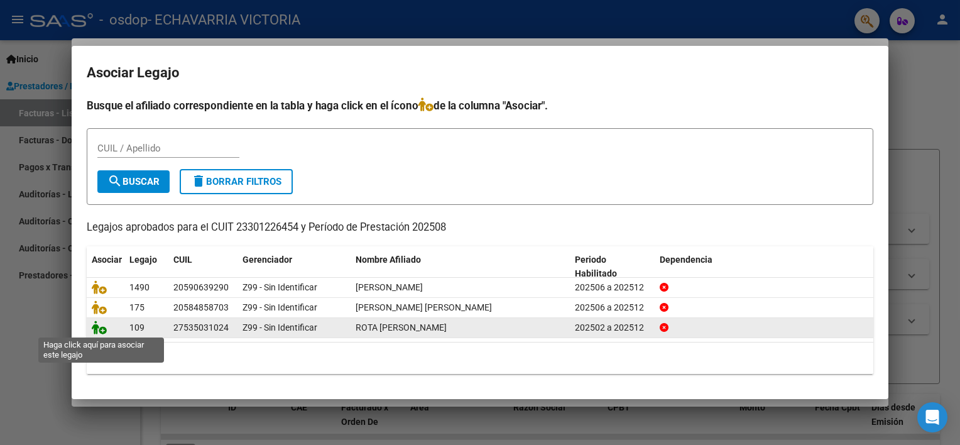
click at [92, 327] on icon at bounding box center [99, 327] width 15 height 14
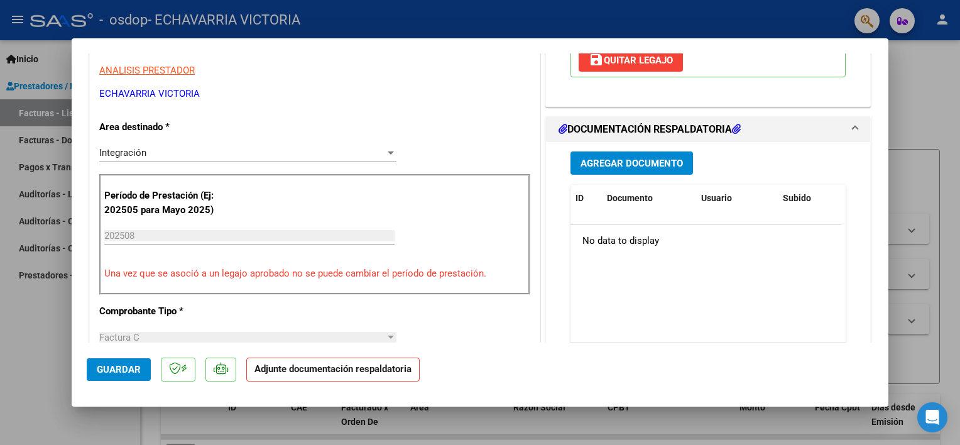
scroll to position [251, 0]
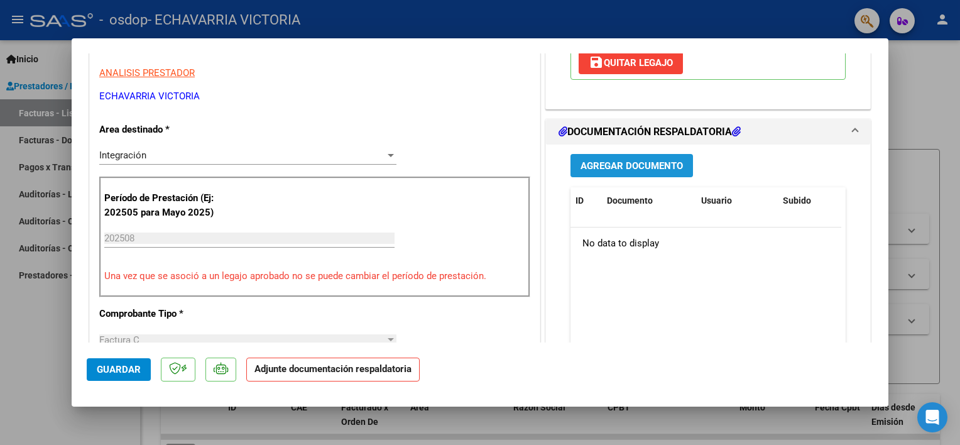
click at [641, 163] on span "Agregar Documento" at bounding box center [631, 165] width 102 height 11
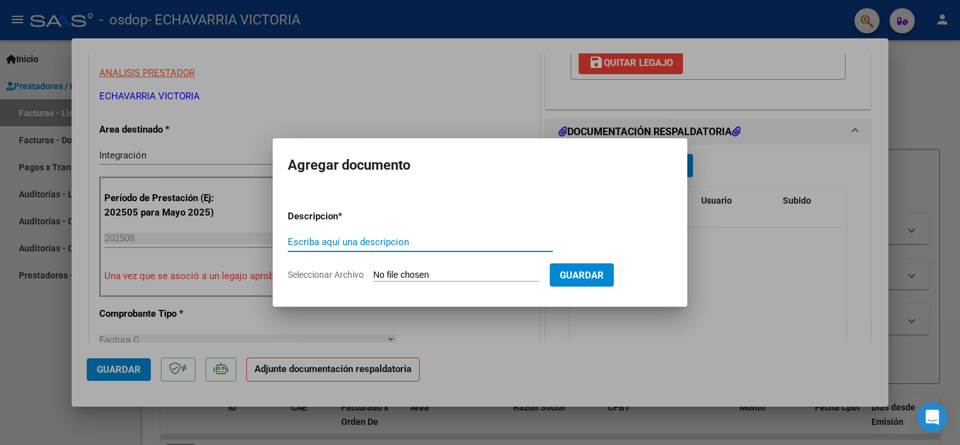
click at [313, 241] on input "Escriba aquí una descripcion" at bounding box center [420, 241] width 265 height 11
paste input "asistencia"
type input "asistencia"
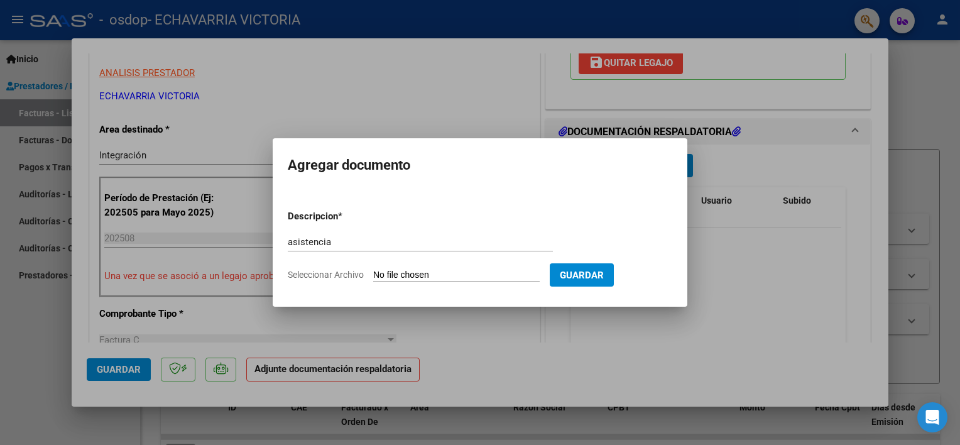
click at [462, 276] on input "Seleccionar Archivo" at bounding box center [456, 275] width 166 height 12
type input "C:\fakepath\ROTA - AGO.pdf"
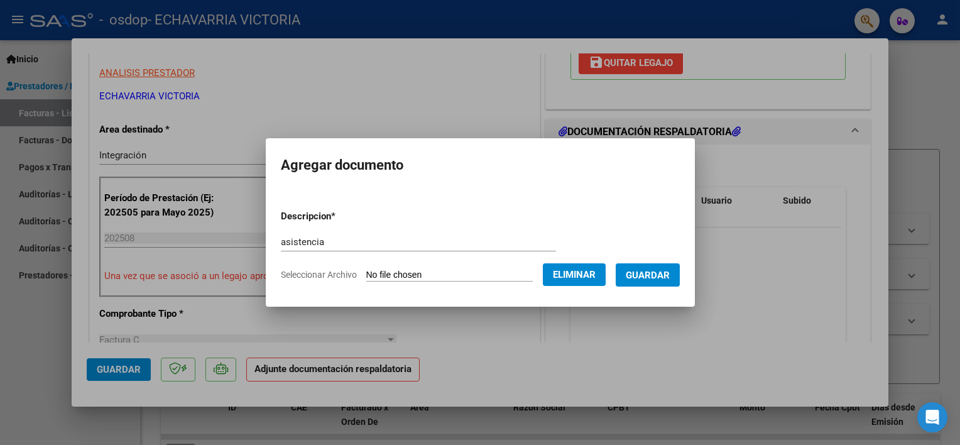
click at [646, 281] on button "Guardar" at bounding box center [648, 274] width 64 height 23
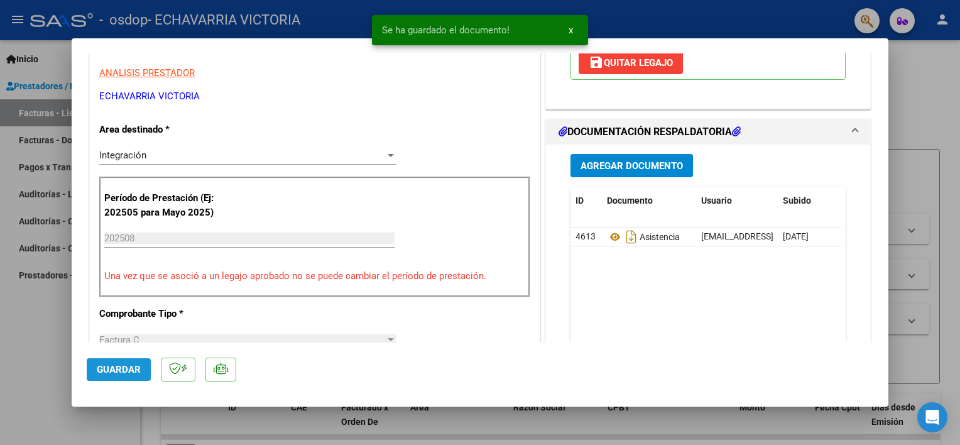
click at [114, 368] on span "Guardar" at bounding box center [119, 369] width 44 height 11
click at [550, 415] on div at bounding box center [480, 222] width 960 height 445
type input "$ 0,00"
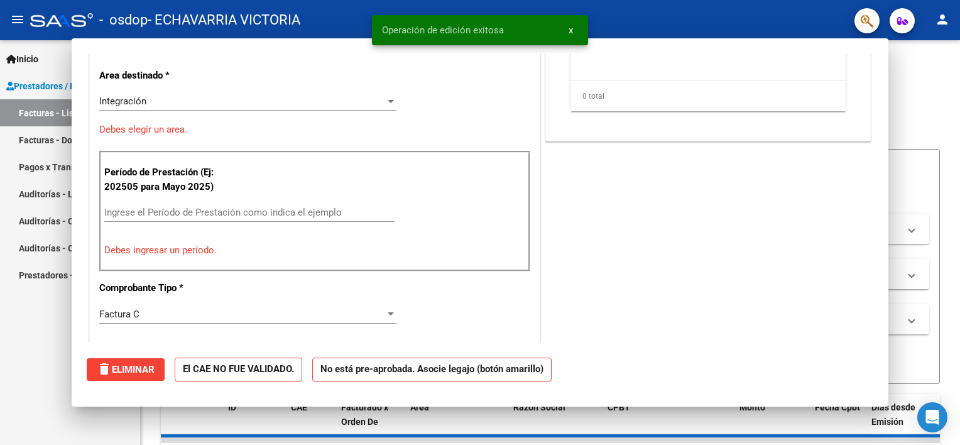
scroll to position [213, 0]
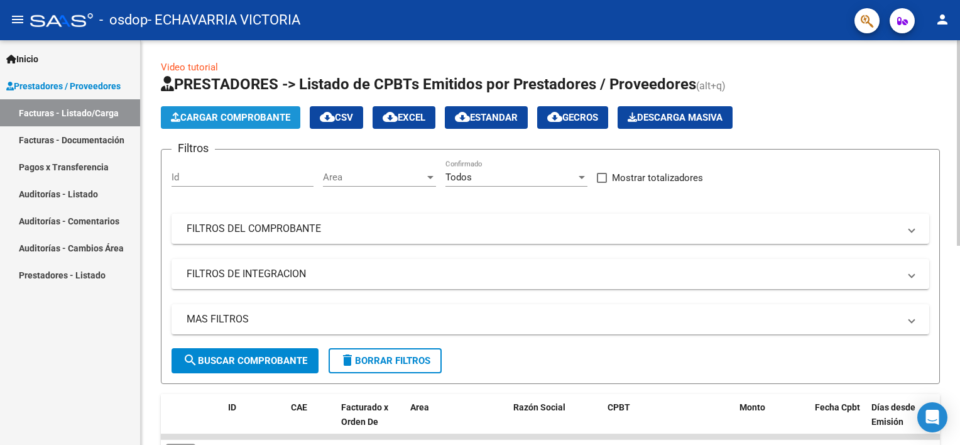
click at [236, 112] on span "Cargar Comprobante" at bounding box center [230, 117] width 119 height 11
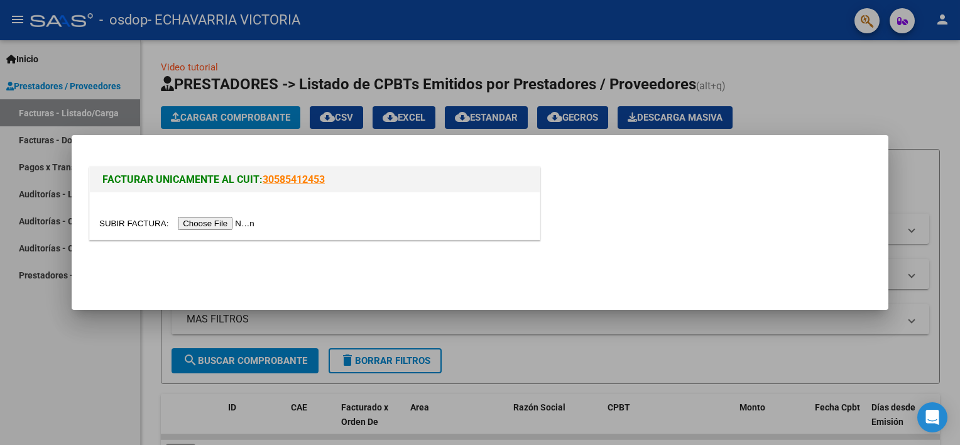
click at [226, 227] on input "file" at bounding box center [178, 223] width 159 height 13
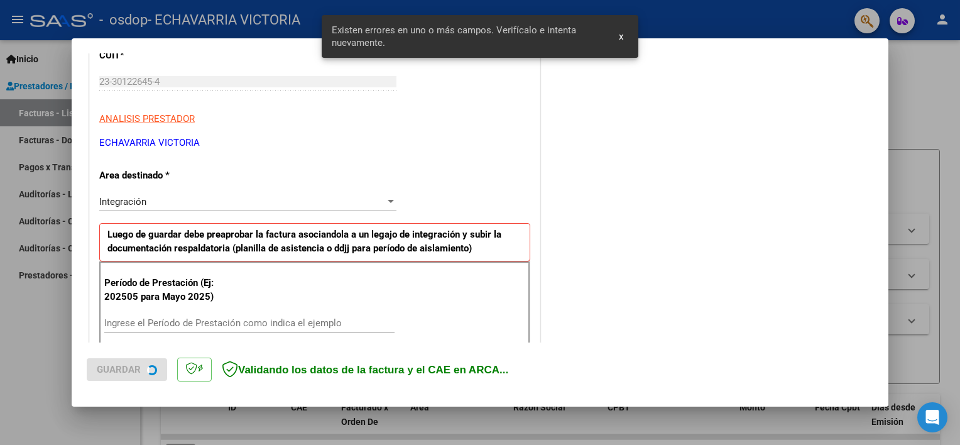
scroll to position [268, 0]
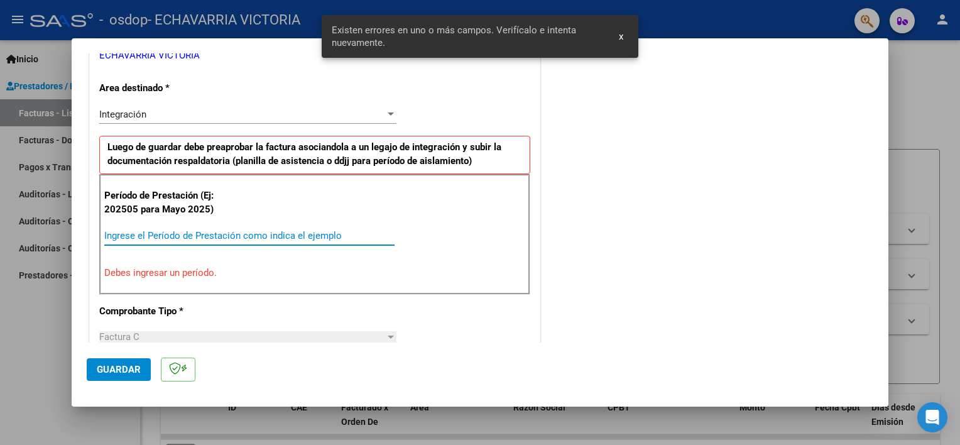
click at [307, 237] on input "Ingrese el Período de Prestación como indica el ejemplo" at bounding box center [249, 235] width 290 height 11
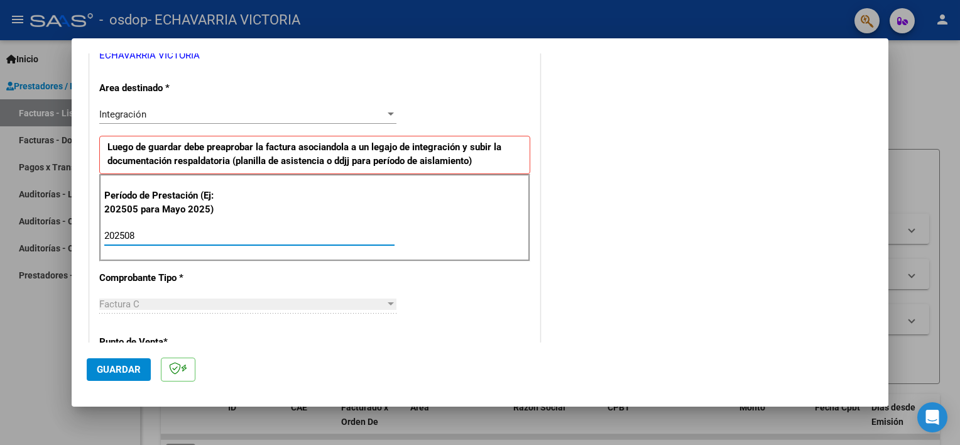
type input "202508"
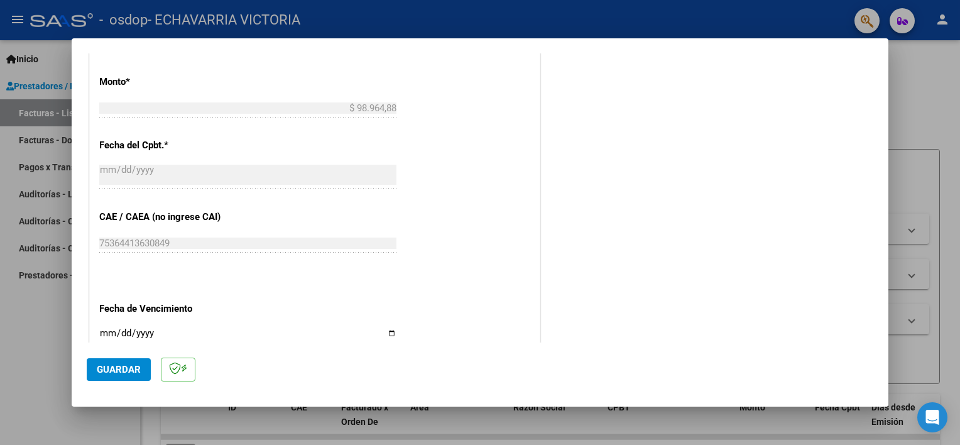
scroll to position [708, 0]
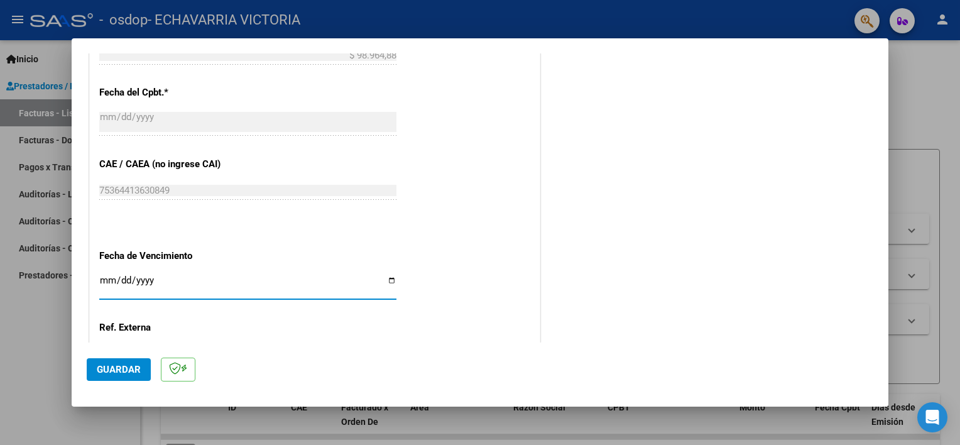
click at [384, 279] on input "Ingresar la fecha" at bounding box center [247, 285] width 297 height 20
type input "[DATE]"
click at [110, 373] on span "Guardar" at bounding box center [119, 369] width 44 height 11
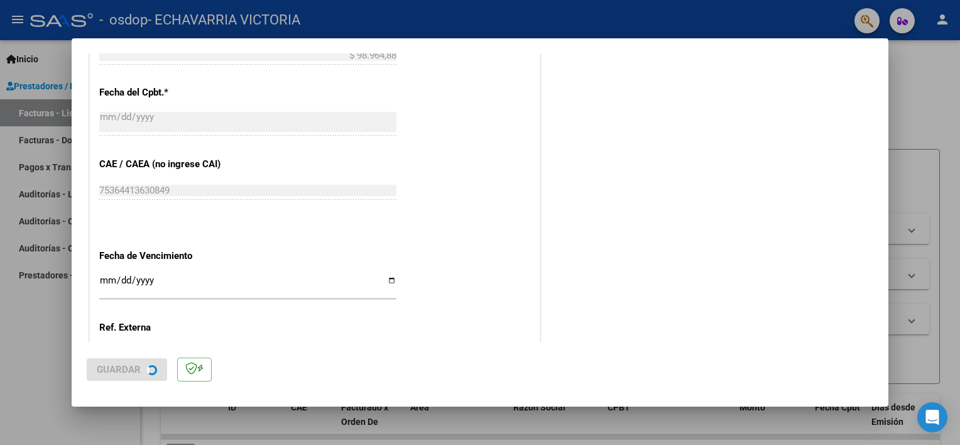
scroll to position [0, 0]
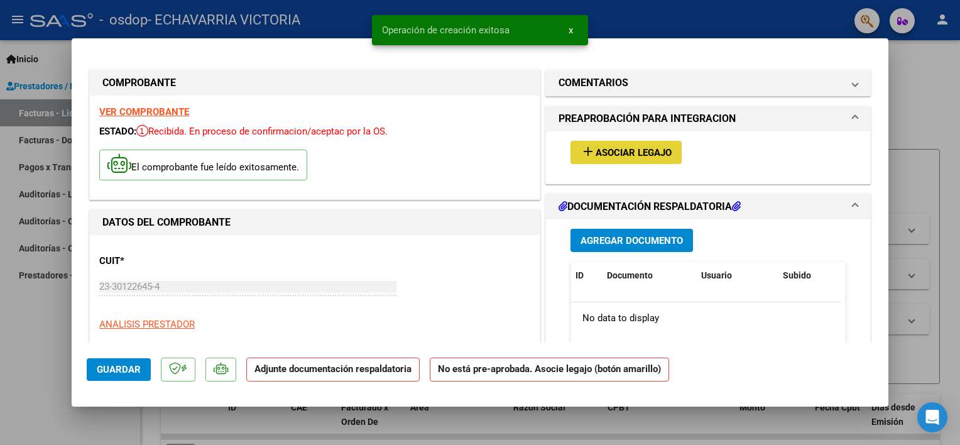
click at [643, 142] on button "add Asociar Legajo" at bounding box center [625, 152] width 111 height 23
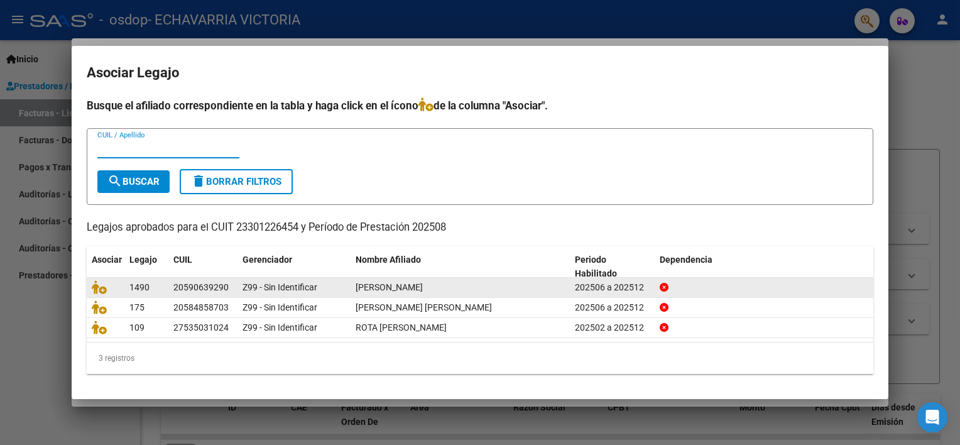
click at [222, 288] on div "20590639290" at bounding box center [200, 287] width 55 height 14
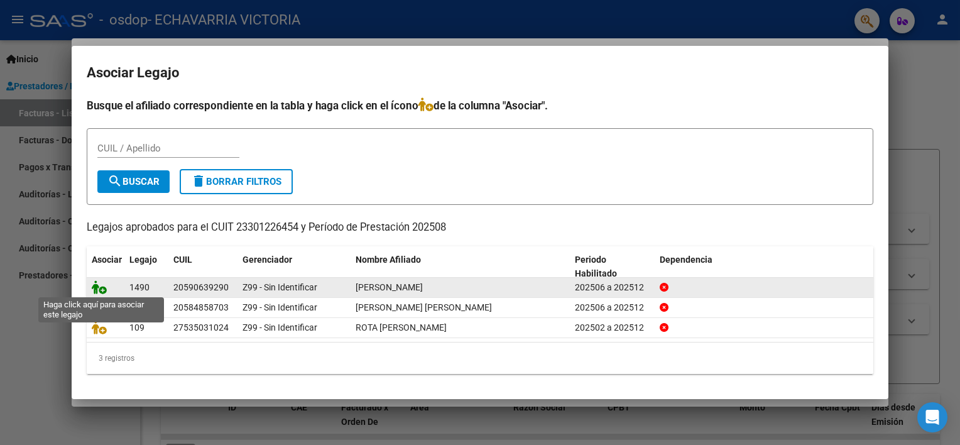
click at [95, 284] on icon at bounding box center [99, 287] width 15 height 14
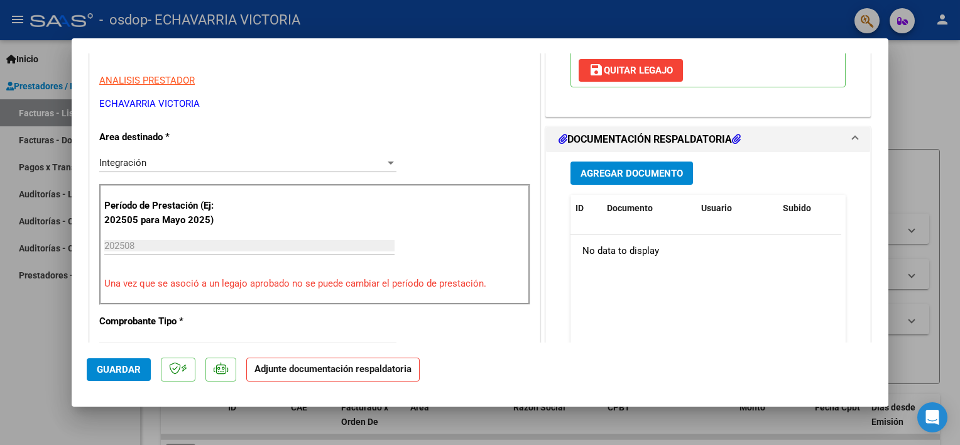
scroll to position [251, 0]
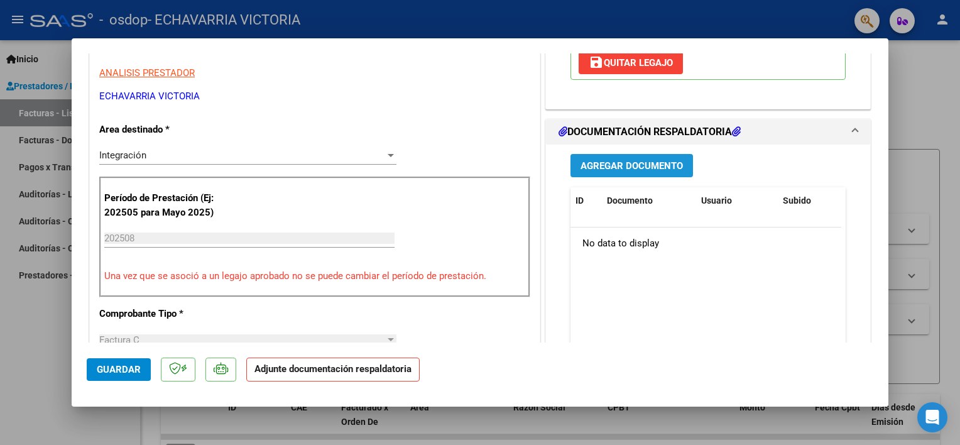
click at [623, 165] on span "Agregar Documento" at bounding box center [631, 165] width 102 height 11
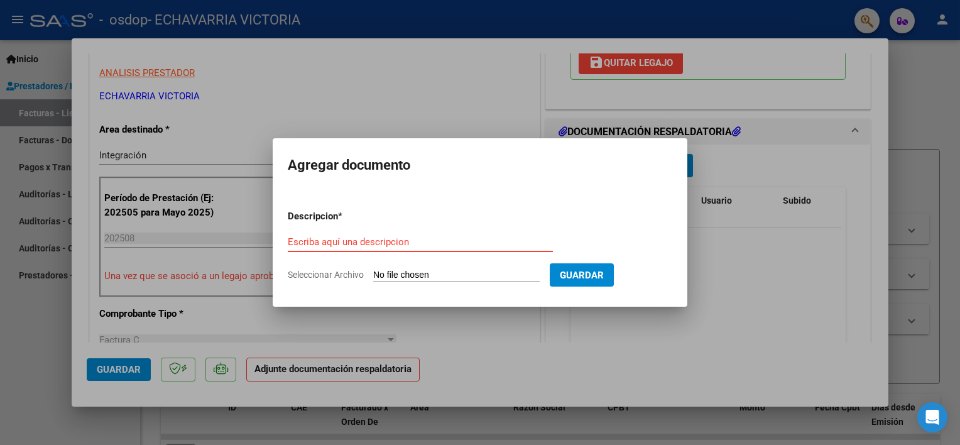
drag, startPoint x: 449, startPoint y: 234, endPoint x: 315, endPoint y: 242, distance: 134.1
paste input "asistencia"
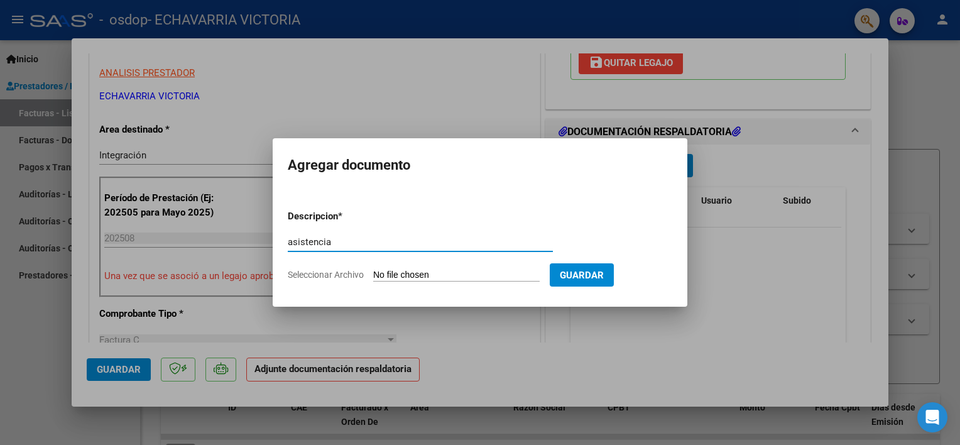
type input "asistencia"
click at [415, 273] on input "Seleccionar Archivo" at bounding box center [456, 275] width 166 height 12
type input "C:\fakepath\FLORES - AGO.pdf"
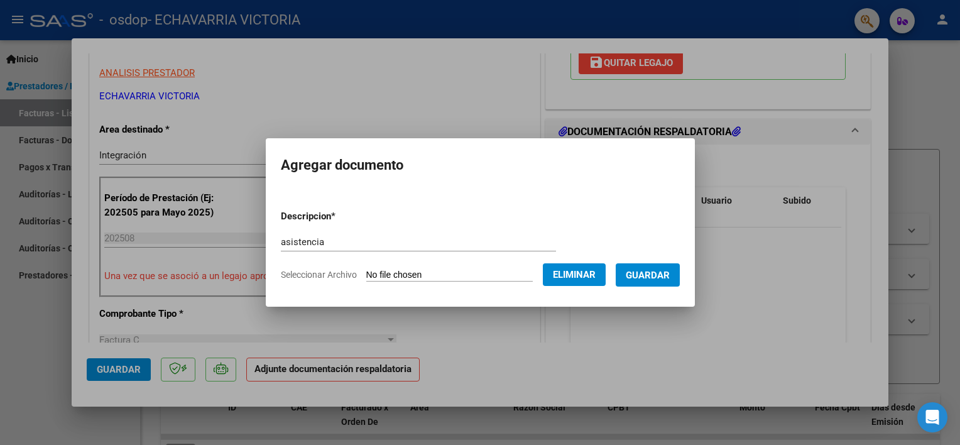
click at [654, 280] on span "Guardar" at bounding box center [648, 274] width 44 height 11
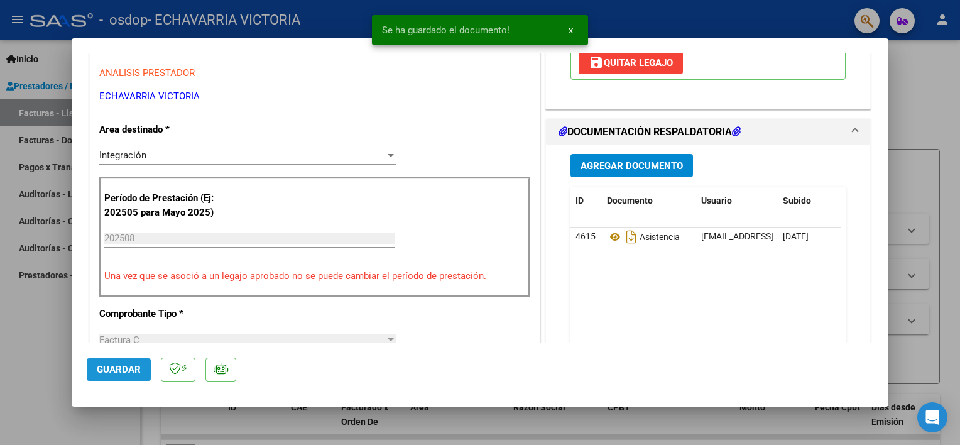
click at [136, 373] on span "Guardar" at bounding box center [119, 369] width 44 height 11
click at [312, 416] on div at bounding box center [480, 222] width 960 height 445
type input "$ 0,00"
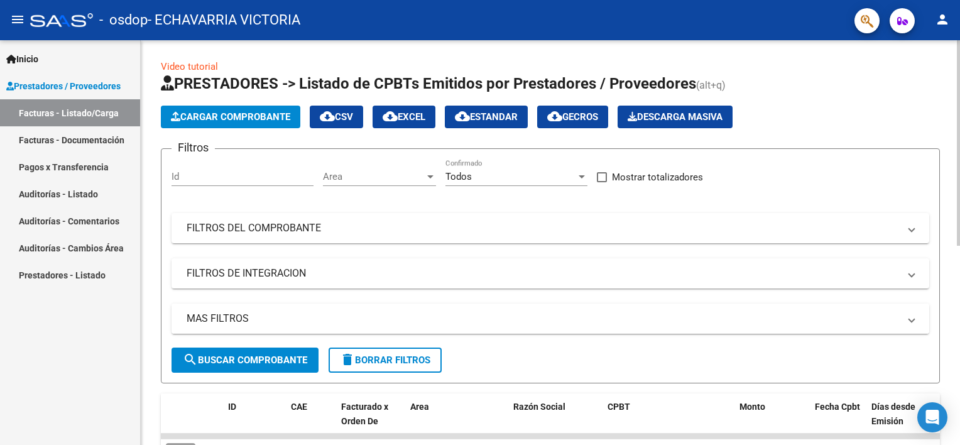
scroll to position [0, 0]
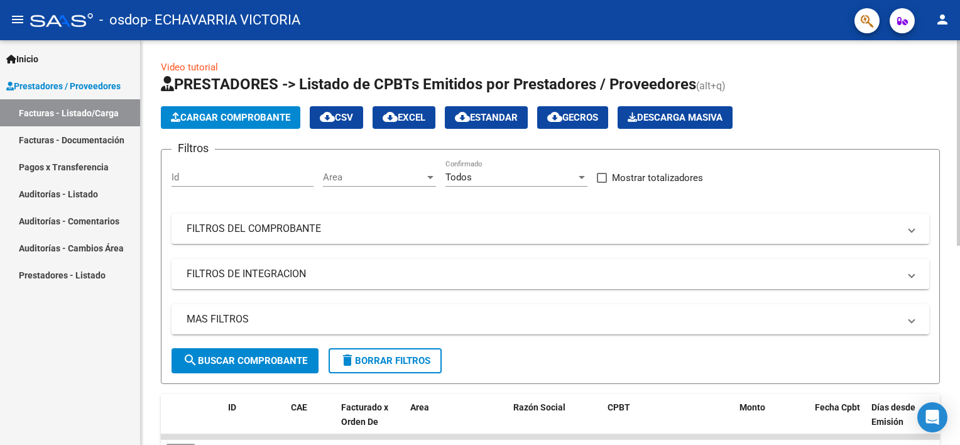
click at [273, 119] on span "Cargar Comprobante" at bounding box center [230, 117] width 119 height 11
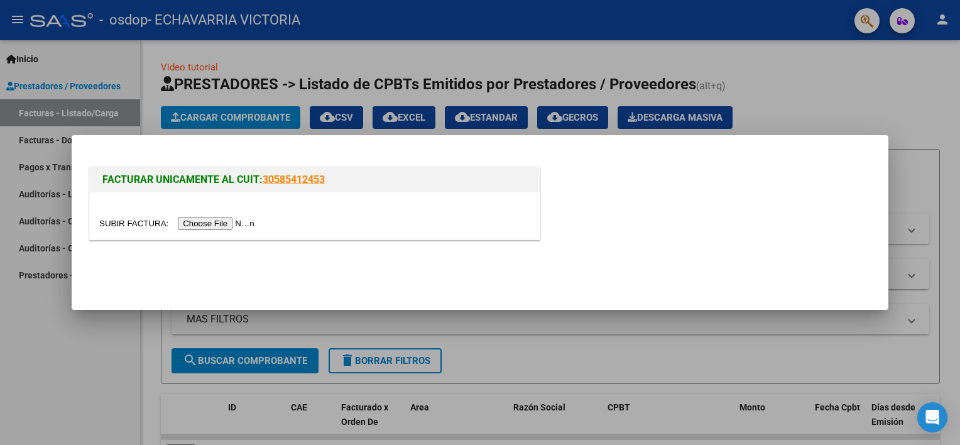
click at [192, 215] on div at bounding box center [315, 215] width 450 height 47
click at [192, 227] on input "file" at bounding box center [178, 223] width 159 height 13
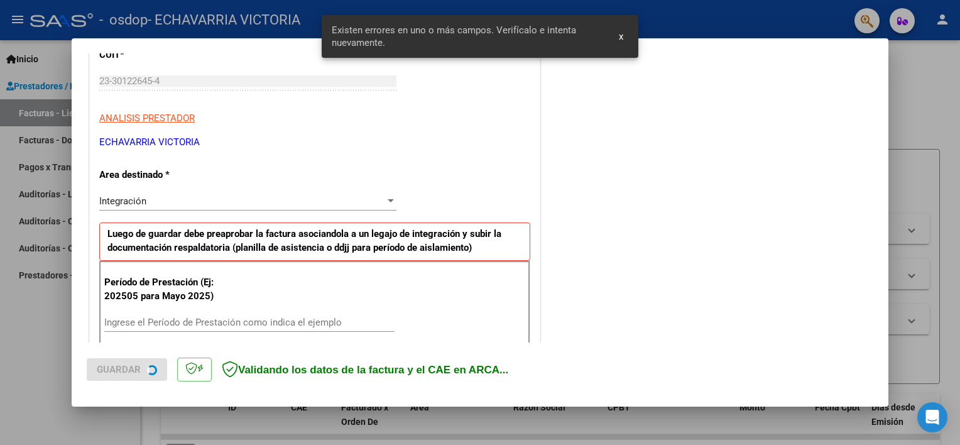
scroll to position [268, 0]
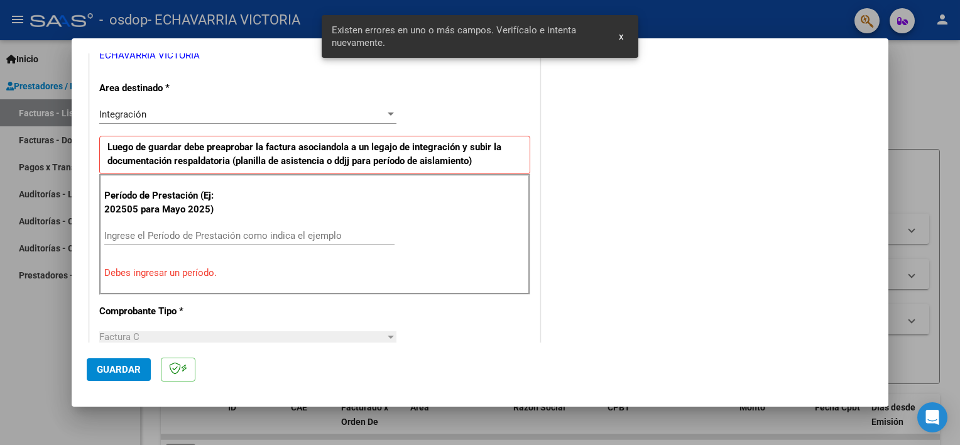
click at [261, 234] on input "Ingrese el Período de Prestación como indica el ejemplo" at bounding box center [249, 235] width 290 height 11
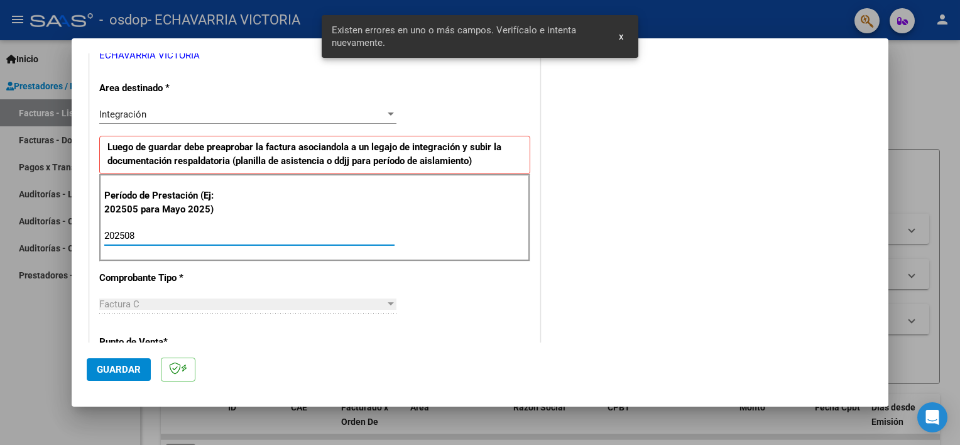
type input "202508"
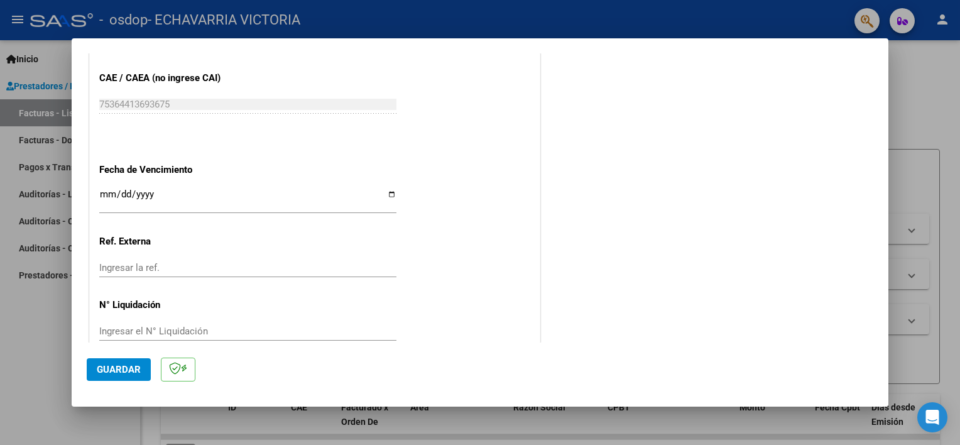
scroll to position [815, 0]
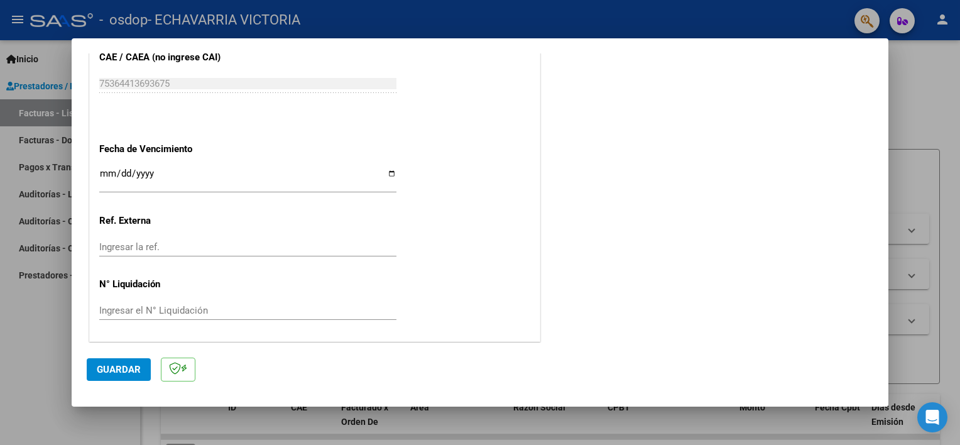
click at [388, 173] on input "Ingresar la fecha" at bounding box center [247, 178] width 297 height 20
type input "[DATE]"
click at [112, 369] on span "Guardar" at bounding box center [119, 369] width 44 height 11
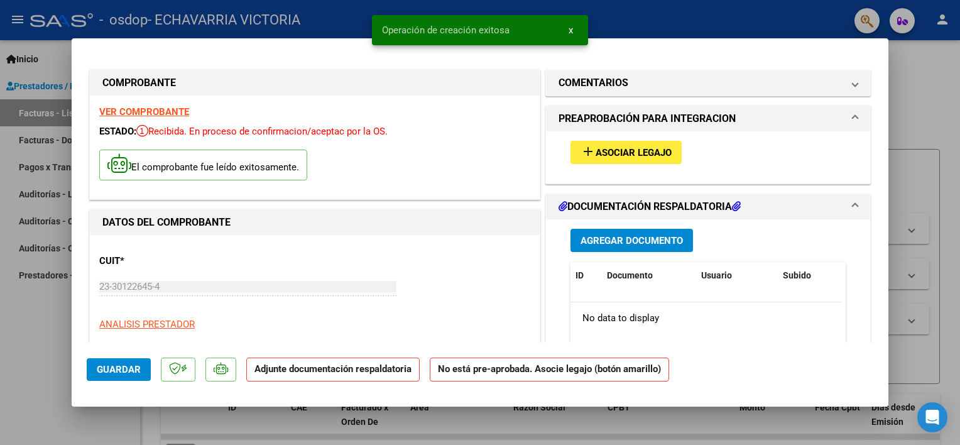
click at [640, 146] on span "add Asociar Legajo" at bounding box center [625, 151] width 91 height 11
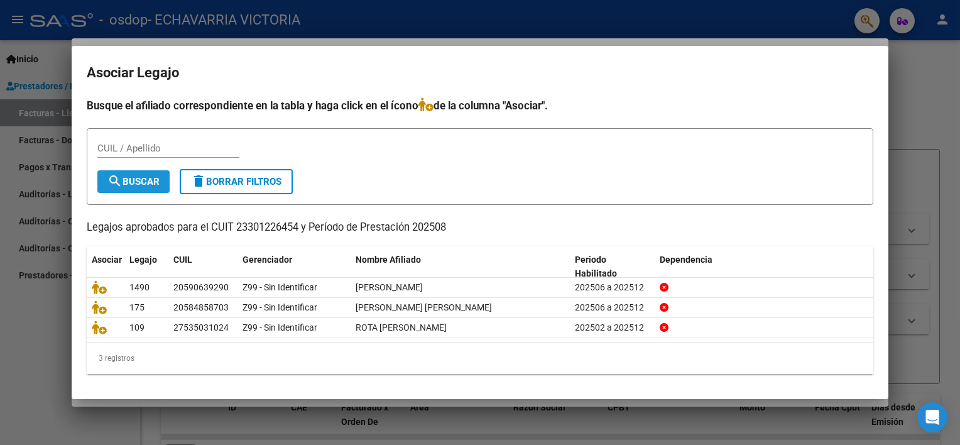
click at [128, 184] on span "search Buscar" at bounding box center [133, 181] width 52 height 11
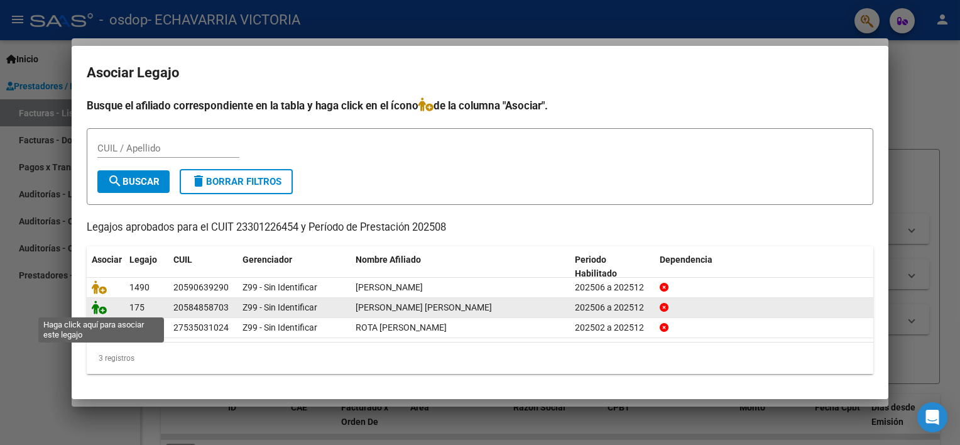
click at [97, 311] on icon at bounding box center [99, 307] width 15 height 14
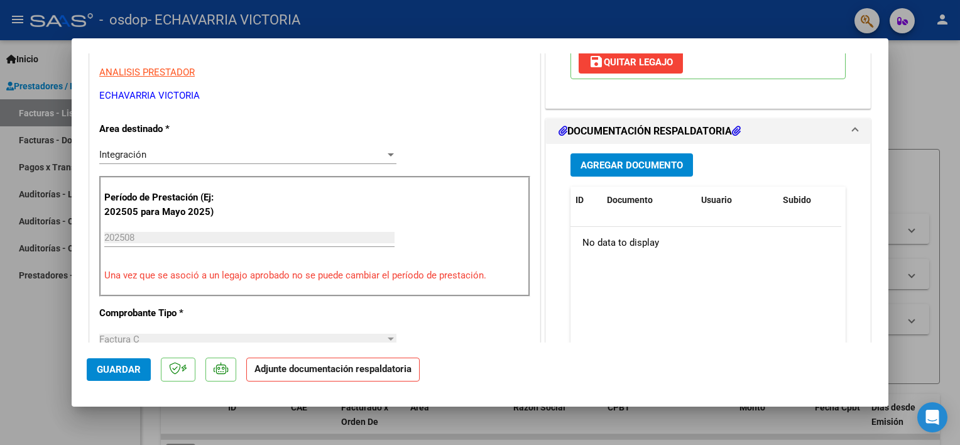
scroll to position [251, 0]
click at [611, 163] on span "Agregar Documento" at bounding box center [631, 165] width 102 height 11
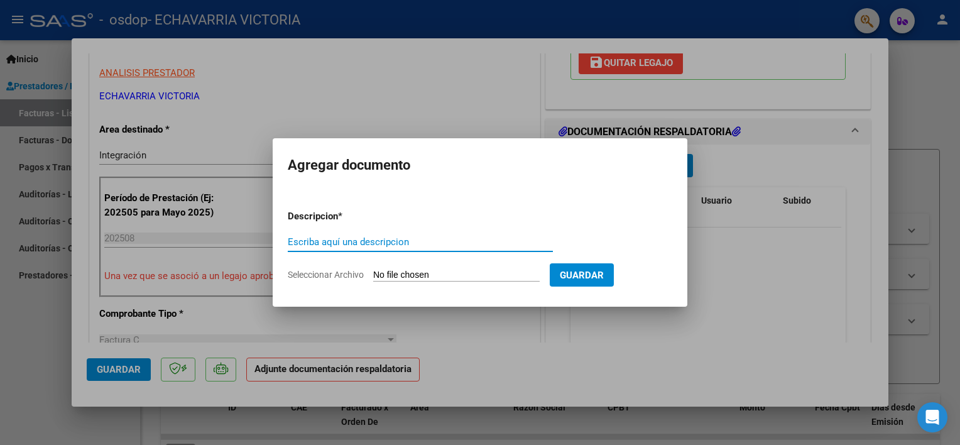
click at [601, 276] on span "Guardar" at bounding box center [582, 274] width 44 height 11
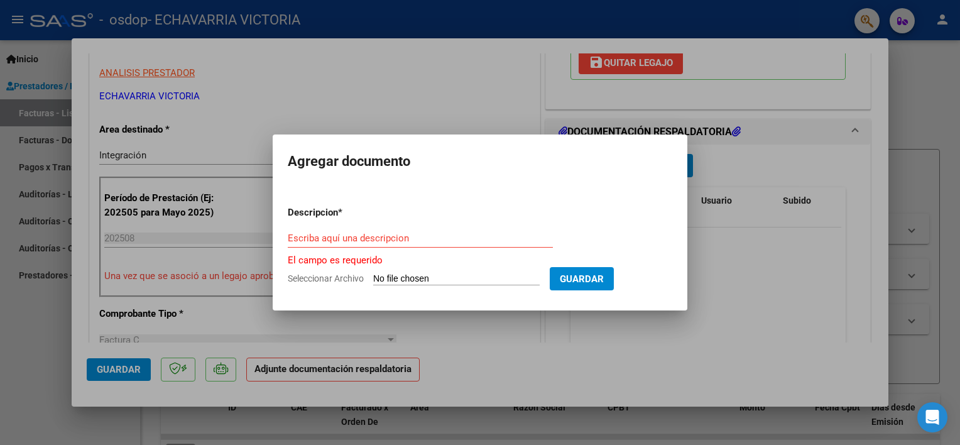
click at [413, 241] on input "Escriba aquí una descripcion" at bounding box center [420, 237] width 265 height 11
paste input "asistencia"
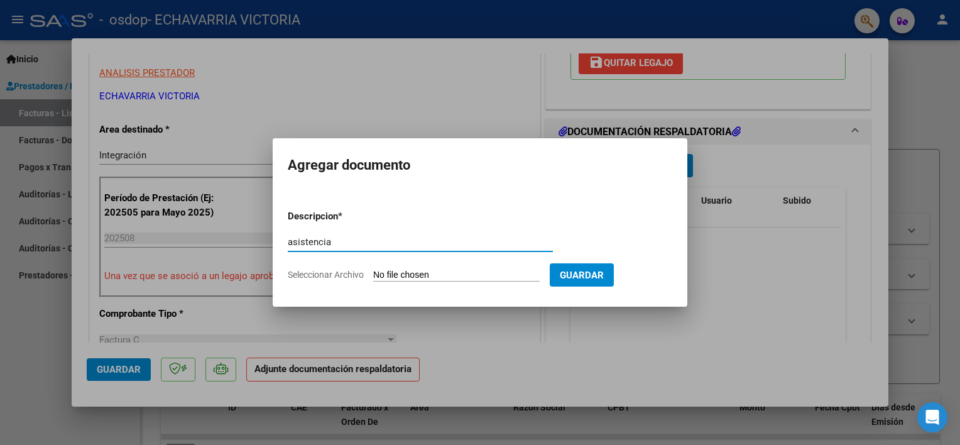
type input "asistencia"
click at [462, 275] on input "Seleccionar Archivo" at bounding box center [456, 275] width 166 height 12
type input "C:\fakepath\[PERSON_NAME] - AGO.pdf"
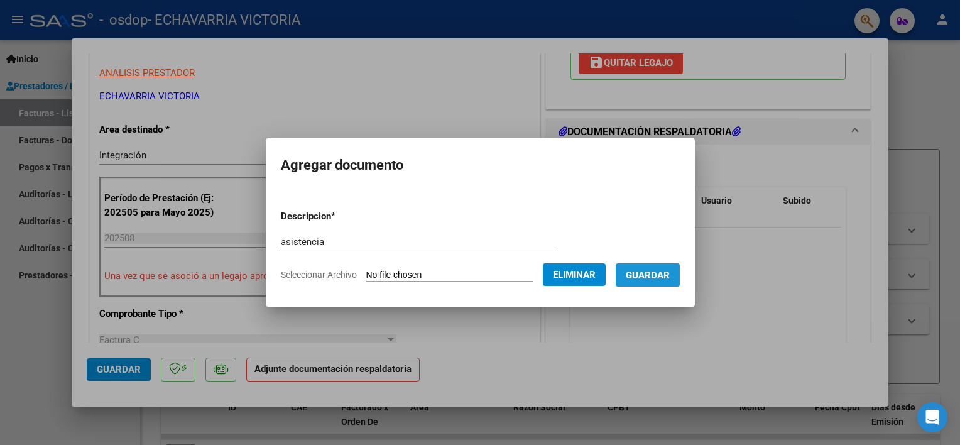
click at [636, 281] on button "Guardar" at bounding box center [648, 274] width 64 height 23
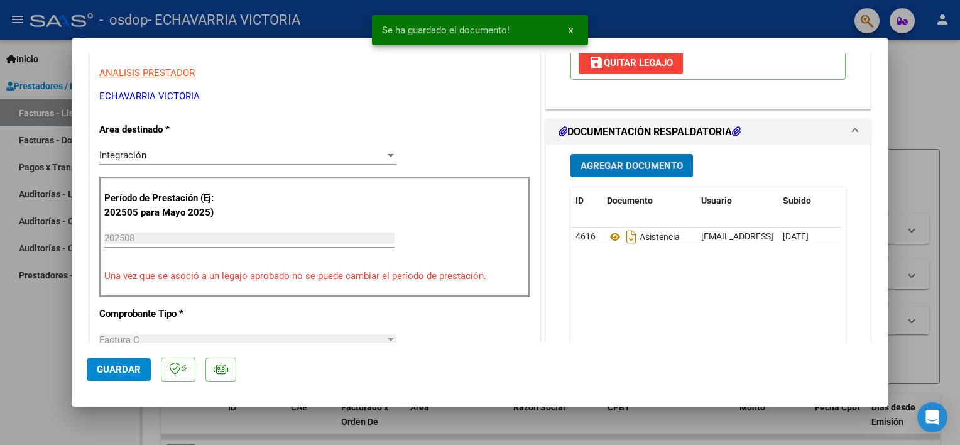
click at [126, 373] on span "Guardar" at bounding box center [119, 369] width 44 height 11
click at [369, 381] on mat-dialog-actions "Guardar" at bounding box center [480, 367] width 787 height 50
click at [355, 427] on div at bounding box center [480, 222] width 960 height 445
type input "$ 0,00"
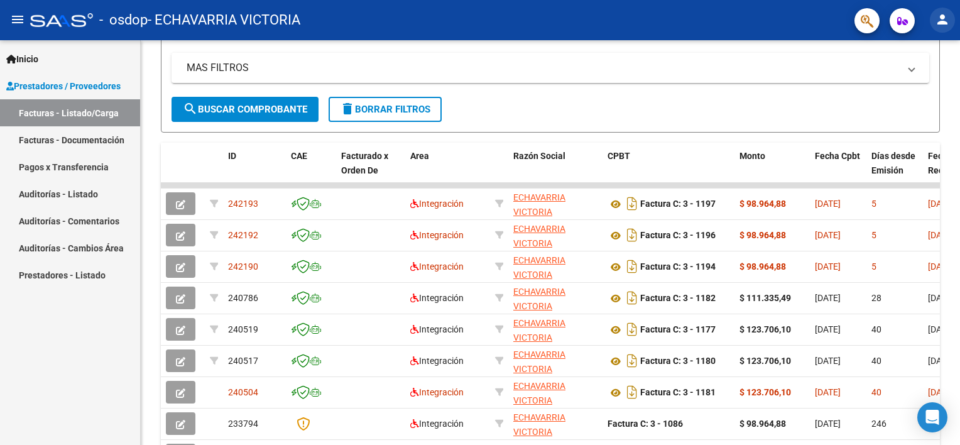
click at [949, 15] on mat-icon "person" at bounding box center [942, 19] width 15 height 15
click at [923, 75] on button "exit_to_app Salir" at bounding box center [916, 83] width 77 height 30
